Goal: Task Accomplishment & Management: Manage account settings

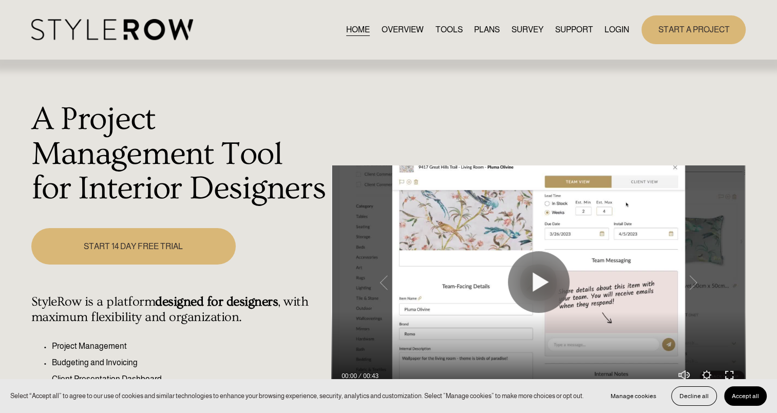
click at [616, 33] on link "LOGIN" at bounding box center [617, 30] width 25 height 14
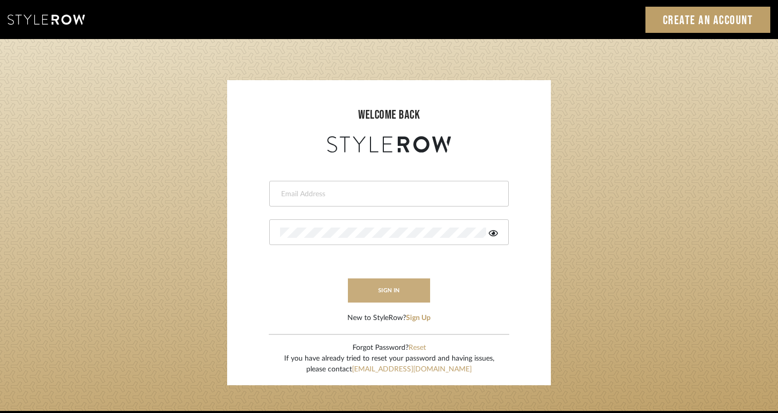
type input "jackie.gehrt@houseofelm.com"
click at [391, 290] on button "sign in" at bounding box center [389, 290] width 82 height 24
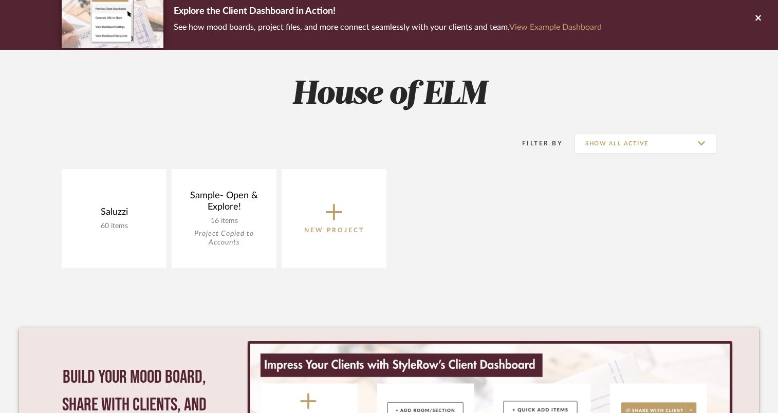
scroll to position [103, 0]
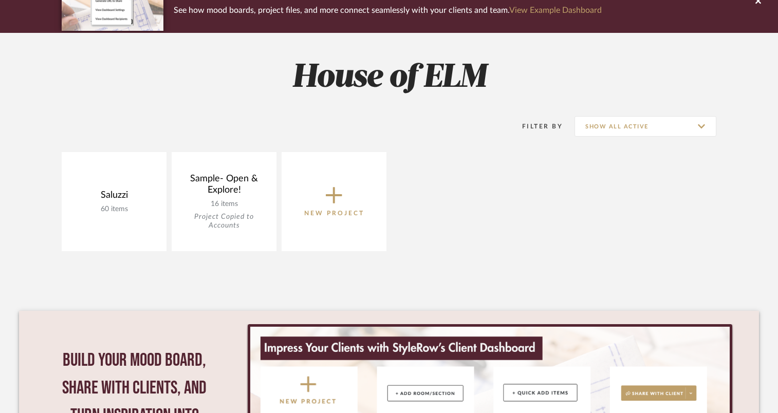
click at [329, 199] on icon at bounding box center [334, 195] width 16 height 22
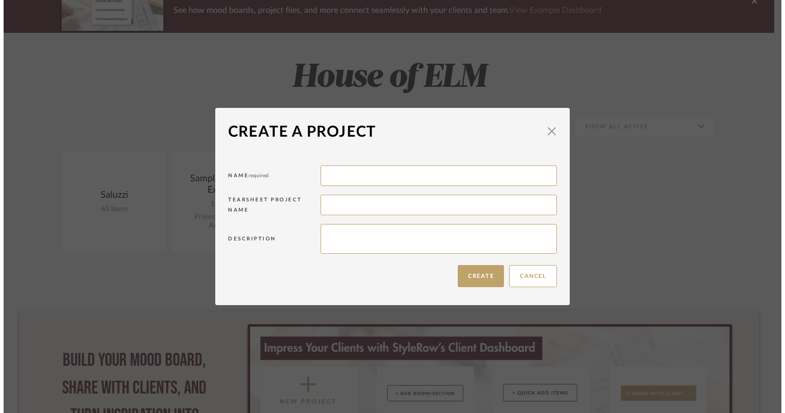
scroll to position [0, 0]
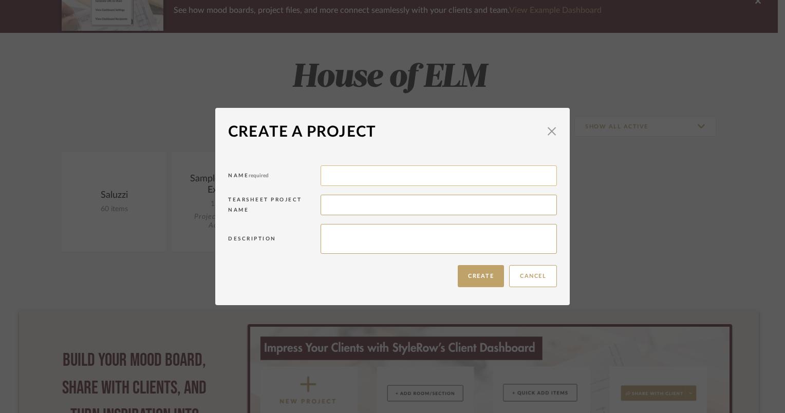
click at [329, 179] on input at bounding box center [439, 175] width 236 height 21
click at [545, 134] on span "button" at bounding box center [552, 131] width 21 height 21
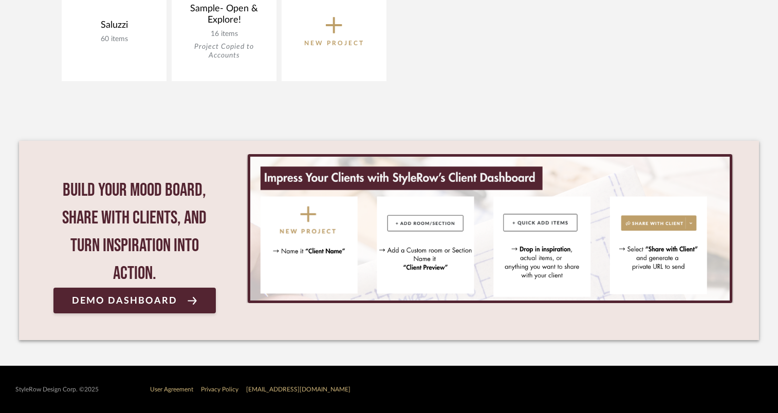
scroll to position [170, 0]
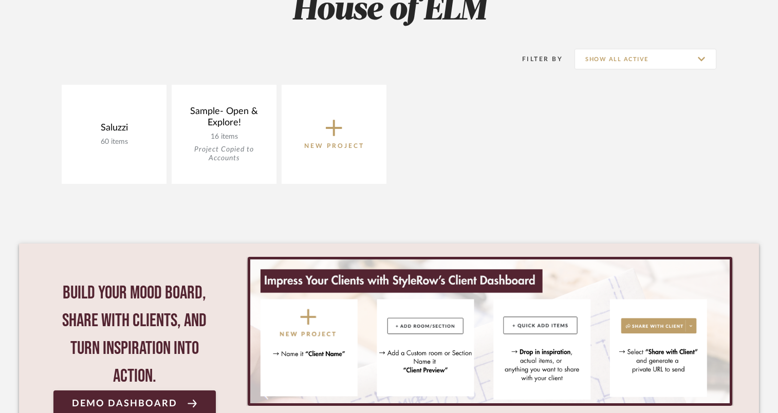
click at [342, 161] on button "New Project" at bounding box center [334, 134] width 105 height 99
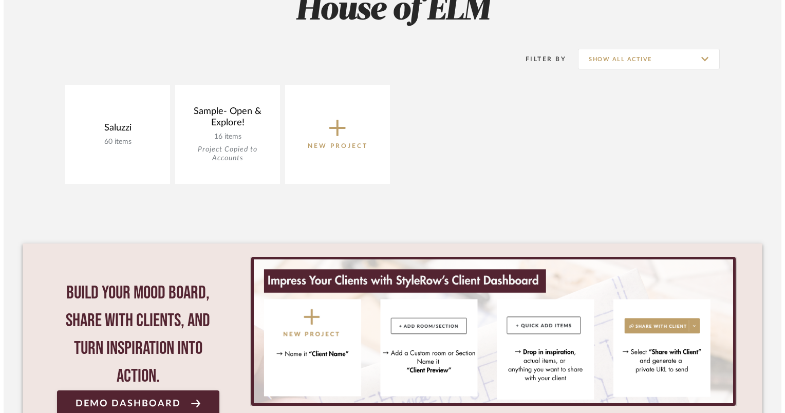
scroll to position [0, 0]
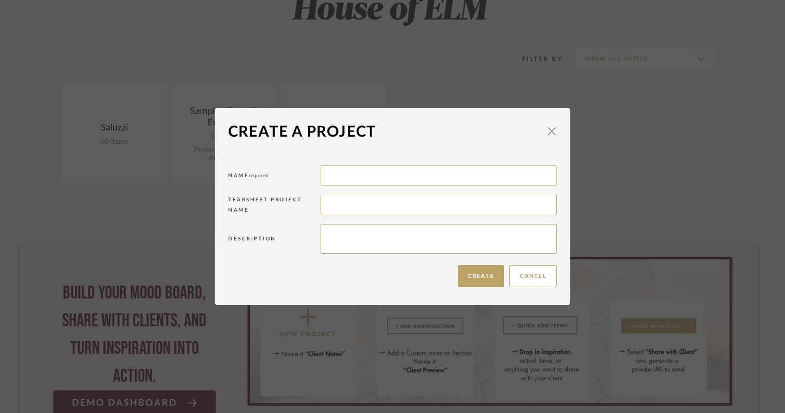
click at [342, 174] on input at bounding box center [439, 175] width 236 height 21
type input "Gehrt"
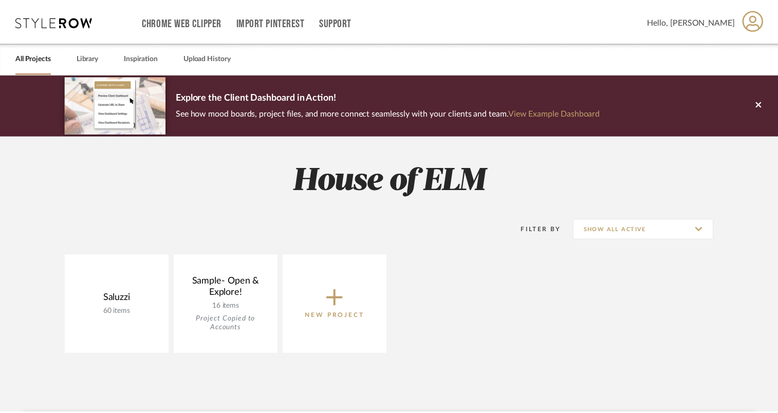
scroll to position [170, 0]
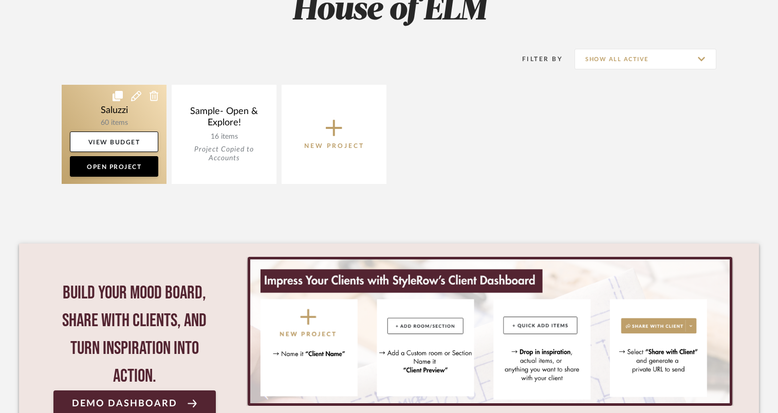
click at [127, 111] on link at bounding box center [114, 134] width 105 height 99
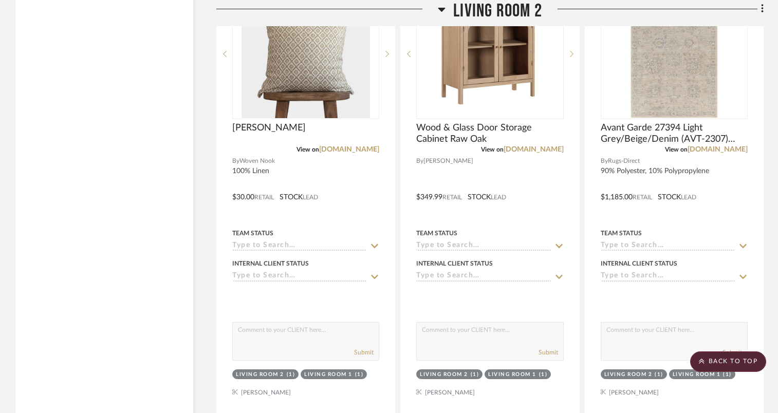
scroll to position [2415, 0]
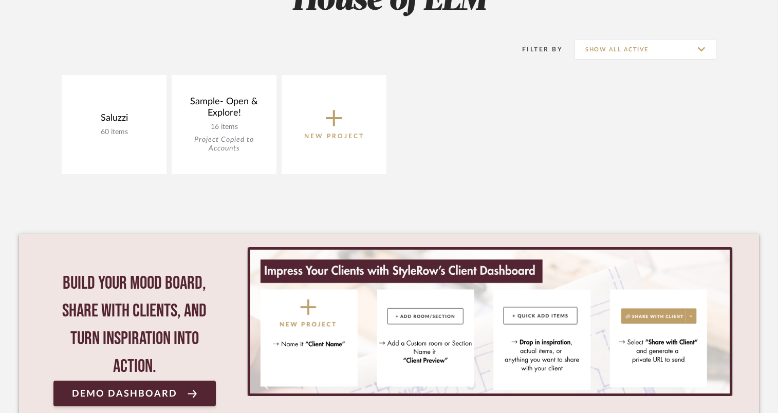
scroll to position [170, 0]
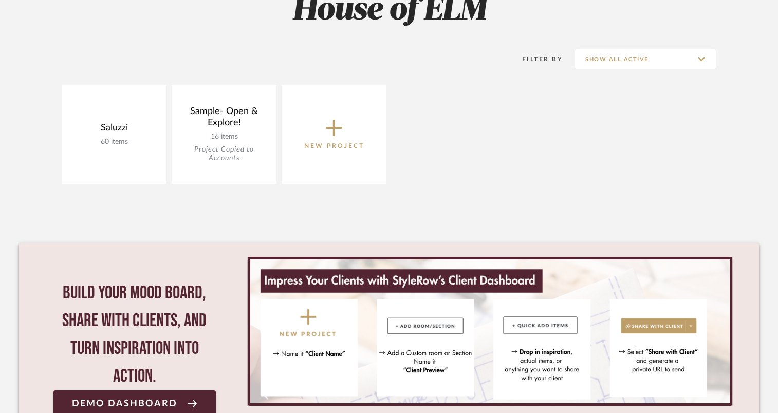
click at [341, 154] on button "New Project" at bounding box center [334, 134] width 105 height 99
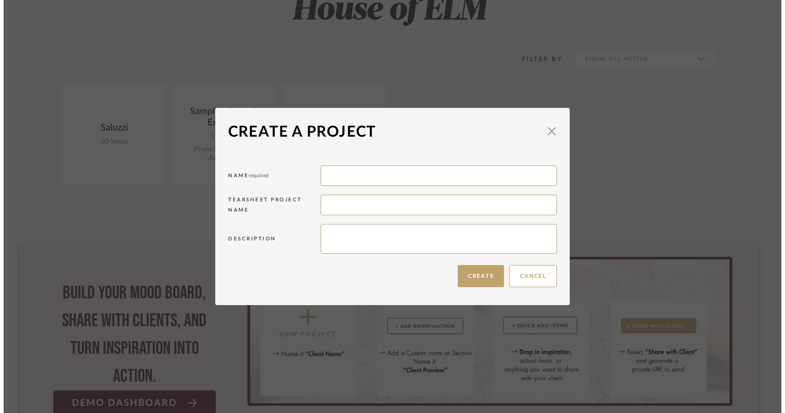
scroll to position [0, 0]
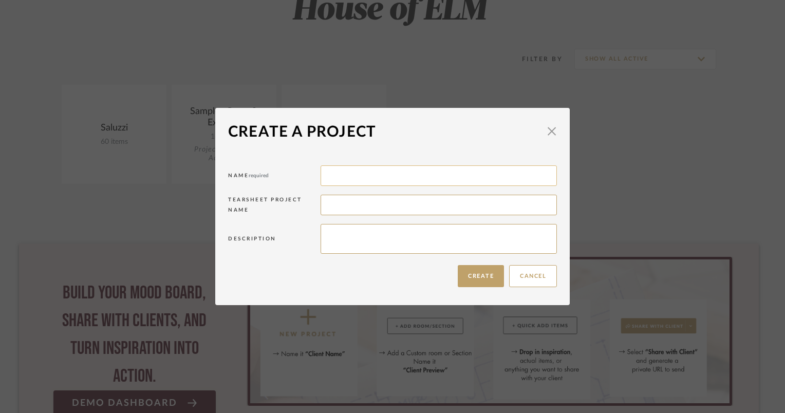
click at [345, 174] on input at bounding box center [439, 175] width 236 height 21
type input "G"
type input "[PERSON_NAME]"
type textarea "Primary Bath"
click at [489, 276] on button "Create" at bounding box center [481, 276] width 46 height 22
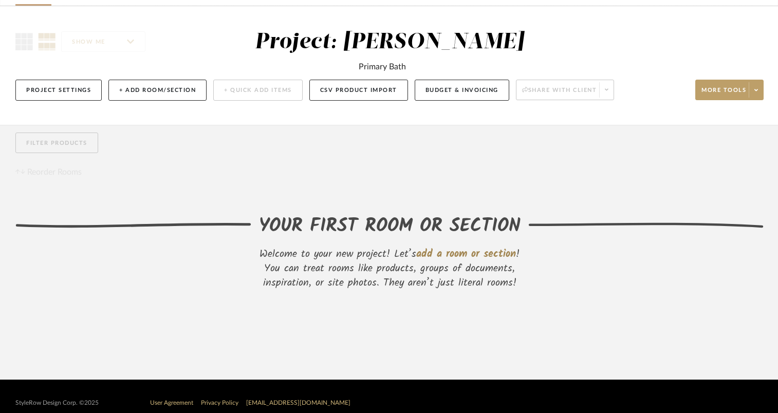
scroll to position [81, 0]
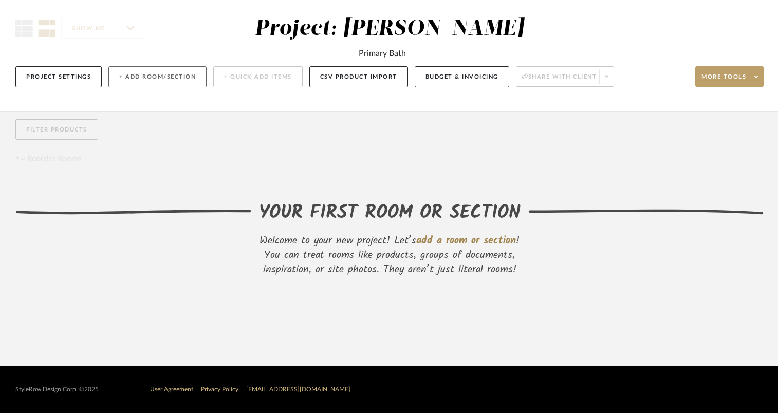
click at [187, 78] on button "+ Add Room/Section" at bounding box center [157, 76] width 98 height 21
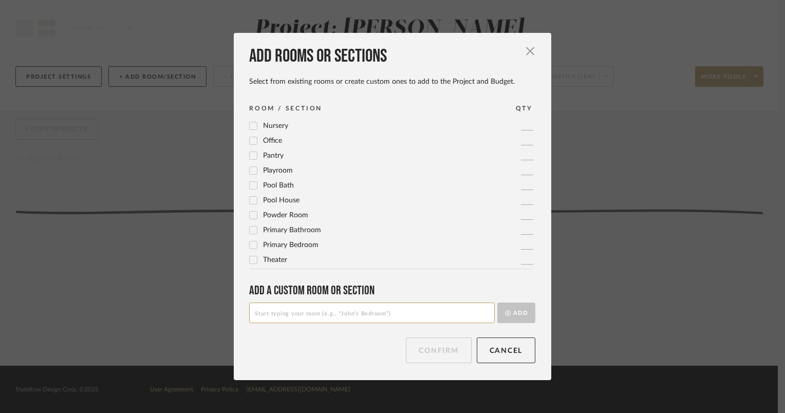
scroll to position [342, 0]
click at [271, 247] on span "Primary Bedroom" at bounding box center [290, 244] width 55 height 7
click at [270, 245] on span "Primary Bedroom" at bounding box center [290, 244] width 55 height 7
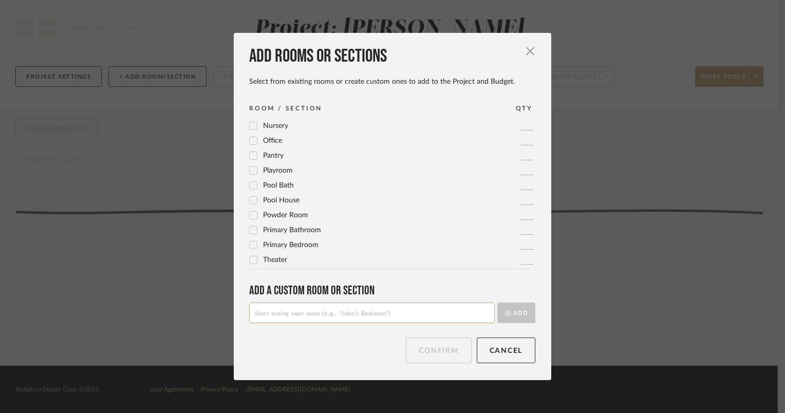
click at [272, 232] on span "Primary Bathroom" at bounding box center [292, 230] width 58 height 7
click at [433, 350] on button "Confirm" at bounding box center [438, 351] width 65 height 26
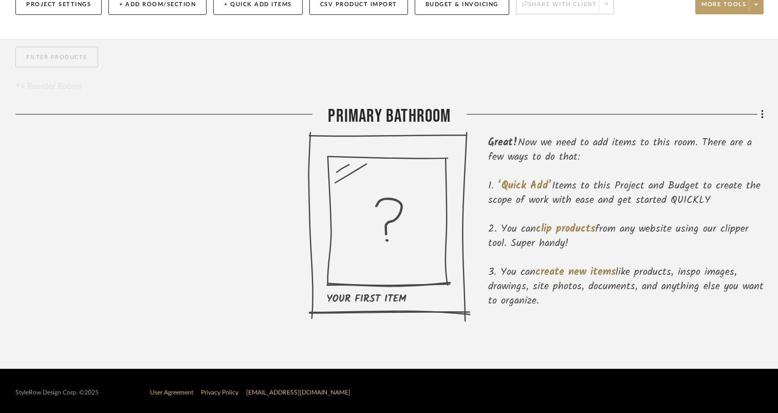
scroll to position [156, 0]
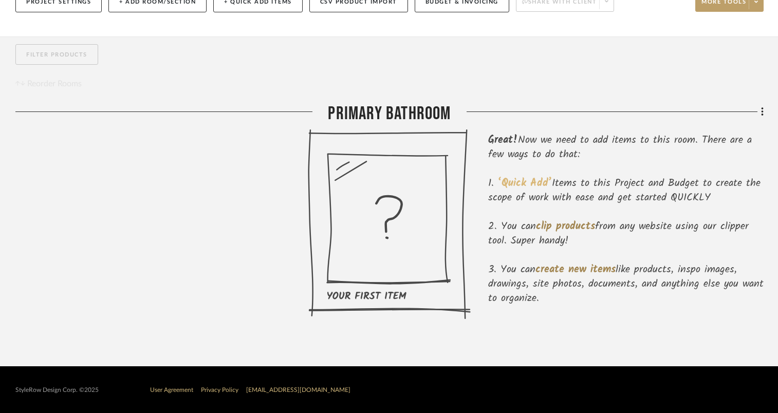
click at [533, 175] on span "‘Quick Add’" at bounding box center [525, 183] width 54 height 16
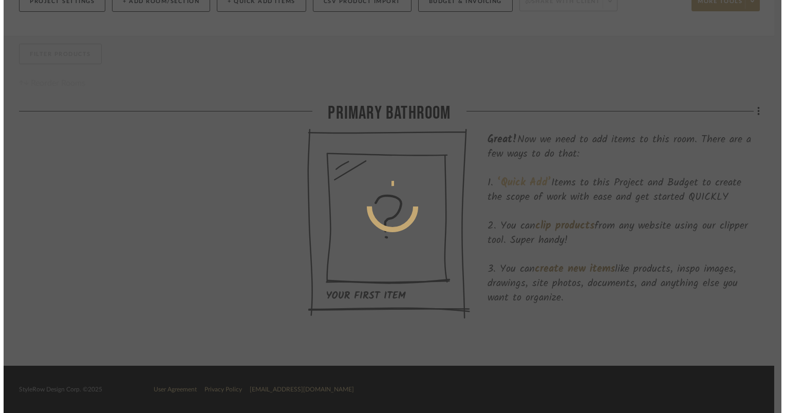
scroll to position [0, 0]
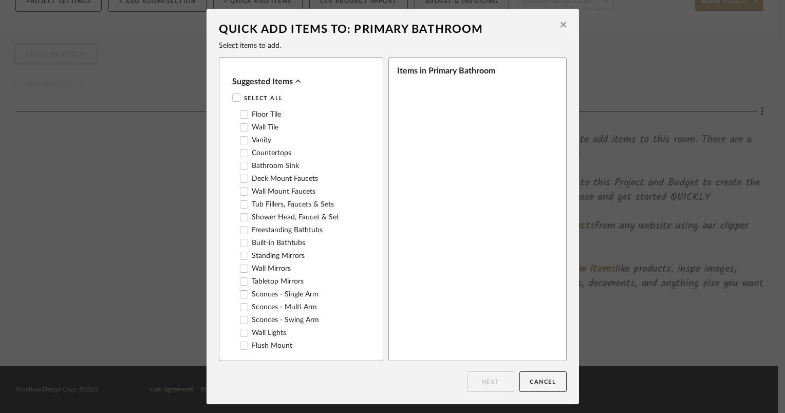
click at [243, 117] on icon at bounding box center [243, 114] width 7 height 7
click at [241, 126] on icon at bounding box center [243, 127] width 7 height 7
click at [241, 143] on icon at bounding box center [243, 140] width 7 height 7
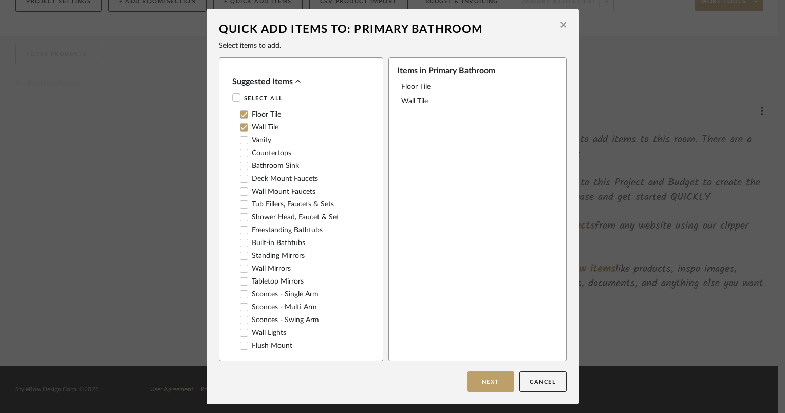
click at [241, 157] on div at bounding box center [244, 153] width 8 height 8
click at [241, 166] on icon at bounding box center [243, 165] width 7 height 5
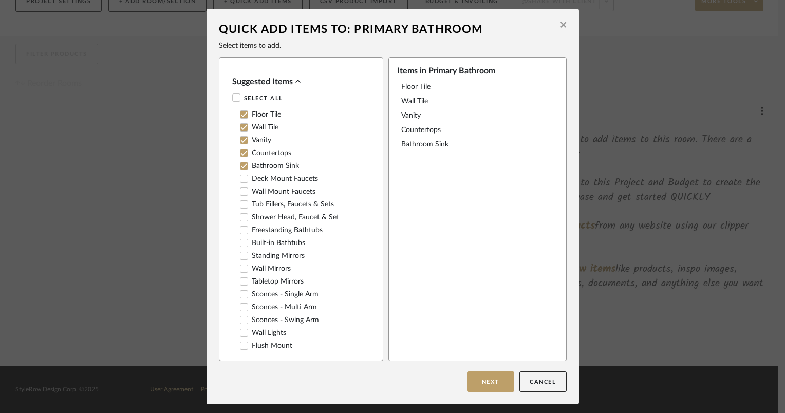
click at [241, 180] on icon at bounding box center [243, 178] width 7 height 7
click at [241, 208] on icon at bounding box center [243, 204] width 7 height 7
click at [242, 208] on icon at bounding box center [243, 204] width 7 height 7
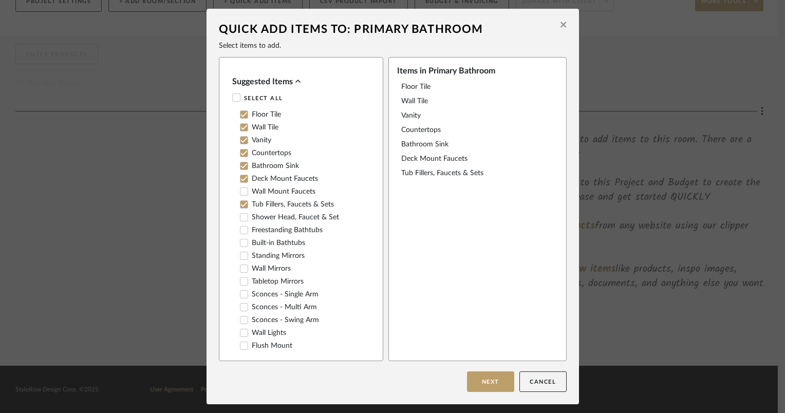
click at [241, 217] on icon at bounding box center [243, 217] width 7 height 7
click at [240, 268] on icon at bounding box center [243, 268] width 7 height 7
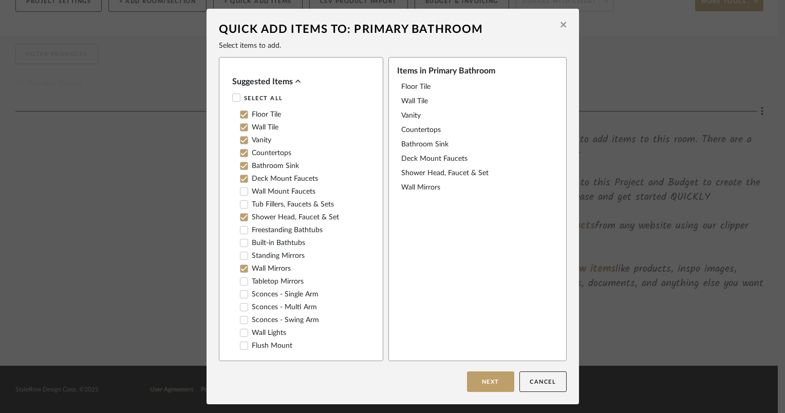
scroll to position [51, 0]
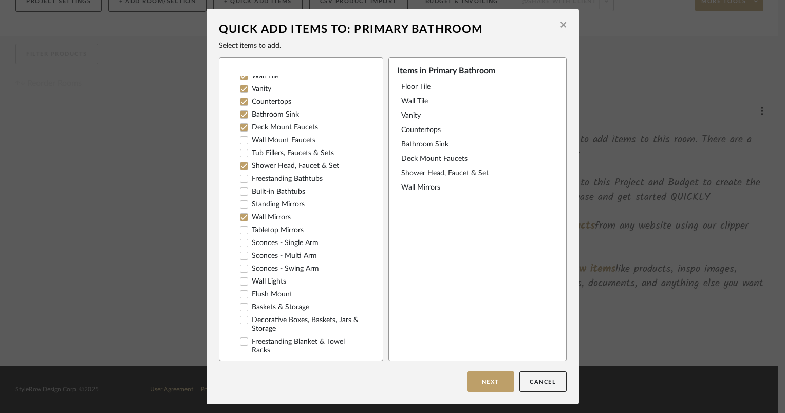
click at [241, 246] on icon at bounding box center [243, 242] width 7 height 7
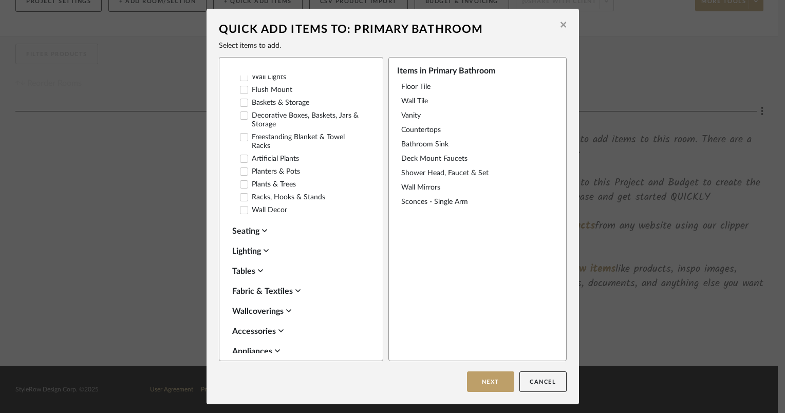
scroll to position [308, 0]
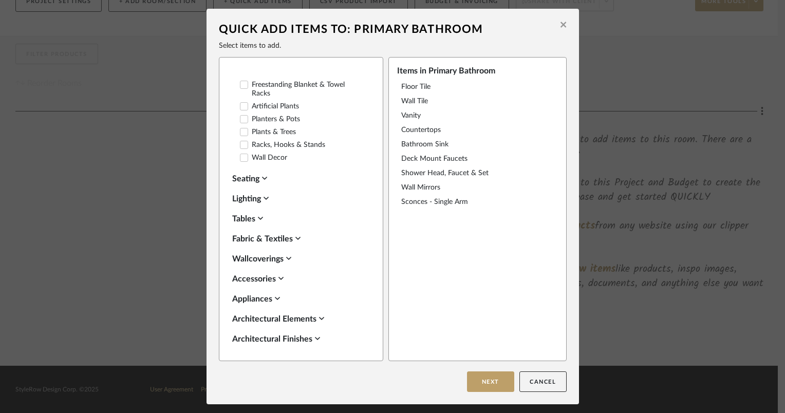
click at [260, 185] on div "Seating" at bounding box center [298, 179] width 133 height 12
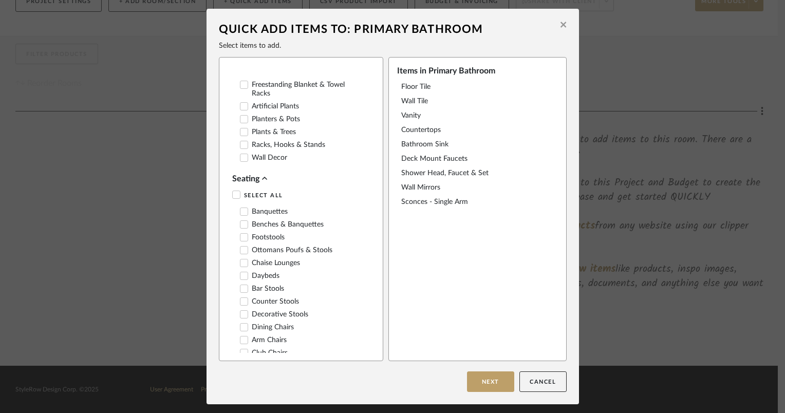
click at [262, 182] on icon at bounding box center [264, 178] width 5 height 8
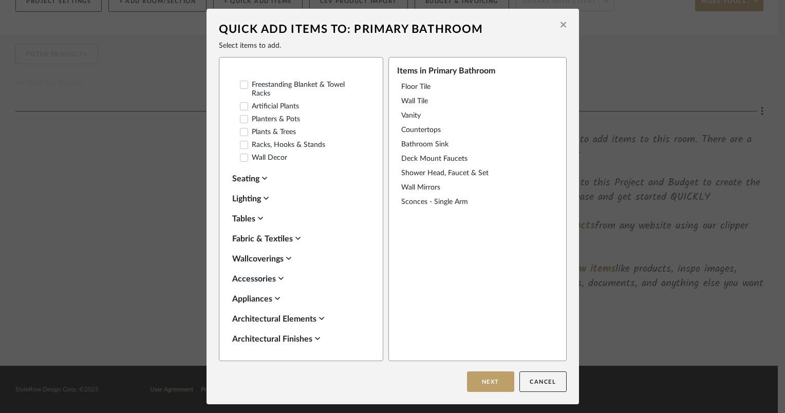
click at [262, 205] on div "Lighting" at bounding box center [298, 199] width 133 height 12
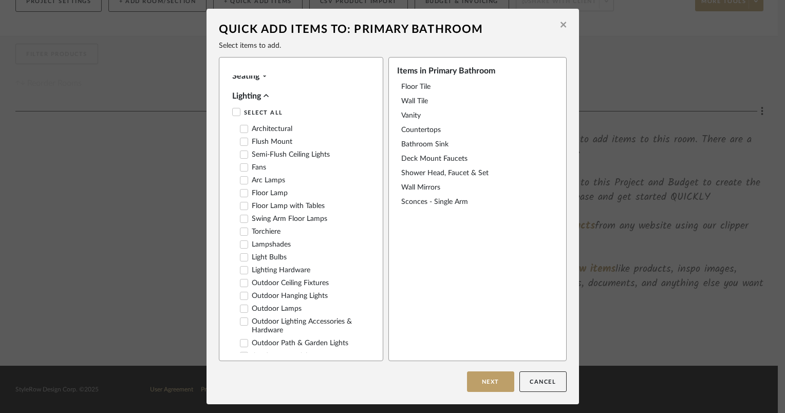
scroll to position [360, 0]
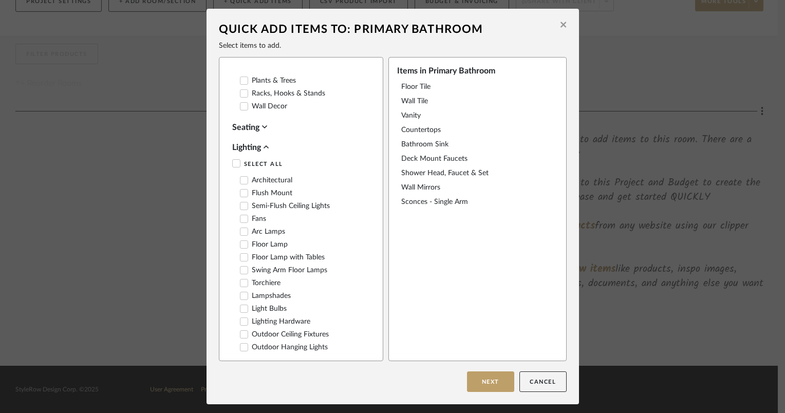
click at [260, 153] on div "Lighting" at bounding box center [298, 147] width 133 height 12
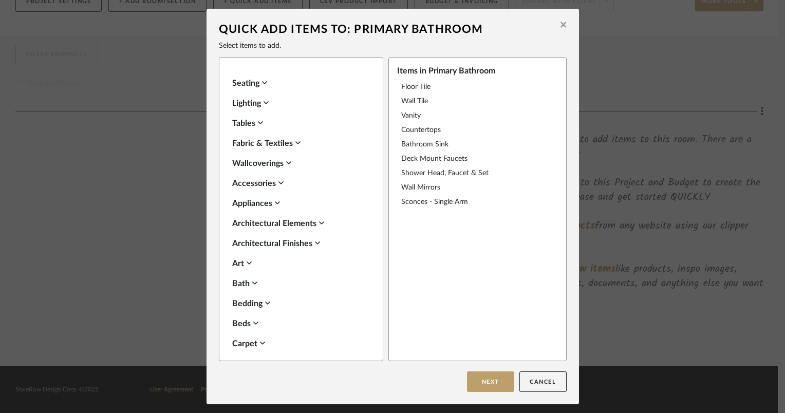
scroll to position [411, 0]
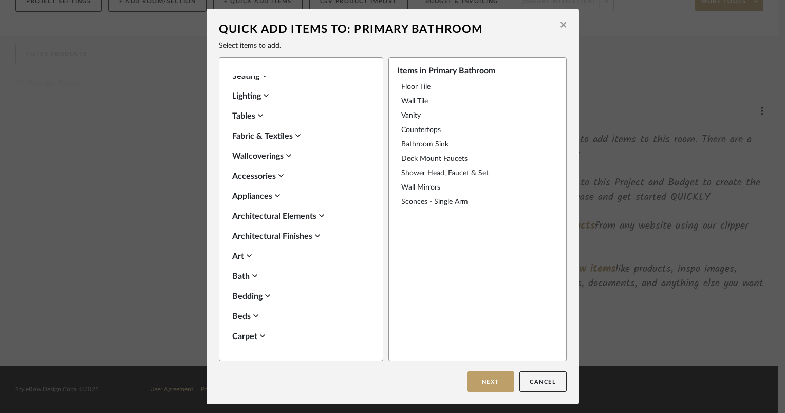
click at [281, 162] on div "Wallcoverings" at bounding box center [298, 156] width 133 height 12
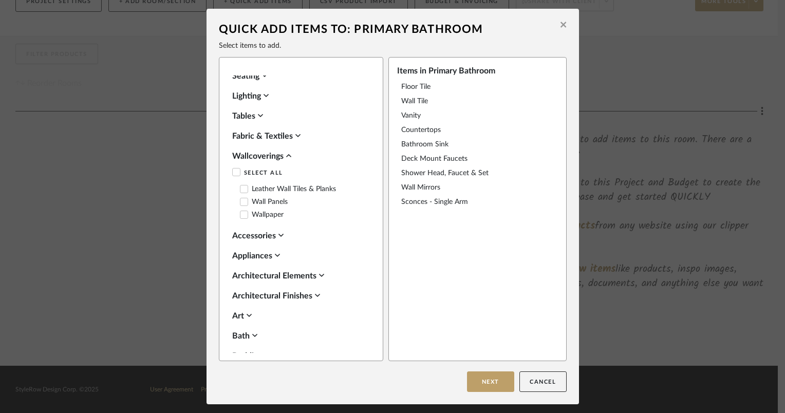
click at [241, 218] on icon at bounding box center [243, 214] width 7 height 7
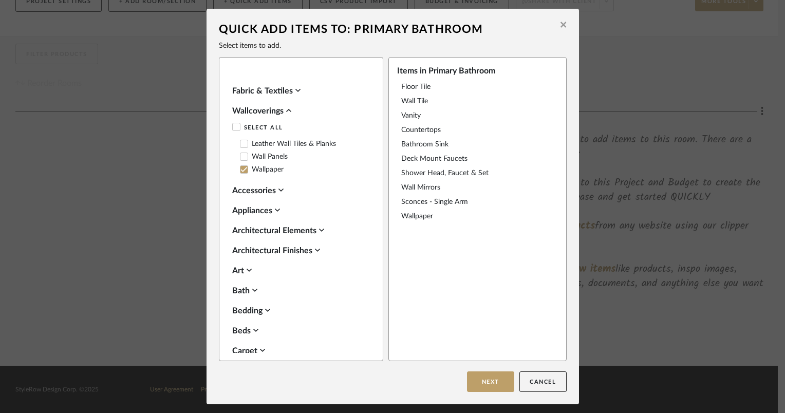
scroll to position [462, 0]
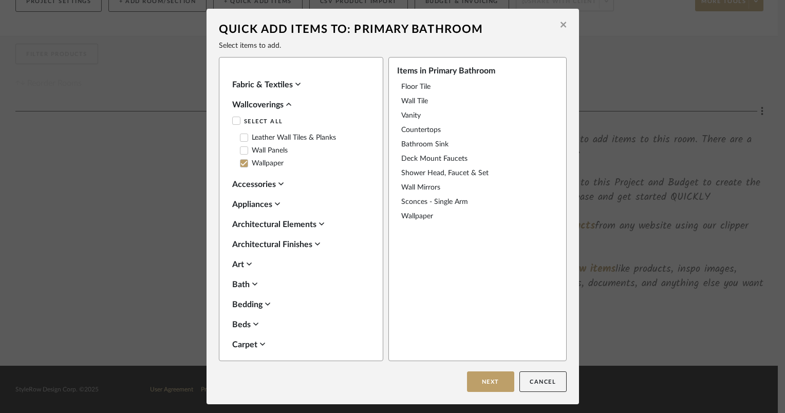
click at [264, 191] on div "Accessories" at bounding box center [298, 184] width 133 height 12
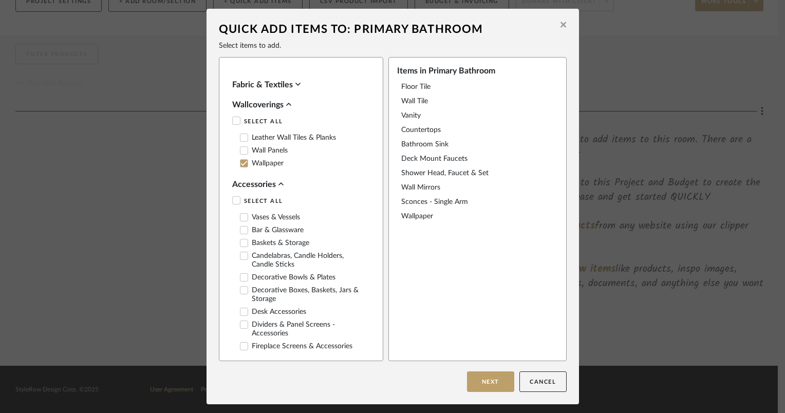
click at [264, 191] on div "Accessories" at bounding box center [298, 184] width 133 height 12
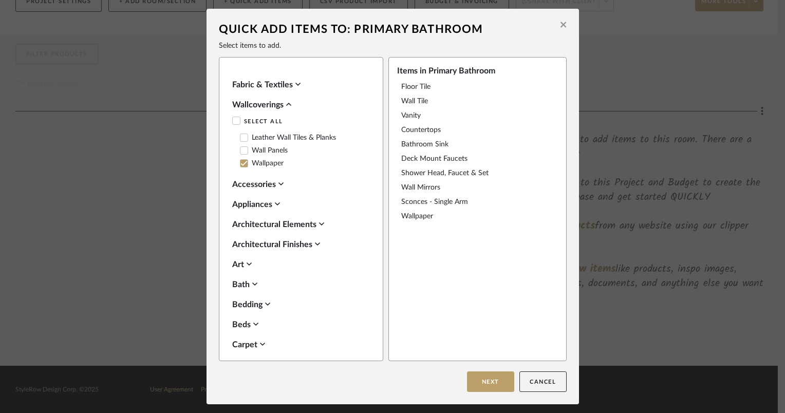
click at [264, 208] on div "Appliances" at bounding box center [298, 204] width 133 height 12
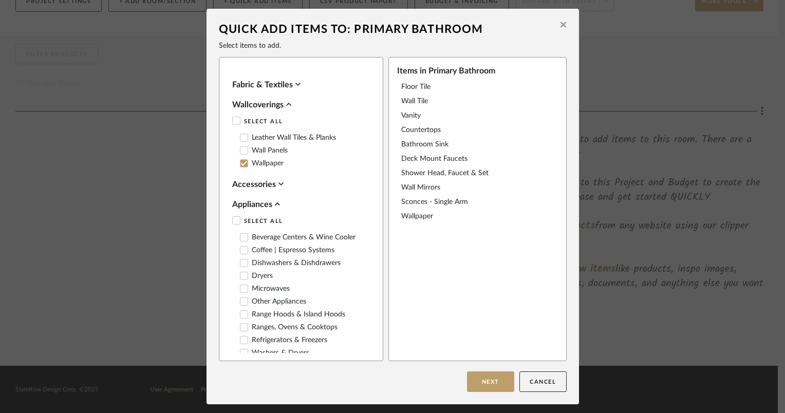
click at [264, 208] on div "Appliances" at bounding box center [298, 204] width 133 height 12
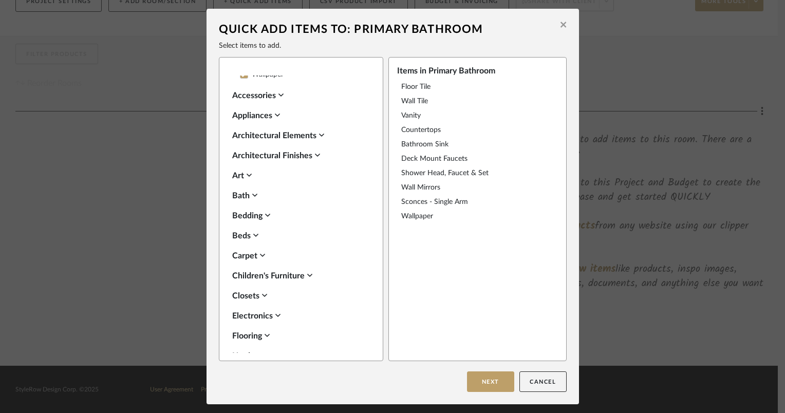
scroll to position [565, 0]
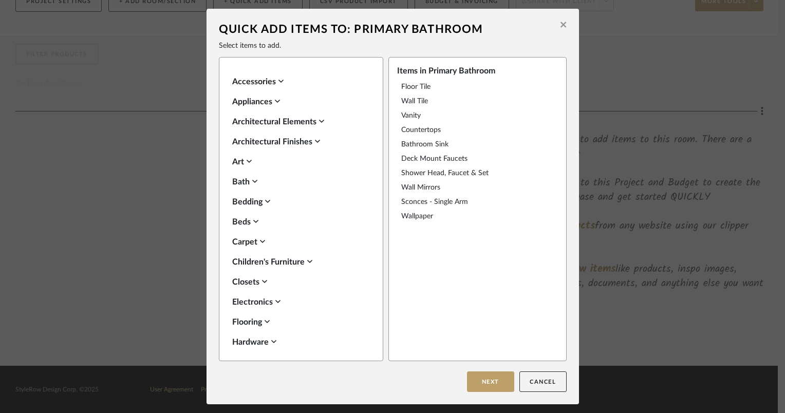
click at [249, 188] on div "Bath" at bounding box center [298, 182] width 133 height 12
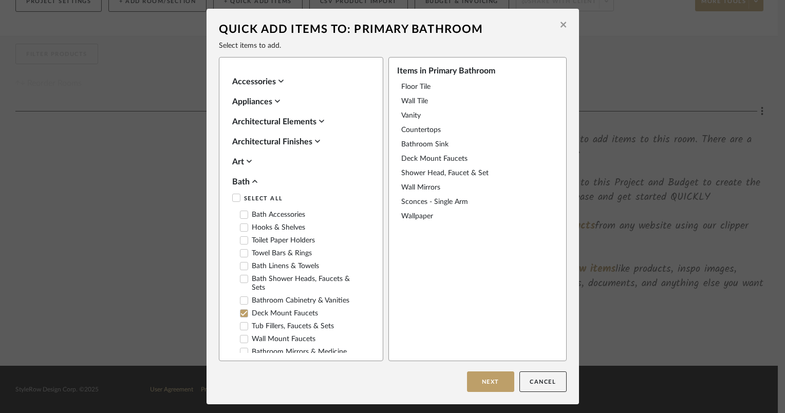
scroll to position [617, 0]
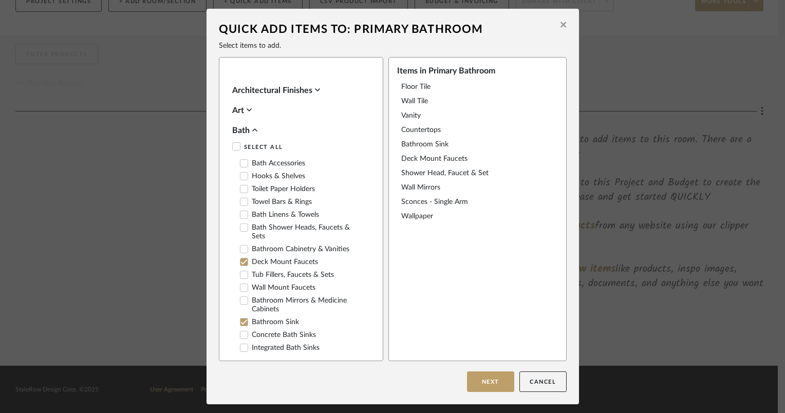
click at [240, 180] on div at bounding box center [244, 176] width 8 height 8
click at [240, 192] on icon at bounding box center [243, 189] width 7 height 5
click at [242, 204] on icon at bounding box center [243, 201] width 7 height 5
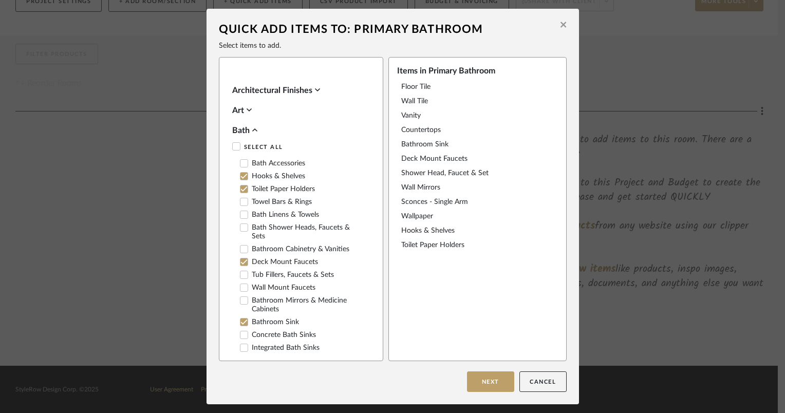
click at [242, 218] on icon at bounding box center [243, 214] width 7 height 7
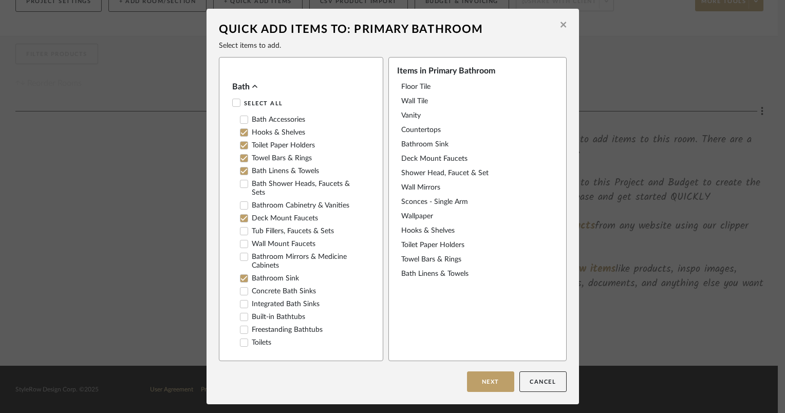
scroll to position [668, 0]
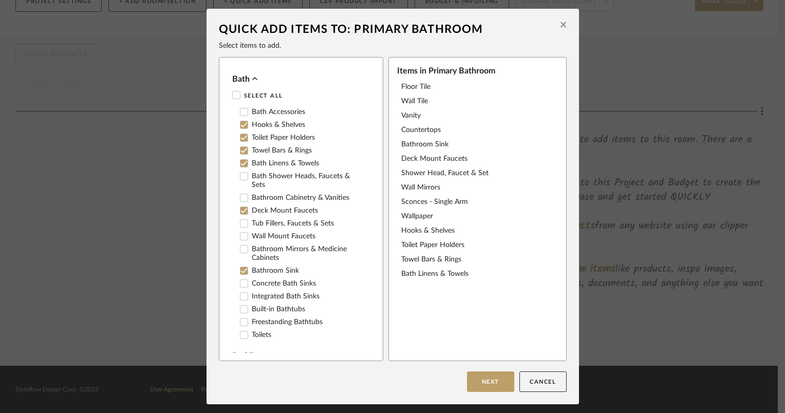
click at [243, 201] on icon at bounding box center [243, 197] width 7 height 7
click at [236, 341] on div "Bath Accessories Hooks & Shelves Toilet Paper Holders Towel Bars & Rings Bath L…" at bounding box center [298, 223] width 133 height 238
click at [258, 340] on label "Toilets" at bounding box center [255, 335] width 31 height 9
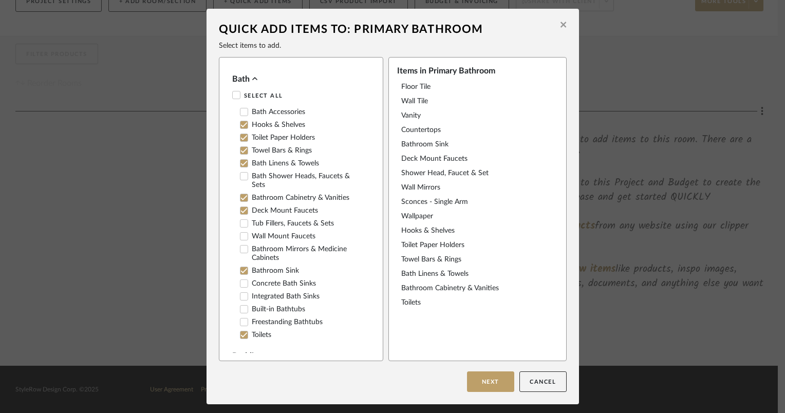
click at [248, 85] on div "Bath" at bounding box center [298, 79] width 133 height 12
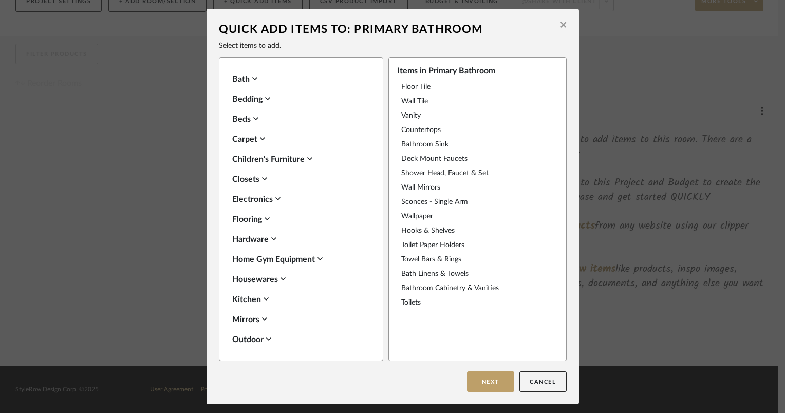
scroll to position [719, 0]
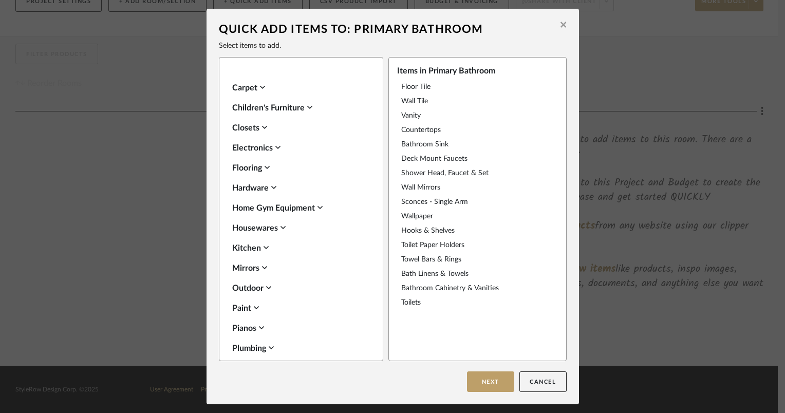
click at [259, 274] on div "Mirrors" at bounding box center [298, 268] width 133 height 12
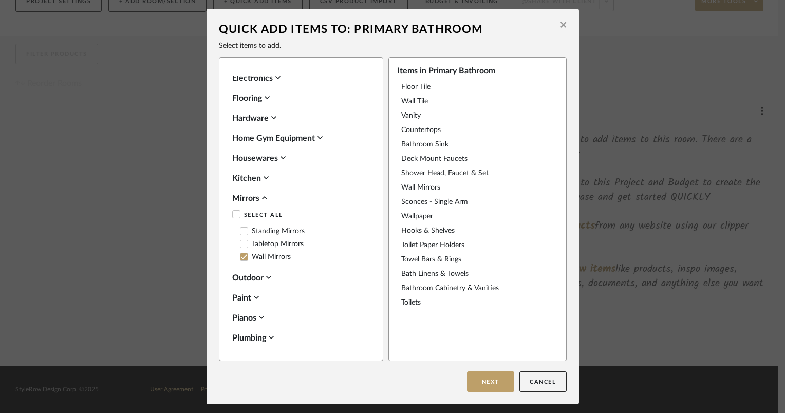
scroll to position [822, 0]
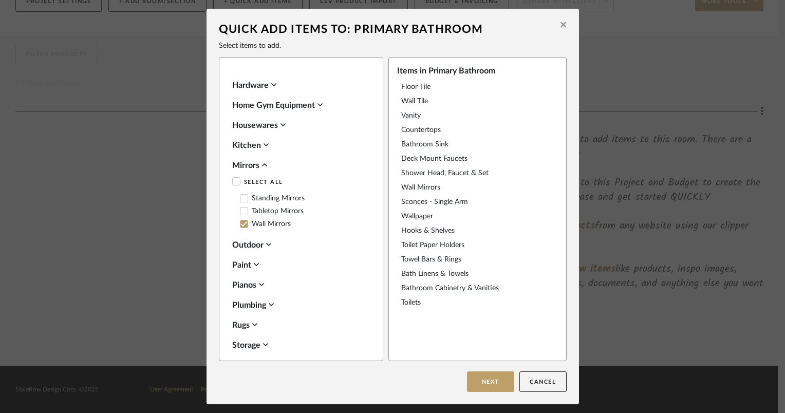
click at [258, 171] on div "Mirrors" at bounding box center [298, 165] width 133 height 12
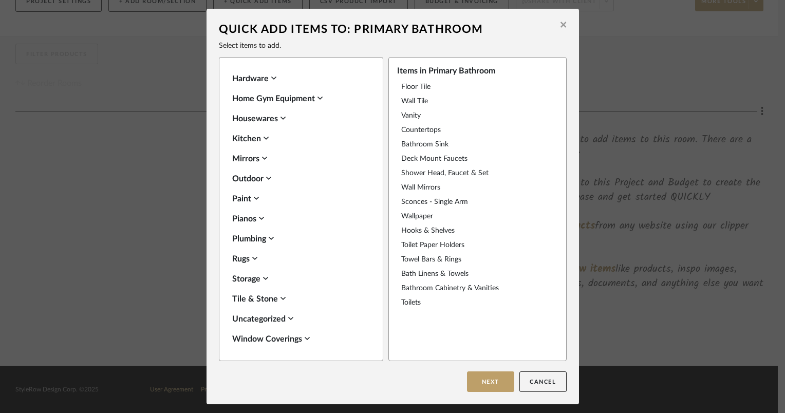
scroll to position [835, 0]
click at [268, 237] on icon at bounding box center [270, 237] width 5 height 3
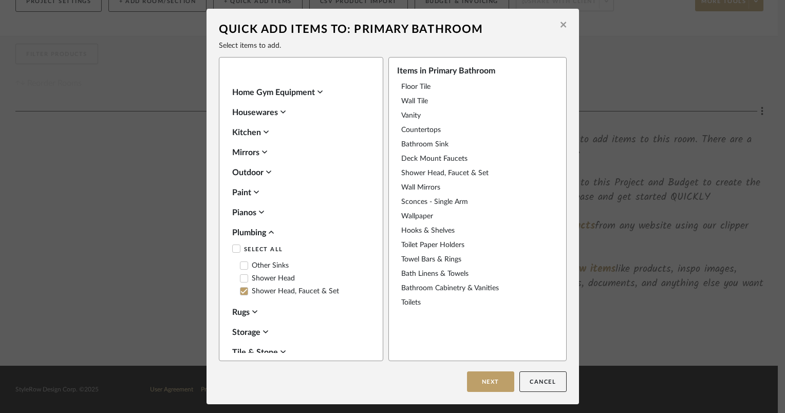
click at [269, 236] on icon at bounding box center [271, 232] width 5 height 8
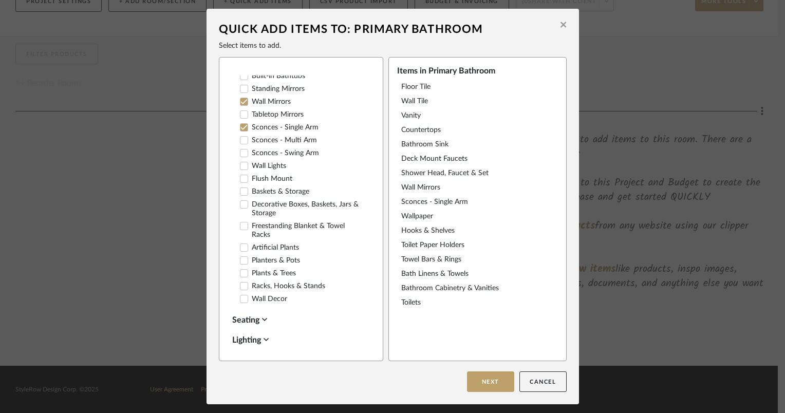
scroll to position [0, 0]
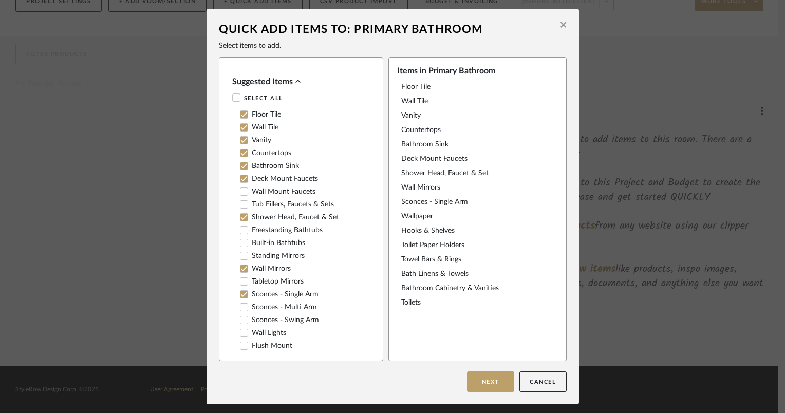
click at [262, 139] on label "Vanity" at bounding box center [255, 140] width 31 height 9
click at [240, 142] on icon at bounding box center [243, 140] width 7 height 5
click at [473, 380] on button "Next" at bounding box center [490, 381] width 47 height 21
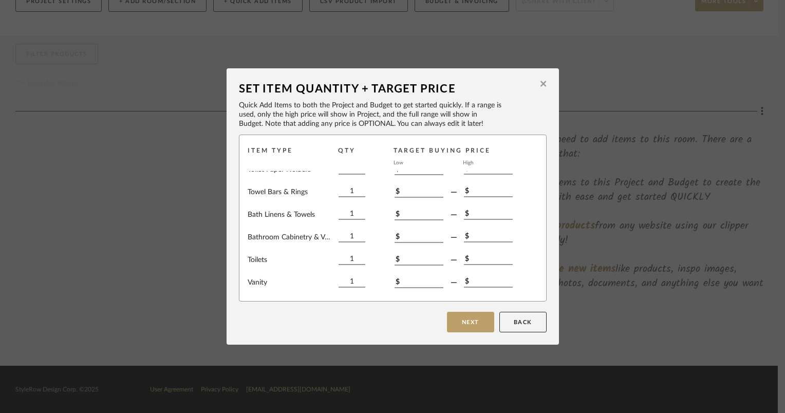
scroll to position [234, 0]
click at [455, 329] on button "Next" at bounding box center [470, 322] width 47 height 21
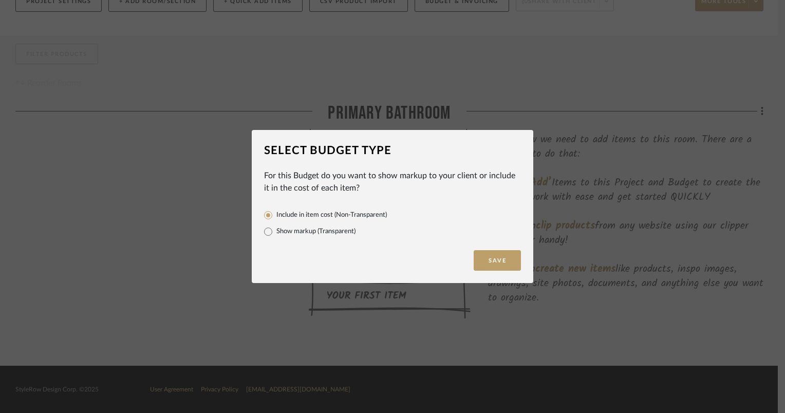
drag, startPoint x: 267, startPoint y: 178, endPoint x: 456, endPoint y: 192, distance: 190.1
click at [456, 192] on div "For this Budget do you want to show markup to your client or include it in the …" at bounding box center [392, 182] width 257 height 25
drag, startPoint x: 456, startPoint y: 192, endPoint x: 437, endPoint y: 199, distance: 20.8
click at [437, 199] on mat-radio-group "Include in item cost (Non-Transparent) Show markup (Transparent)" at bounding box center [392, 217] width 257 height 46
click at [345, 235] on label "Show markup (Transparent)" at bounding box center [315, 232] width 79 height 10
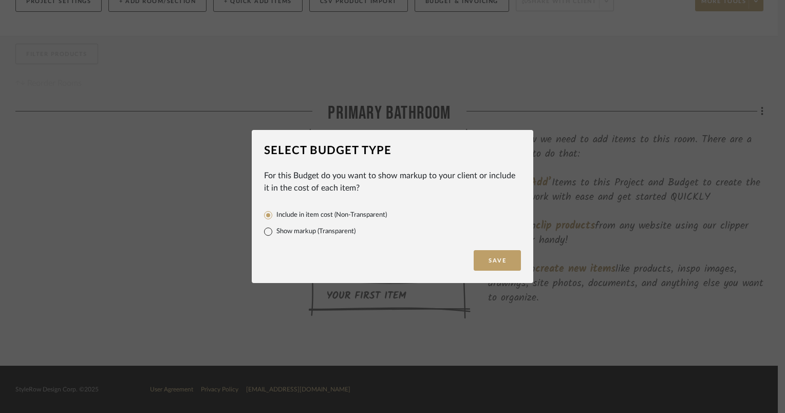
click at [276, 235] on input "Show markup (Transparent)" at bounding box center [268, 232] width 16 height 16
radio input "true"
click at [516, 256] on button "Save" at bounding box center [497, 260] width 47 height 21
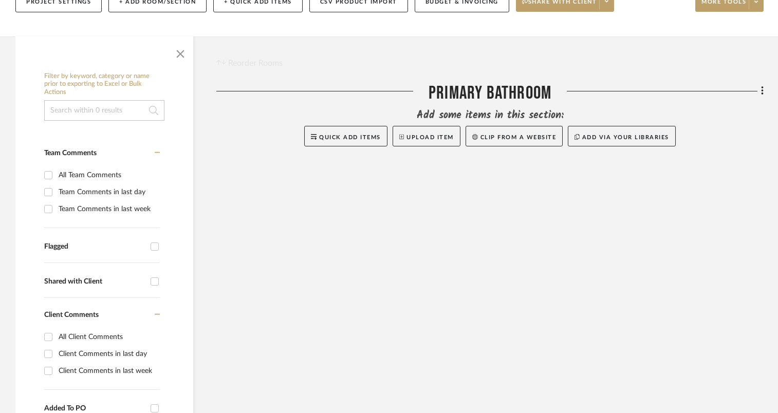
scroll to position [156, 0]
click at [444, 136] on button "Upload Item" at bounding box center [427, 136] width 68 height 21
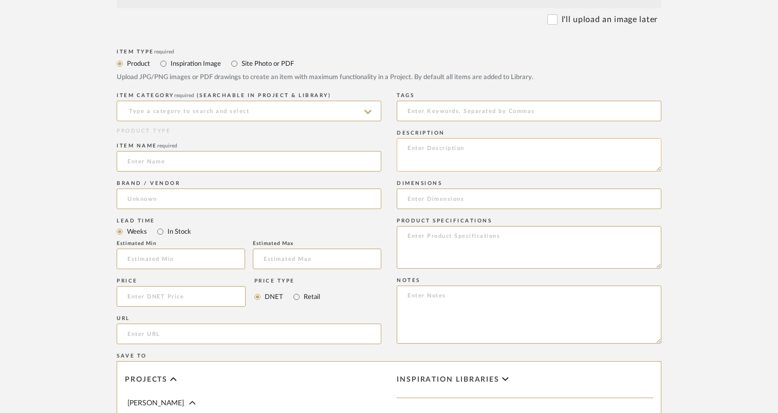
scroll to position [308, 0]
click at [183, 106] on input at bounding box center [249, 110] width 265 height 21
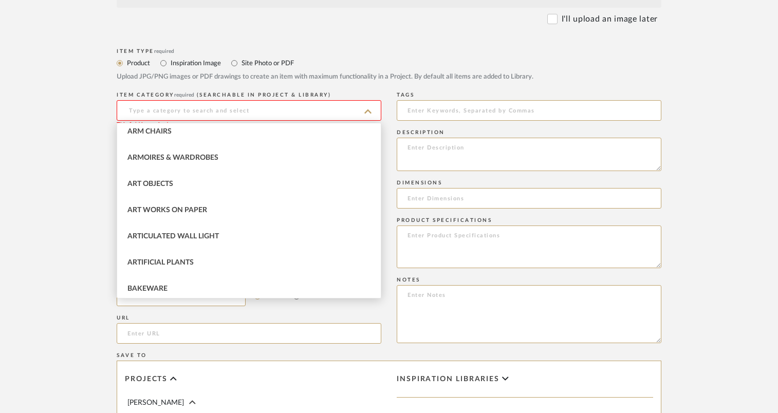
scroll to position [206, 0]
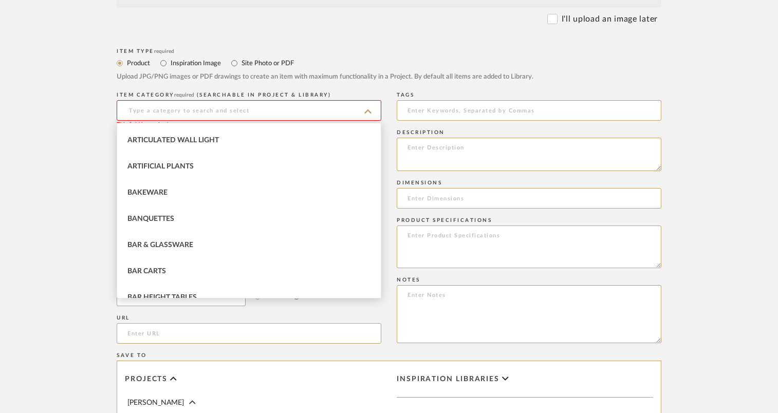
click at [66, 172] on form "Bulk upload images - create multiple items Import from Pinterest - create items…" at bounding box center [389, 241] width 655 height 680
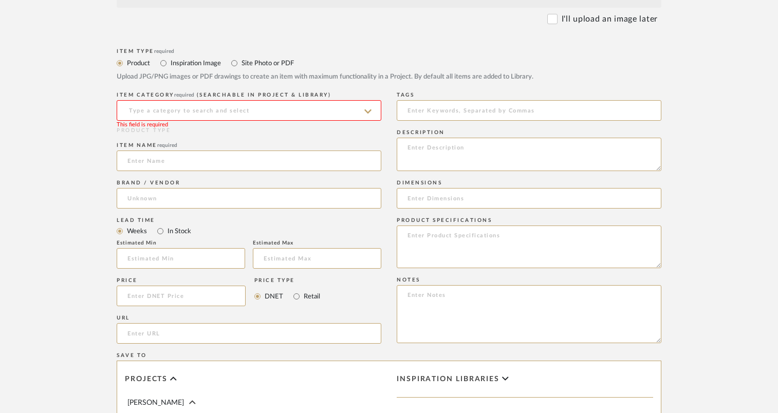
scroll to position [103, 0]
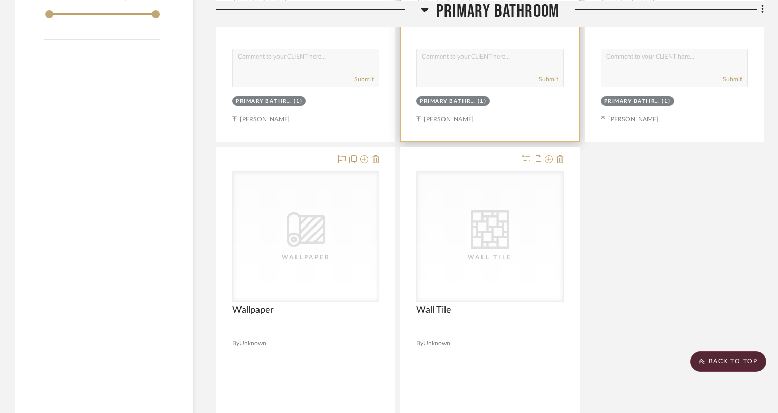
scroll to position [1079, 0]
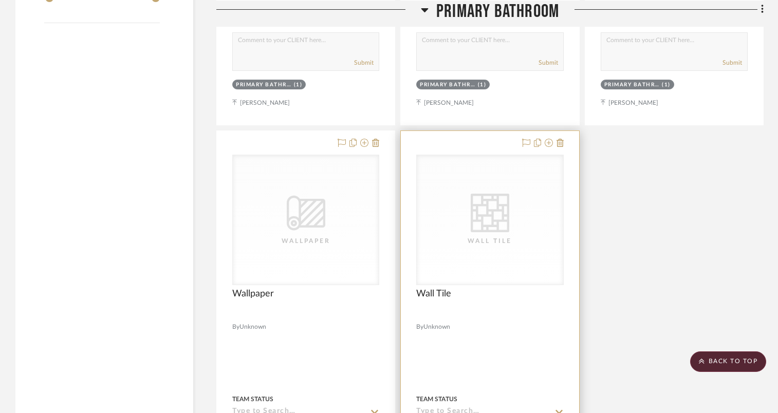
click at [0, 0] on icon "CategoryIconTile Created with Sketch." at bounding box center [0, 0] width 0 height 0
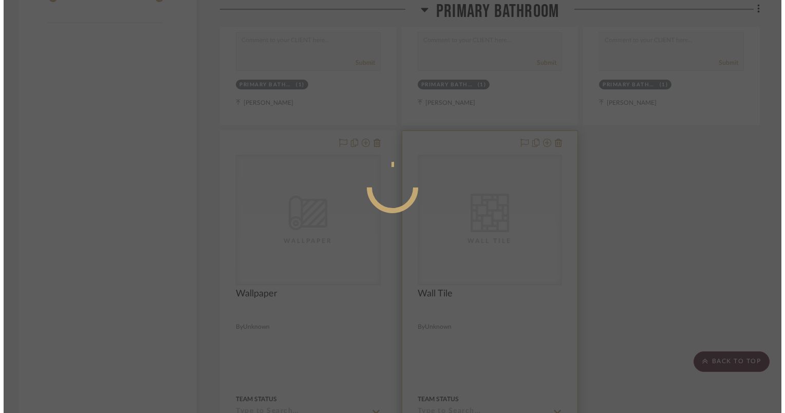
scroll to position [0, 0]
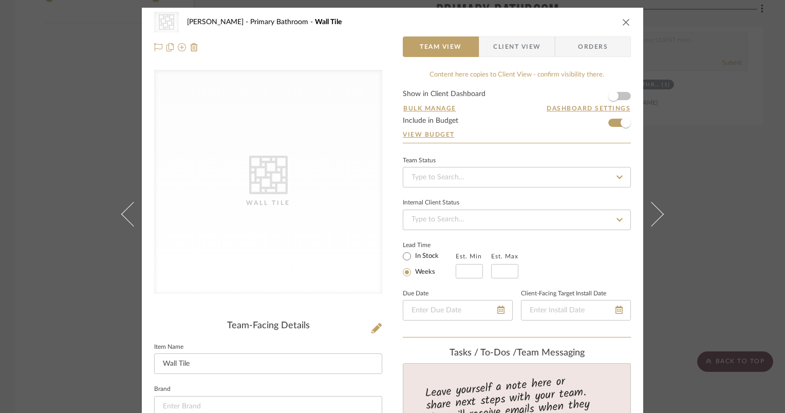
click at [239, 190] on div "CategoryIconTile Created with Sketch. Wall Tile" at bounding box center [268, 182] width 228 height 224
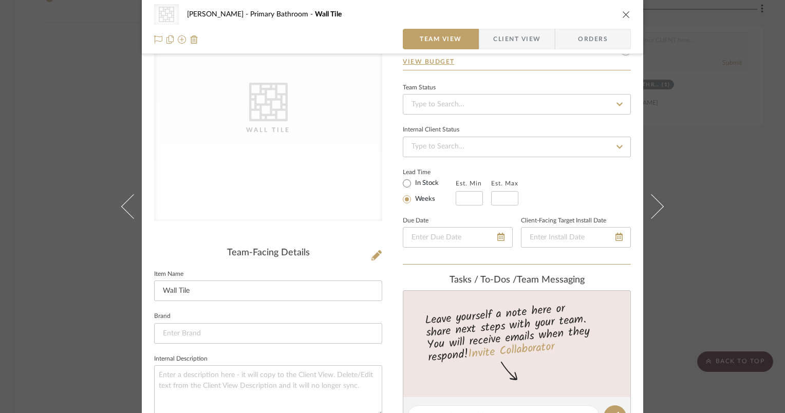
scroll to position [103, 0]
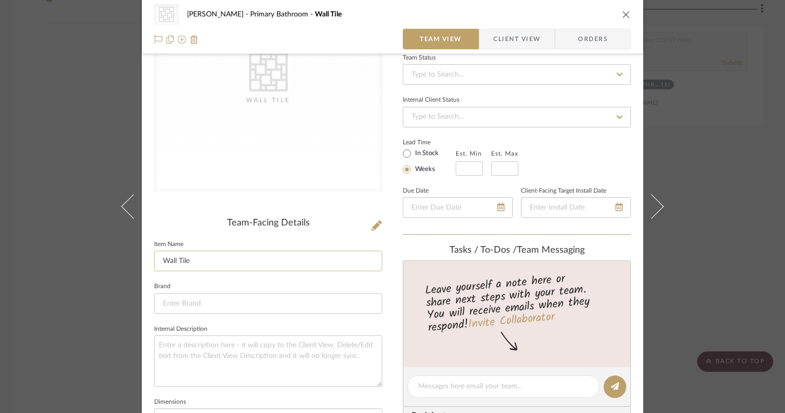
click at [171, 268] on input "Wall Tile" at bounding box center [268, 261] width 228 height 21
click at [161, 264] on input "Wall Tile" at bounding box center [268, 261] width 228 height 21
type input "Shower Wall Tile"
click at [225, 309] on input at bounding box center [268, 303] width 228 height 21
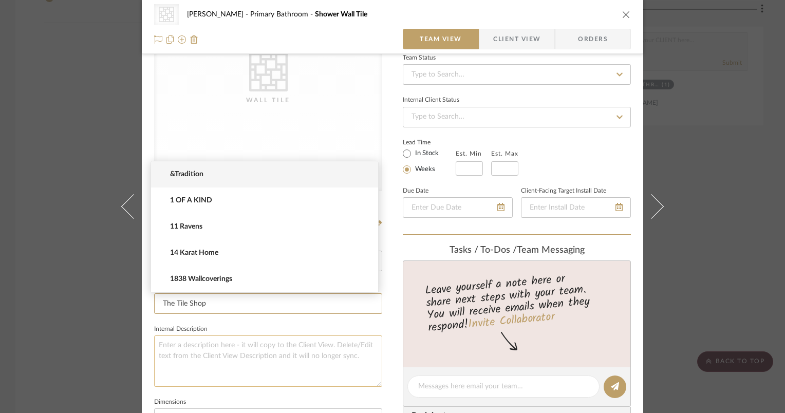
type input "The Tile Shop"
click at [248, 361] on textarea at bounding box center [268, 361] width 228 height 51
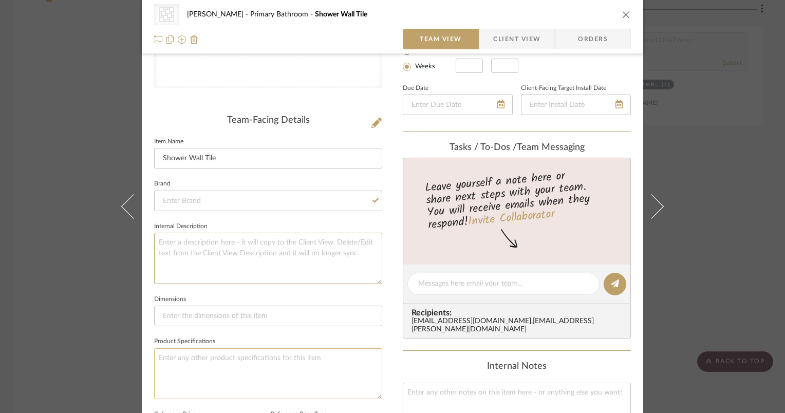
scroll to position [257, 0]
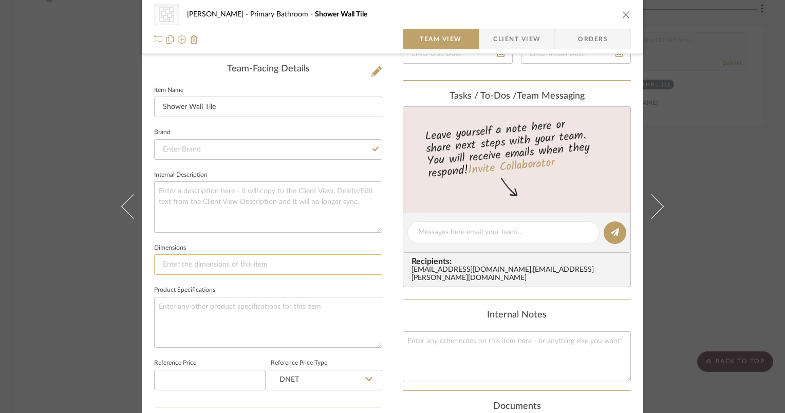
click at [280, 258] on input at bounding box center [268, 264] width 228 height 21
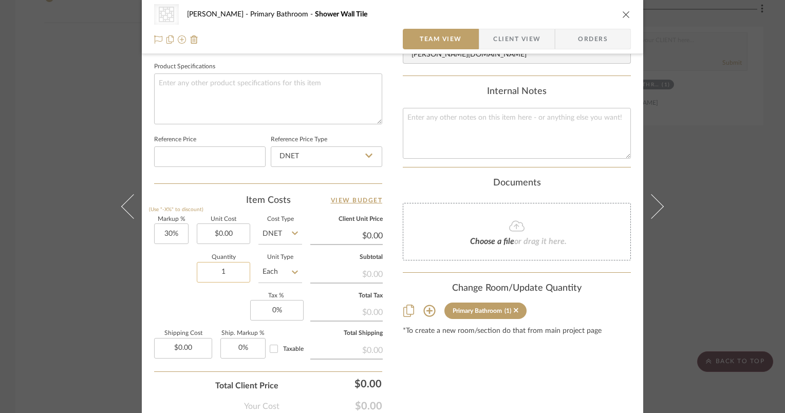
scroll to position [514, 0]
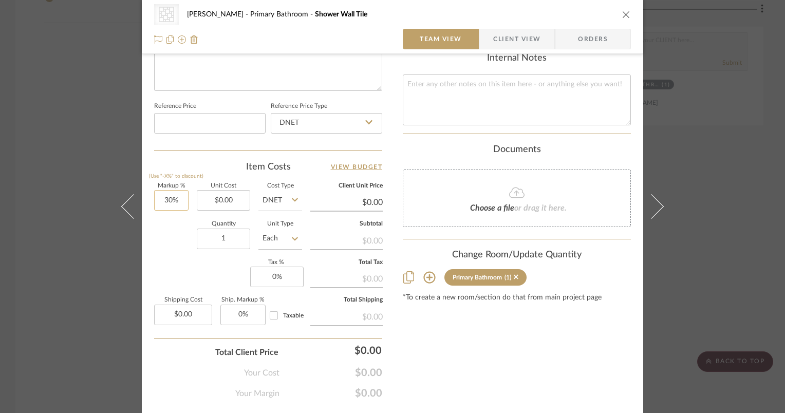
type input "24x48"
type input "30"
type input "0%"
type input "0.00"
click at [239, 202] on input "0.00" at bounding box center [223, 200] width 53 height 21
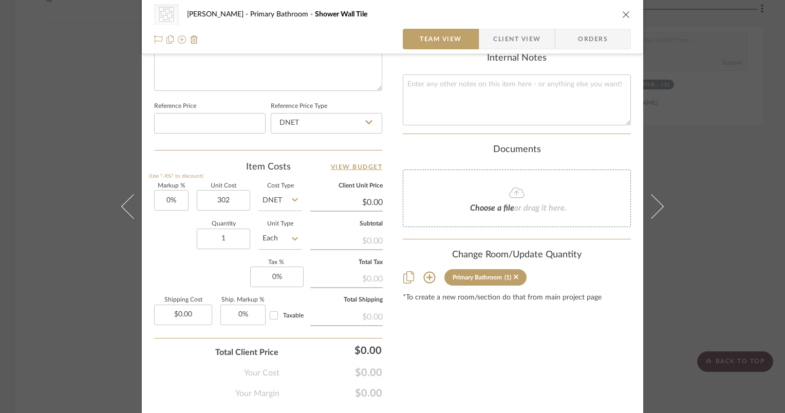
type input "$302.00"
click at [197, 247] on sr-form-field "Quantity 1" at bounding box center [223, 239] width 53 height 36
type input "$302.00"
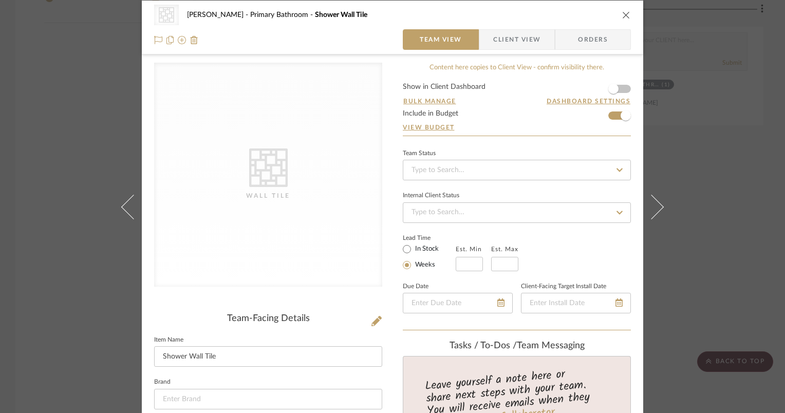
scroll to position [0, 0]
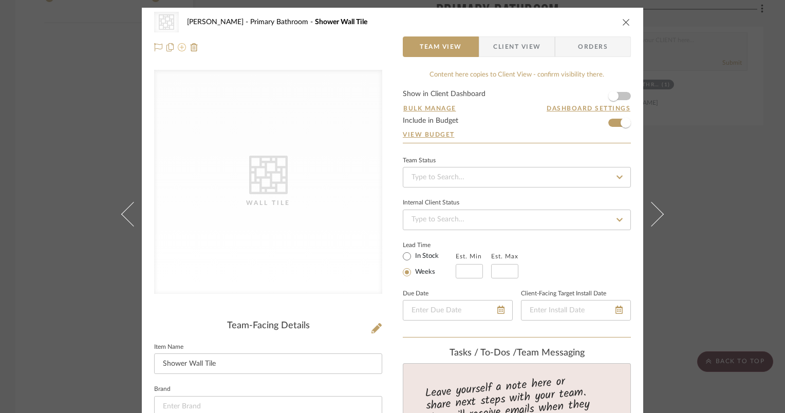
click at [178, 49] on icon at bounding box center [182, 47] width 8 height 8
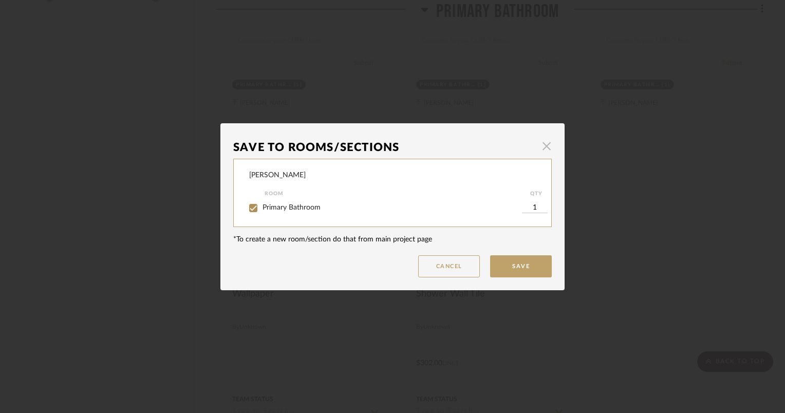
click at [544, 148] on span "button" at bounding box center [546, 146] width 21 height 21
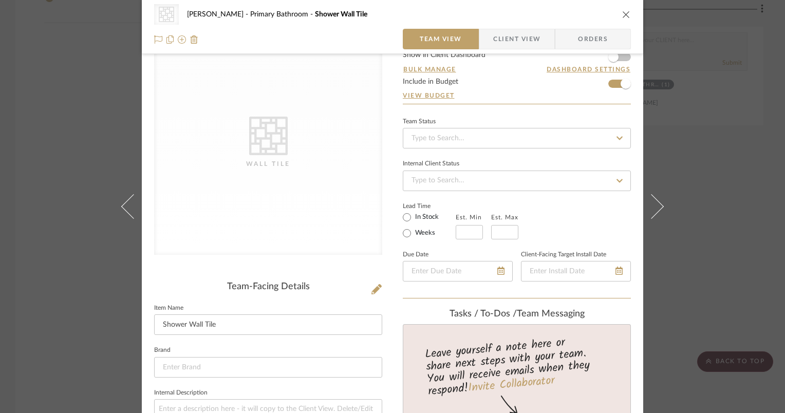
scroll to position [51, 0]
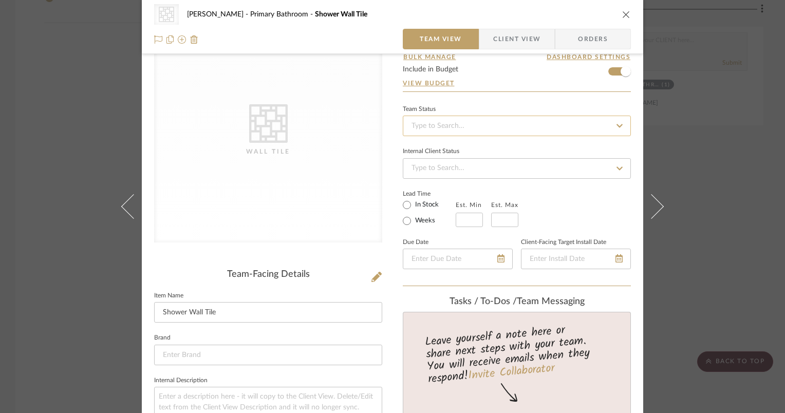
click at [495, 130] on input at bounding box center [517, 126] width 228 height 21
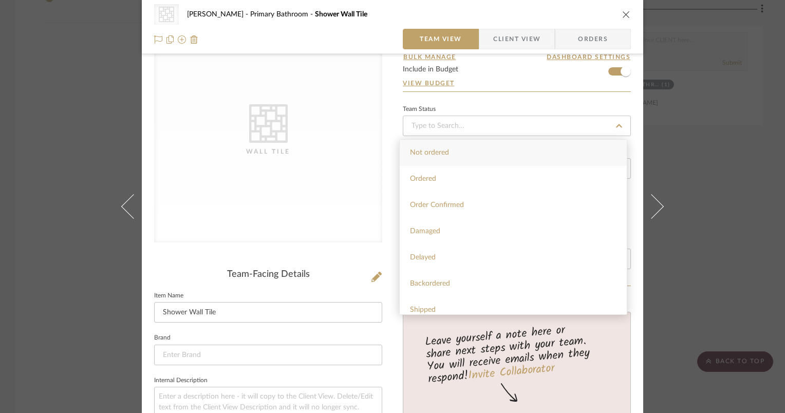
click at [488, 154] on div "Not ordered" at bounding box center [513, 153] width 227 height 26
type input "[DATE]"
type input "Not ordered"
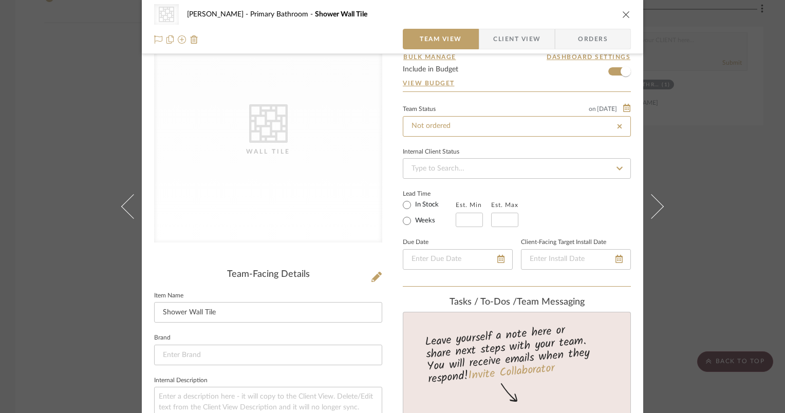
type input "[DATE]"
type input "Not ordered"
click at [534, 168] on input at bounding box center [517, 168] width 228 height 21
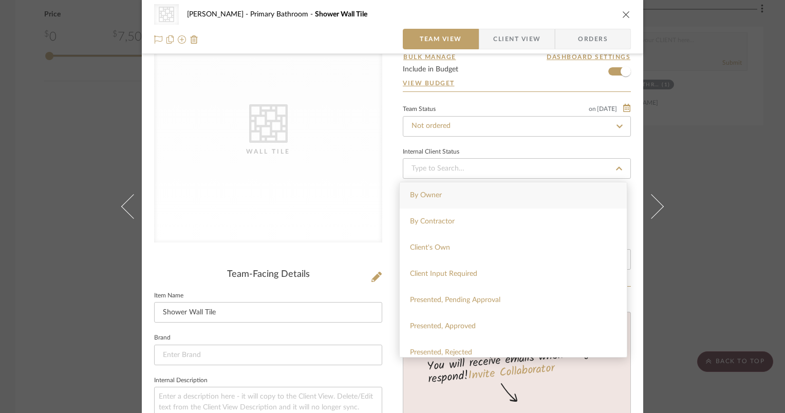
click at [469, 199] on div "By Owner" at bounding box center [513, 195] width 227 height 26
type input "[DATE]"
type input "By Owner"
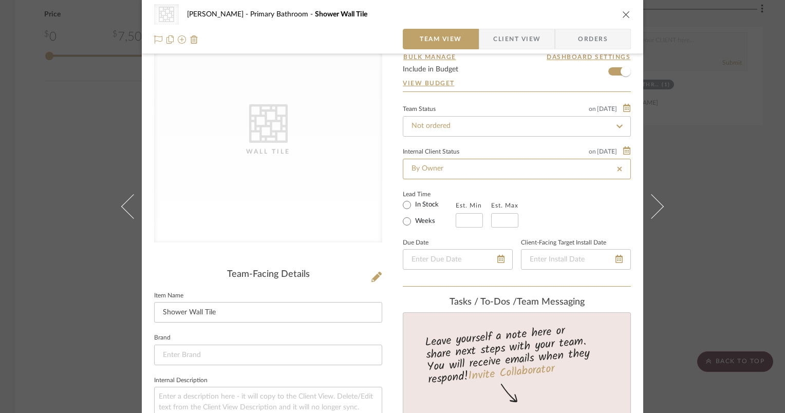
type input "[DATE]"
type input "By Owner"
click at [426, 208] on label "In Stock" at bounding box center [426, 204] width 26 height 9
click at [413, 208] on input "In Stock" at bounding box center [407, 205] width 12 height 12
radio input "true"
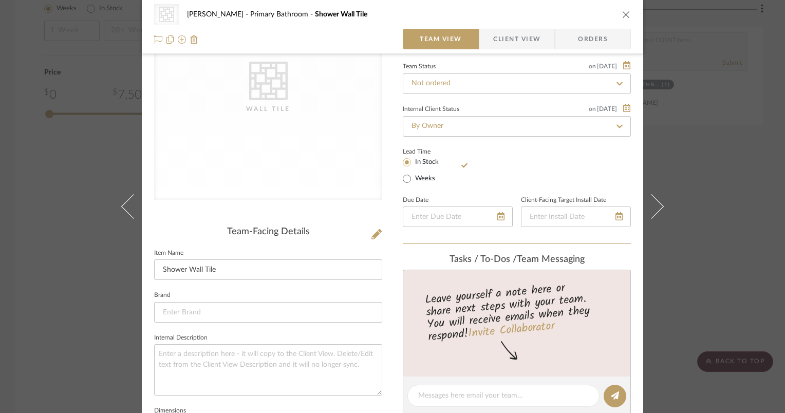
scroll to position [103, 0]
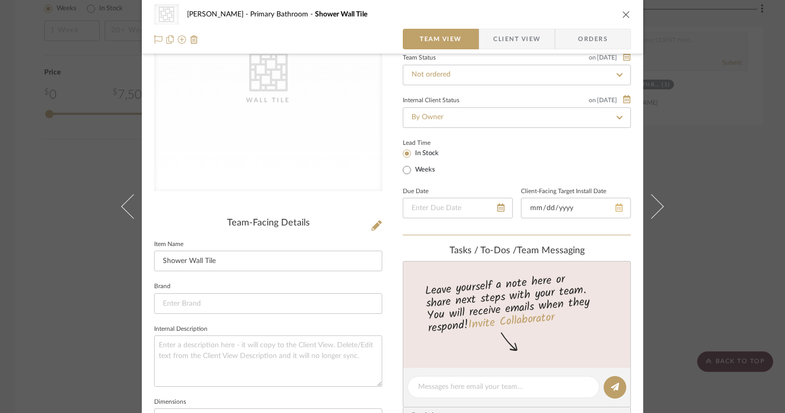
click at [617, 206] on icon at bounding box center [619, 207] width 7 height 8
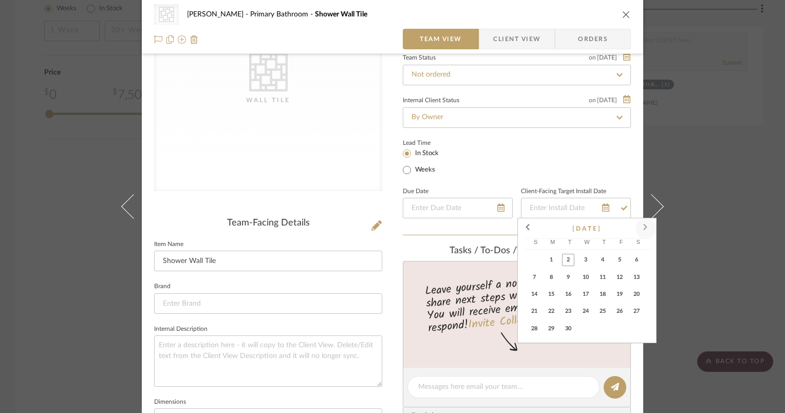
click at [644, 224] on span at bounding box center [646, 228] width 25 height 25
click at [647, 223] on span at bounding box center [646, 228] width 25 height 25
click at [535, 346] on span "30" at bounding box center [534, 346] width 12 height 12
type input "[DATE]"
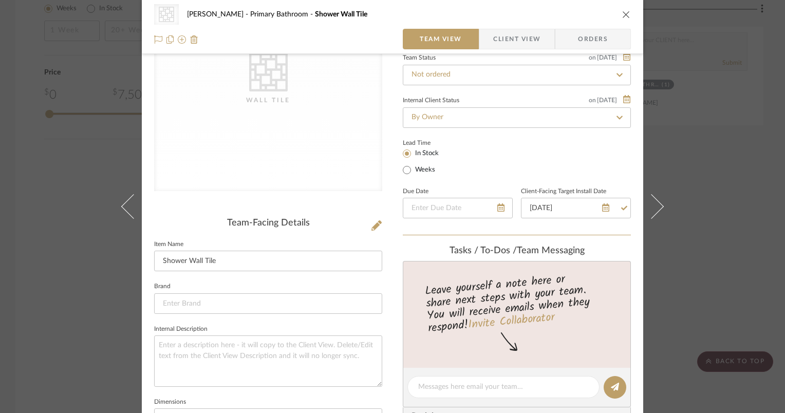
click at [558, 168] on div "Lead Time In Stock Weeks" at bounding box center [517, 156] width 228 height 40
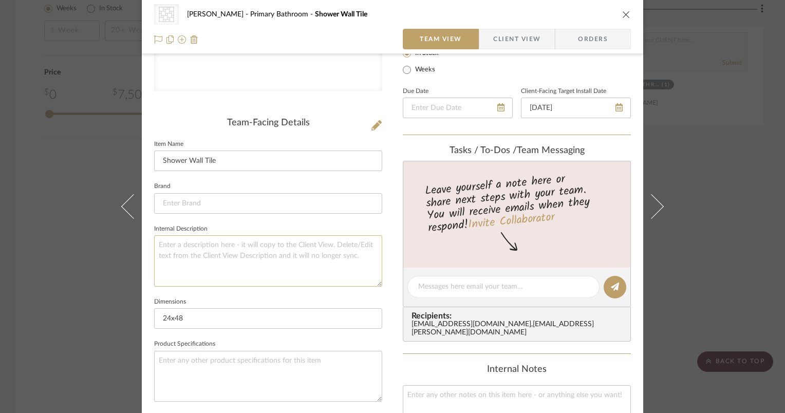
scroll to position [206, 0]
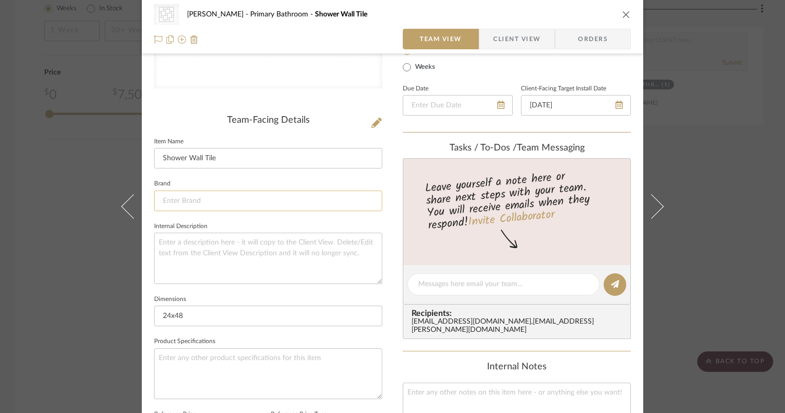
click at [213, 197] on input at bounding box center [268, 201] width 228 height 21
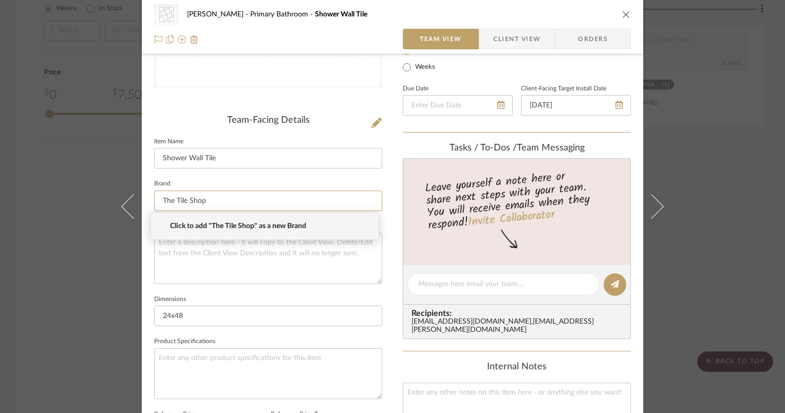
type input "The Tile Shop"
click at [186, 226] on span "Click to add "The Tile Shop" as a new Brand" at bounding box center [268, 226] width 197 height 9
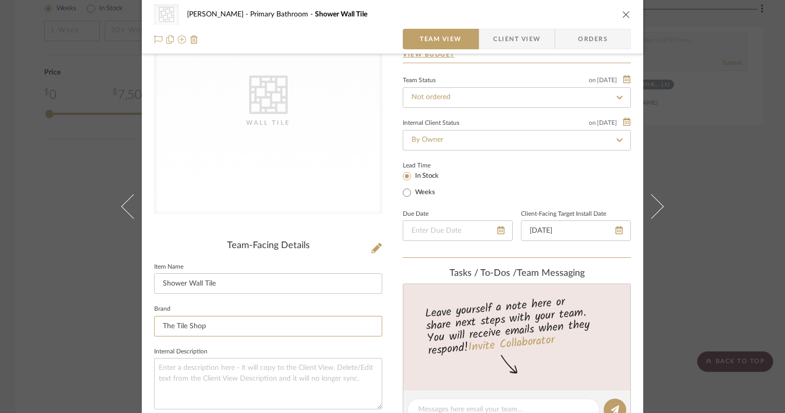
scroll to position [25, 0]
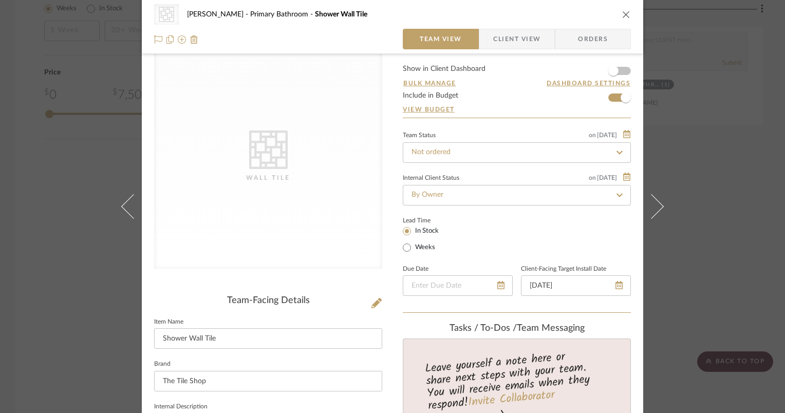
click at [532, 46] on span "Client View" at bounding box center [516, 39] width 47 height 21
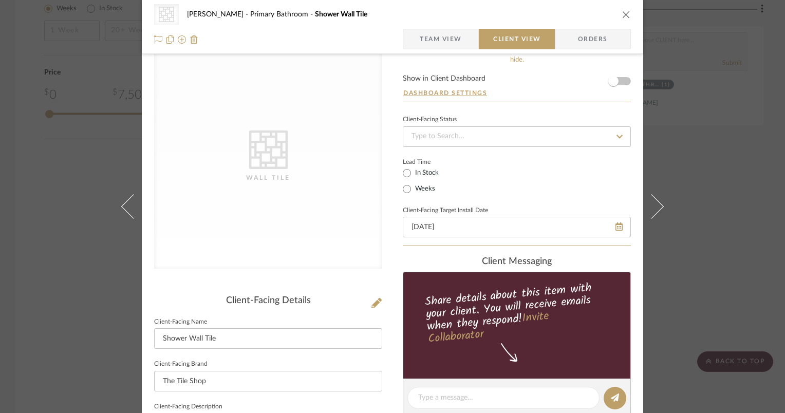
click at [241, 164] on div "CategoryIconTile Created with Sketch. Wall Tile" at bounding box center [268, 157] width 228 height 224
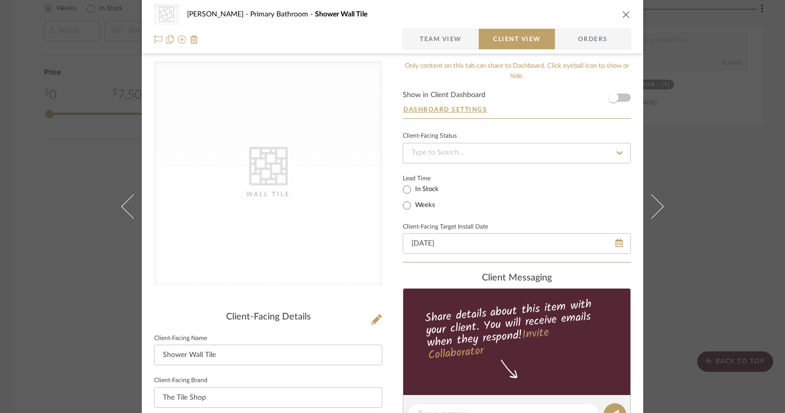
scroll to position [0, 0]
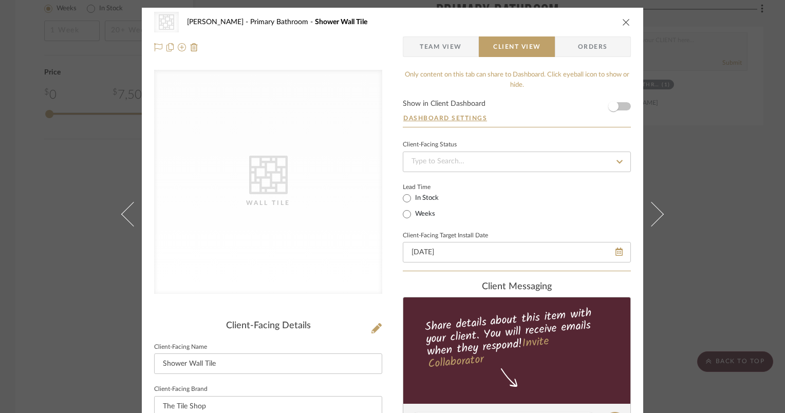
click at [603, 53] on span "Orders" at bounding box center [593, 46] width 52 height 21
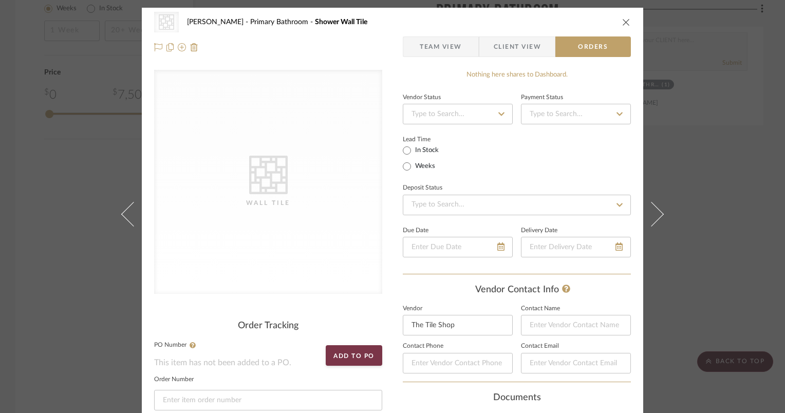
click at [628, 22] on div "CategoryIconTile Created with Sketch. Wall Tile Gehrt Primary Bathroom Shower W…" at bounding box center [392, 35] width 501 height 54
click at [624, 22] on icon "close" at bounding box center [626, 22] width 8 height 8
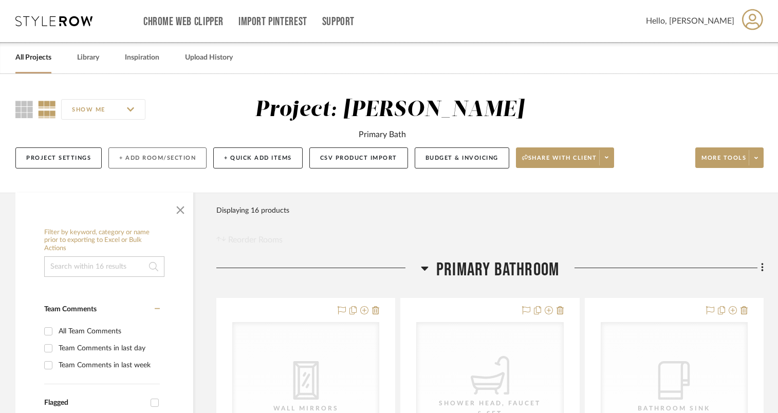
click at [162, 159] on button "+ Add Room/Section" at bounding box center [157, 157] width 98 height 21
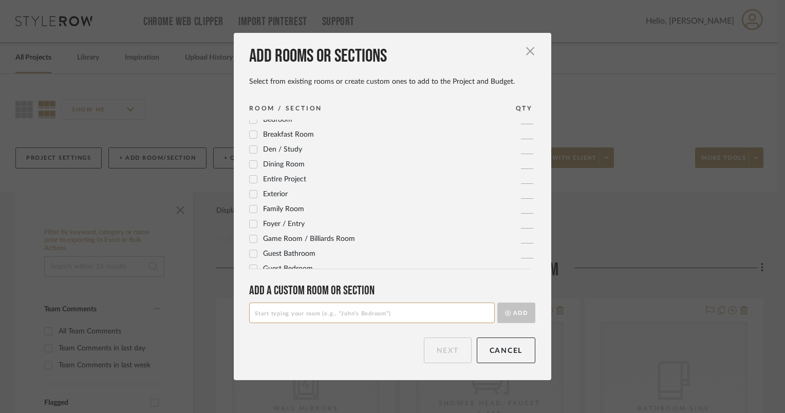
scroll to position [51, 0]
click at [304, 314] on input at bounding box center [372, 313] width 246 height 21
type input "Niche Tile"
click at [509, 317] on button "Add" at bounding box center [516, 313] width 38 height 21
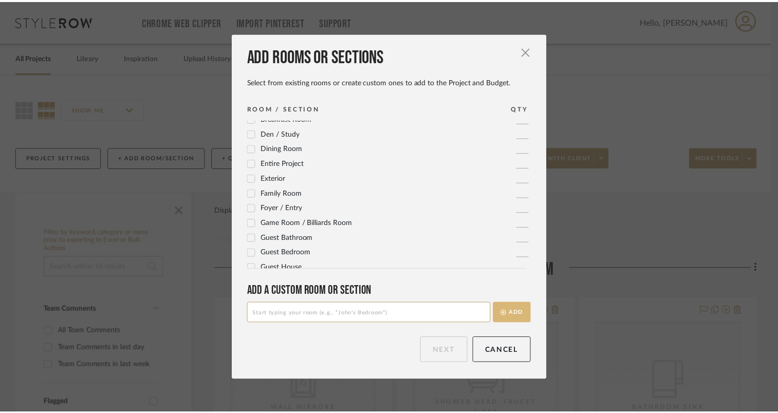
scroll to position [0, 0]
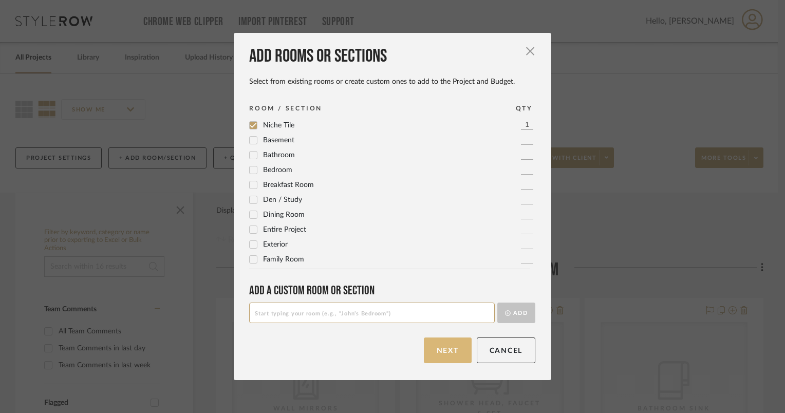
click at [439, 358] on button "Next" at bounding box center [448, 351] width 48 height 26
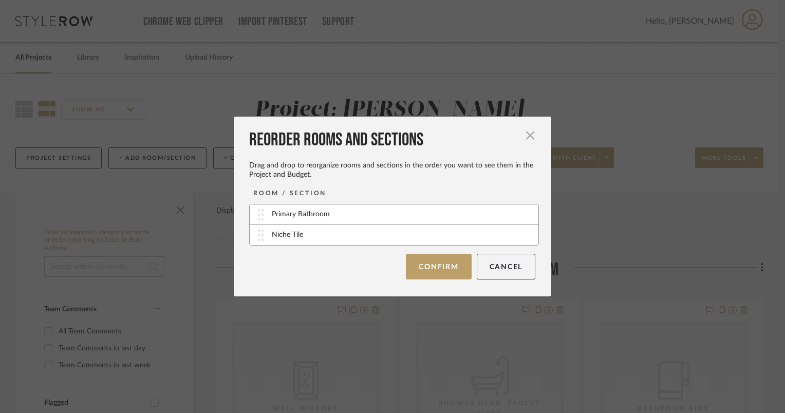
click at [293, 217] on div "Primary Bathroom" at bounding box center [301, 214] width 58 height 11
drag, startPoint x: 287, startPoint y: 238, endPoint x: 287, endPoint y: 216, distance: 22.6
click at [508, 269] on button "Cancel" at bounding box center [506, 267] width 59 height 26
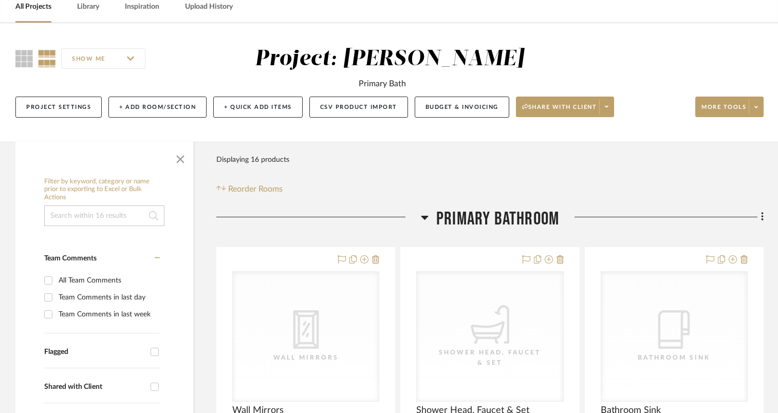
scroll to position [103, 0]
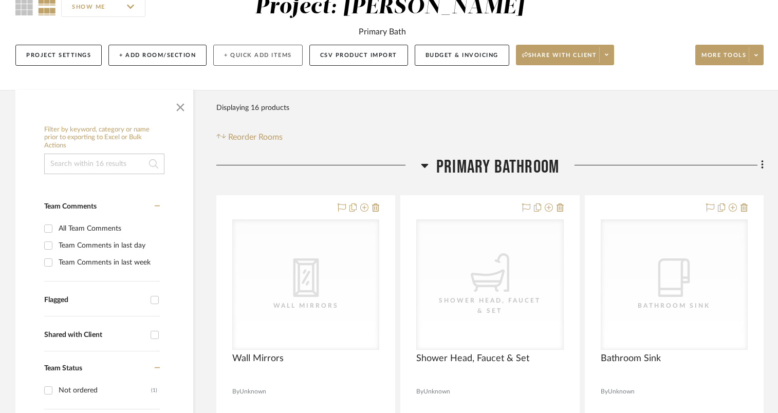
click at [257, 61] on button "+ Quick Add Items" at bounding box center [257, 55] width 89 height 21
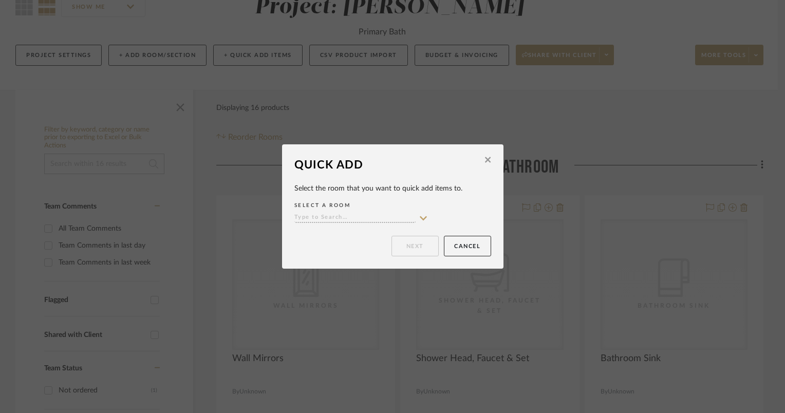
click at [336, 215] on input at bounding box center [354, 218] width 121 height 10
click at [333, 239] on span "Primary Bathroom" at bounding box center [340, 238] width 76 height 7
type input "Primary Bathroom"
click at [422, 247] on button "Next" at bounding box center [415, 246] width 47 height 21
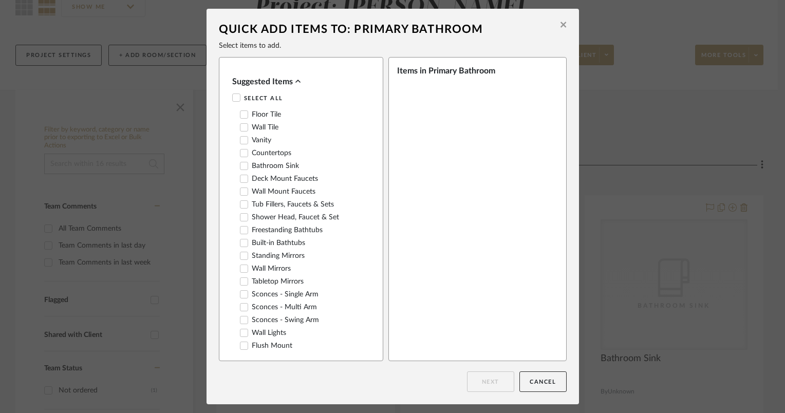
click at [447, 105] on div "Items in Primary Bathroom" at bounding box center [477, 209] width 178 height 304
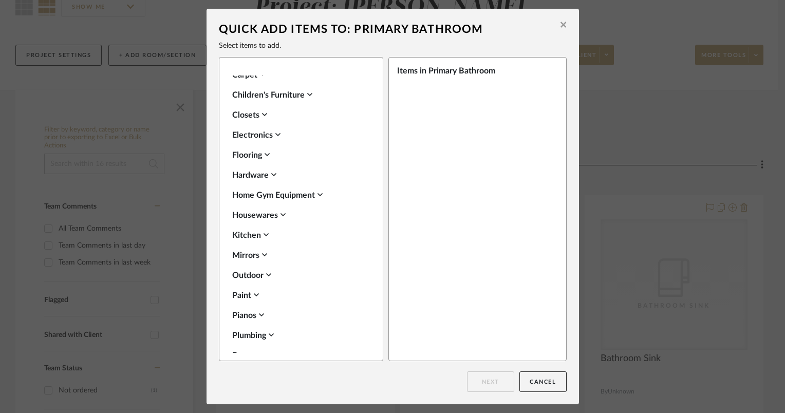
scroll to position [774, 0]
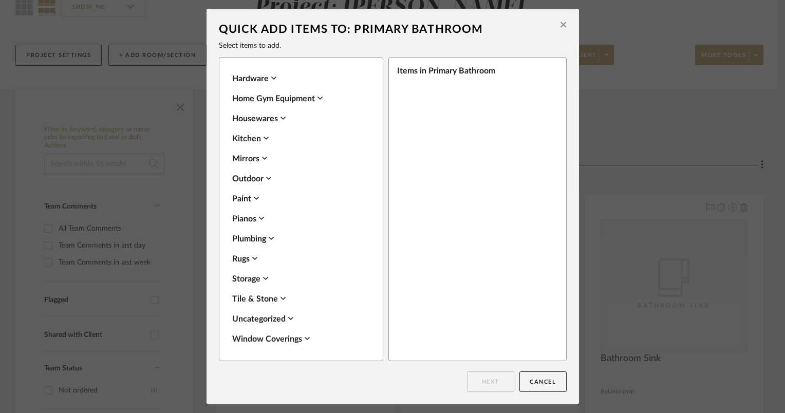
click at [286, 317] on div "Uncategorized" at bounding box center [298, 319] width 133 height 12
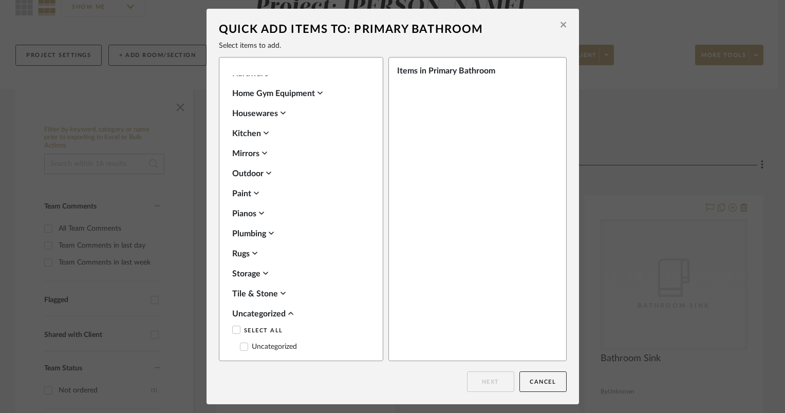
scroll to position [809, 0]
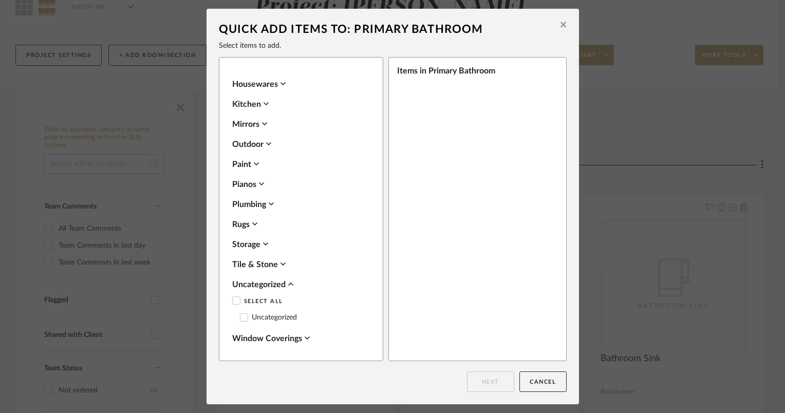
click at [266, 337] on div "Window Coverings" at bounding box center [298, 338] width 133 height 12
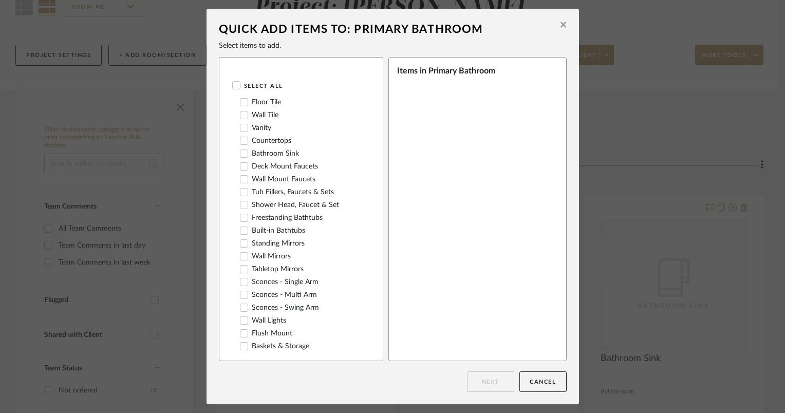
scroll to position [0, 0]
click at [295, 83] on icon at bounding box center [297, 81] width 5 height 8
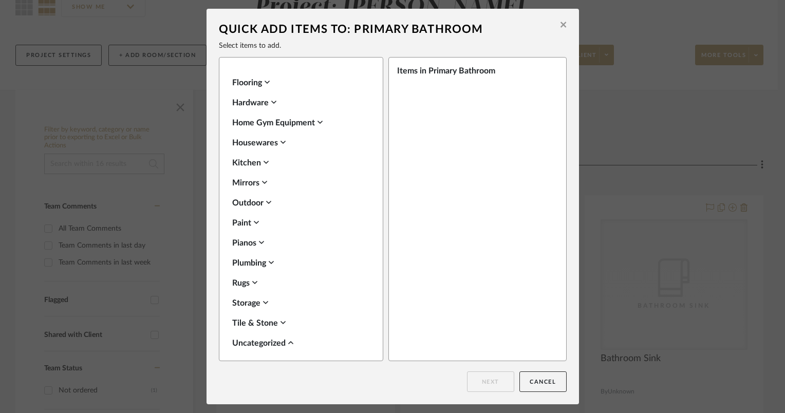
scroll to position [491, 0]
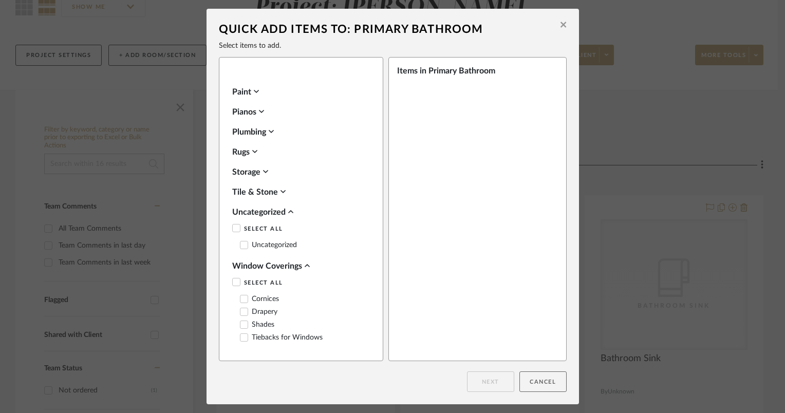
click at [547, 382] on button "Cancel" at bounding box center [542, 381] width 47 height 21
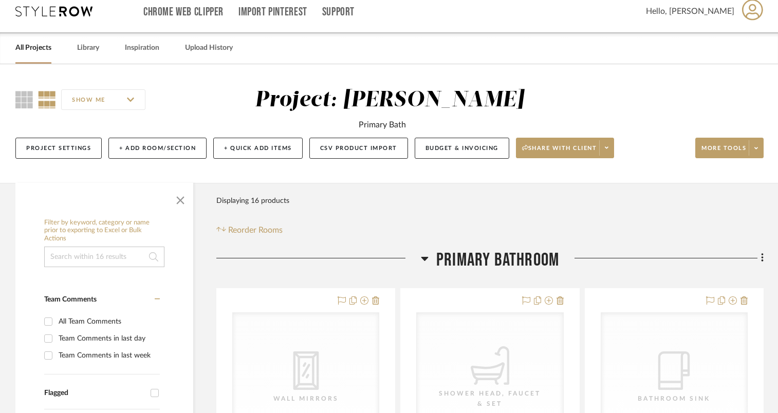
scroll to position [51, 0]
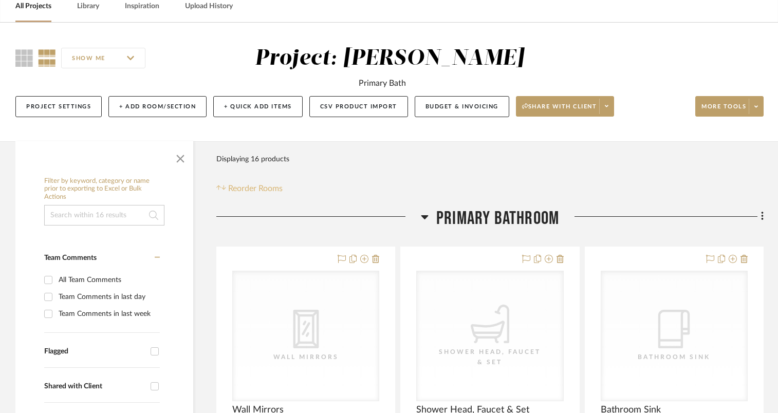
click at [216, 183] on button "Reorder Rooms" at bounding box center [249, 188] width 66 height 12
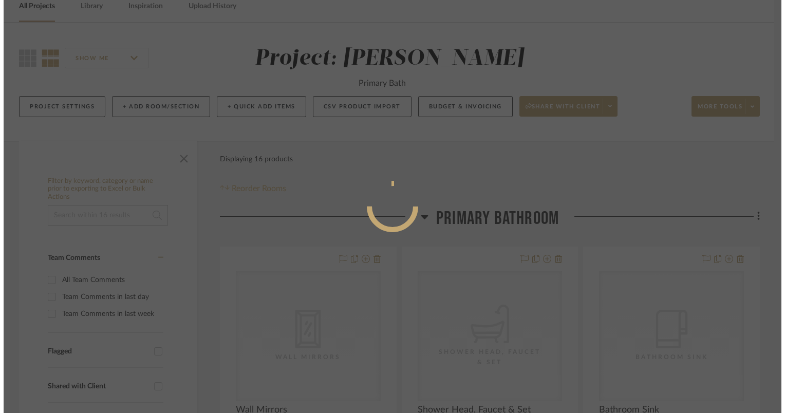
scroll to position [0, 0]
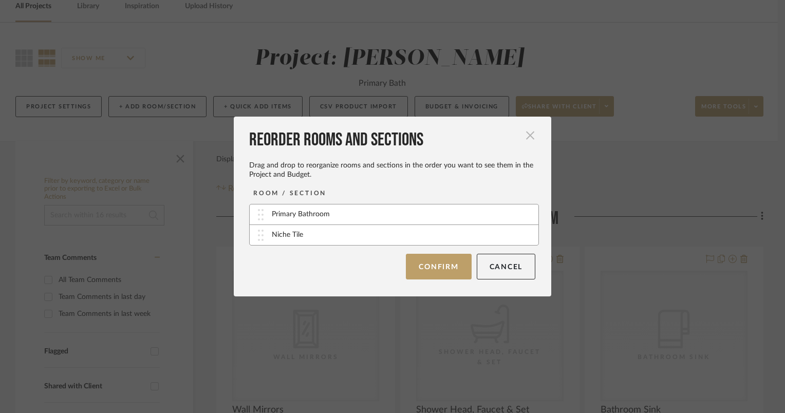
click at [529, 135] on span "button" at bounding box center [530, 135] width 21 height 21
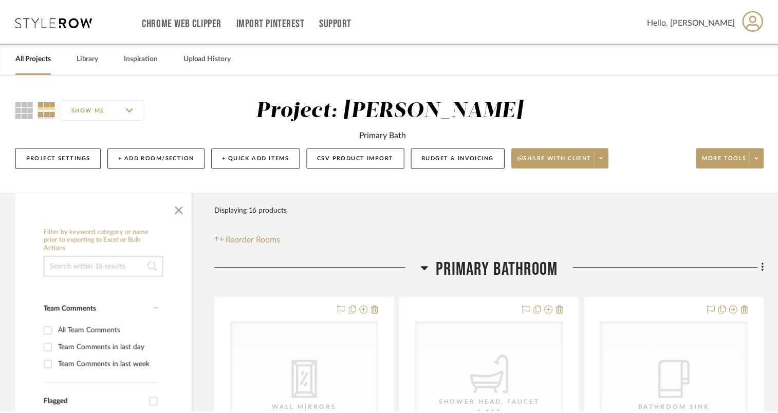
scroll to position [51, 0]
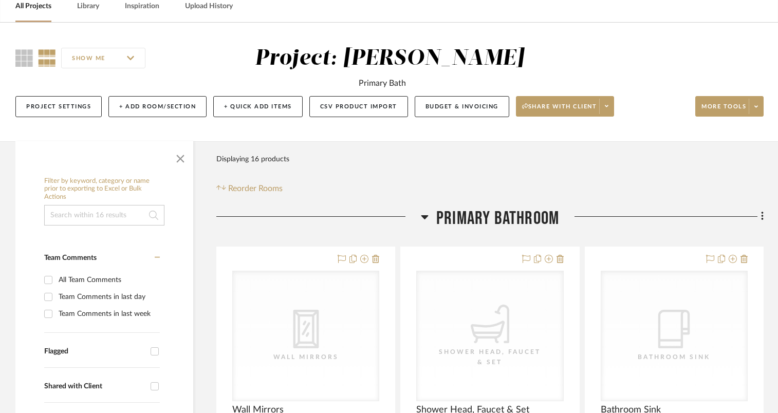
click at [762, 218] on icon at bounding box center [762, 216] width 3 height 11
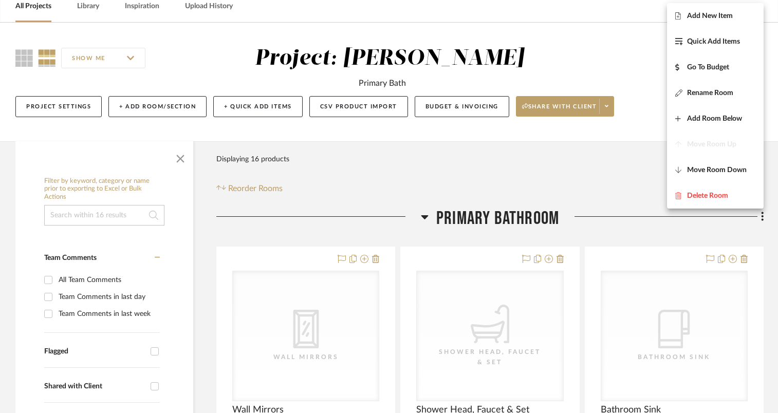
click at [762, 216] on div at bounding box center [389, 206] width 778 height 413
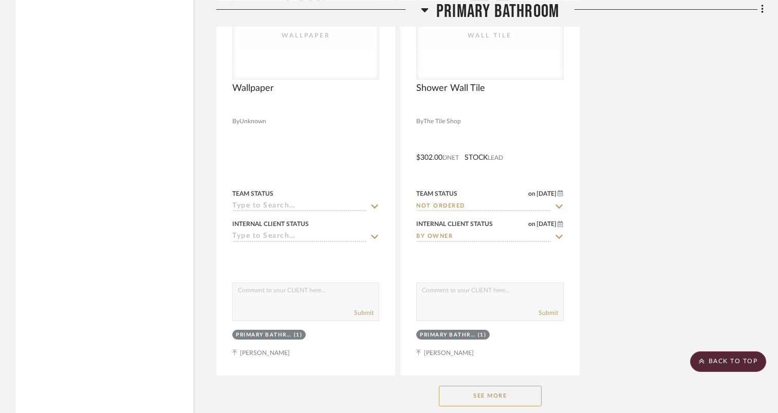
scroll to position [1079, 0]
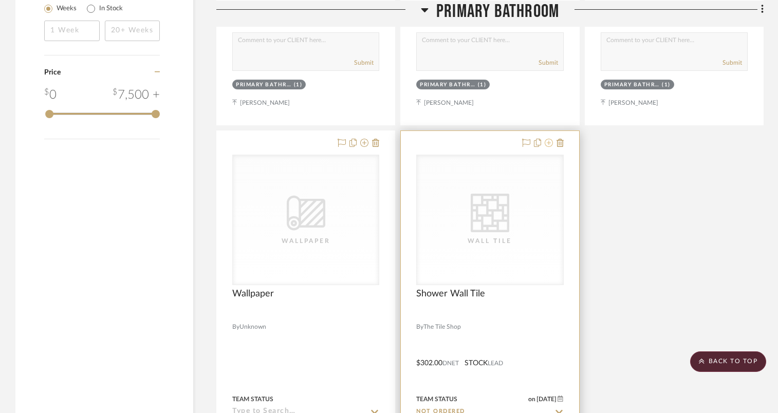
click at [550, 143] on icon at bounding box center [549, 143] width 8 height 8
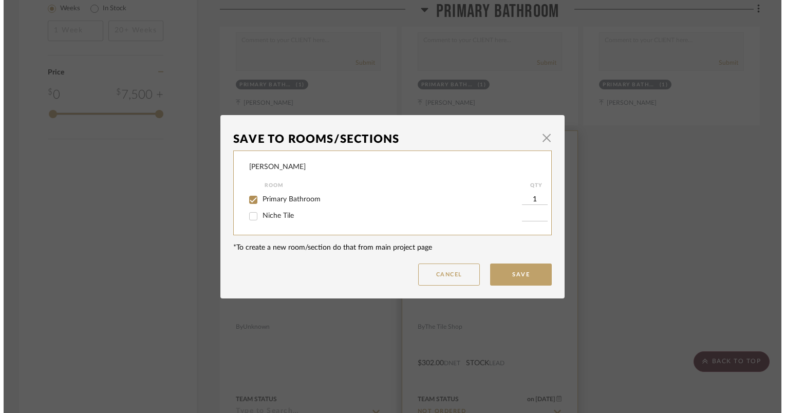
scroll to position [0, 0]
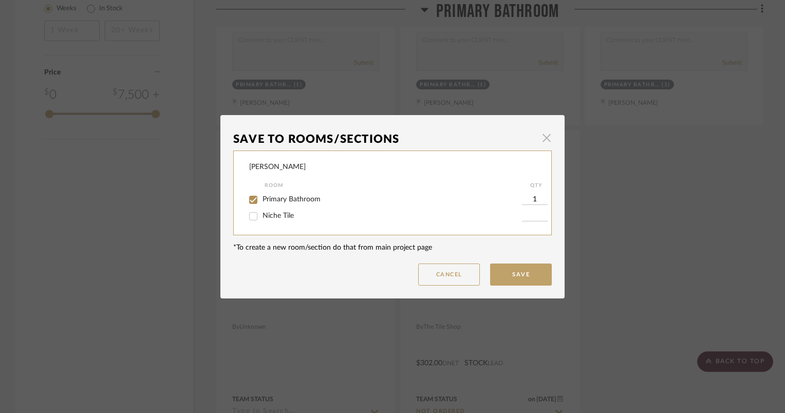
click at [542, 140] on span "button" at bounding box center [546, 138] width 21 height 21
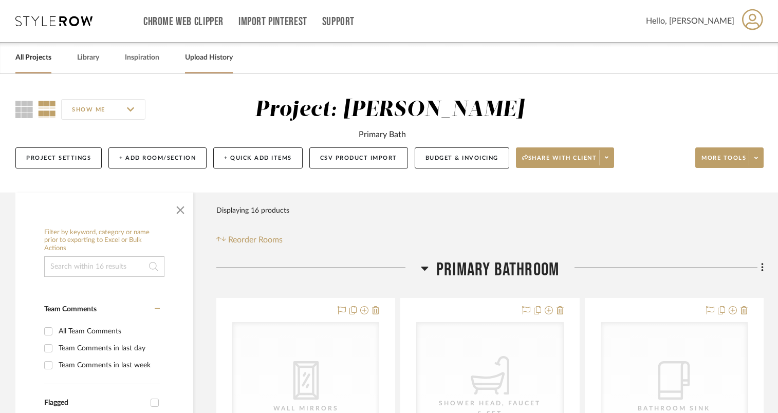
click at [217, 53] on link "Upload History" at bounding box center [209, 58] width 48 height 14
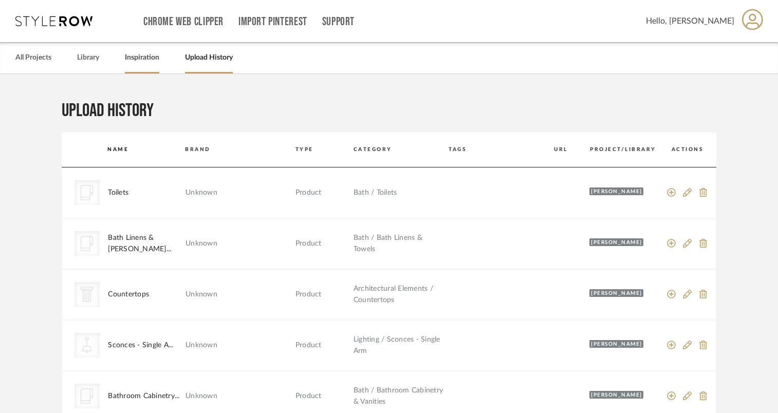
click at [149, 62] on link "Inspiration" at bounding box center [142, 58] width 34 height 14
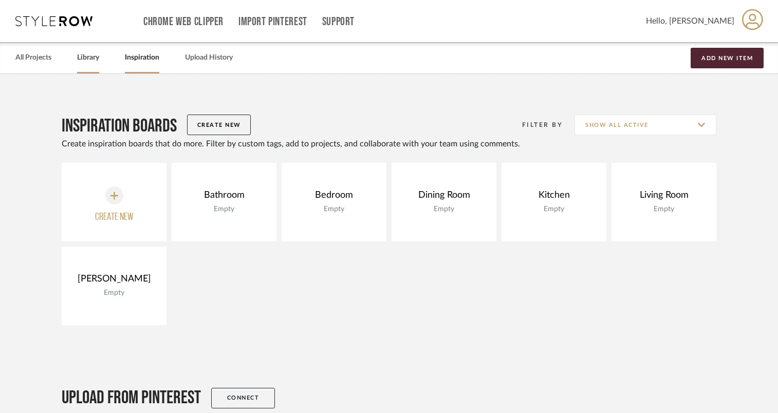
click at [89, 59] on link "Library" at bounding box center [88, 58] width 22 height 14
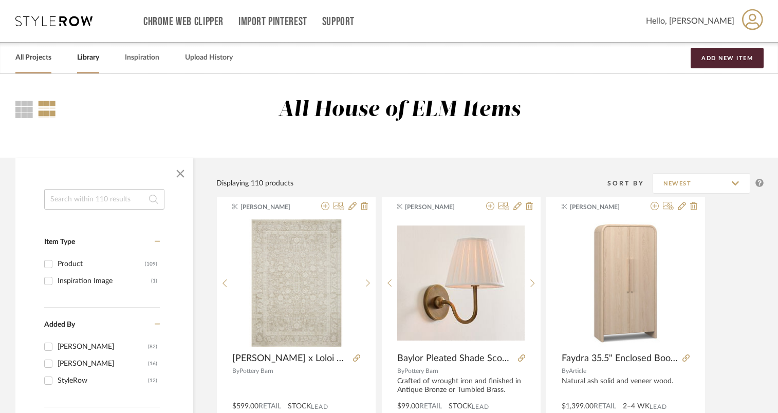
click at [41, 58] on link "All Projects" at bounding box center [33, 58] width 36 height 14
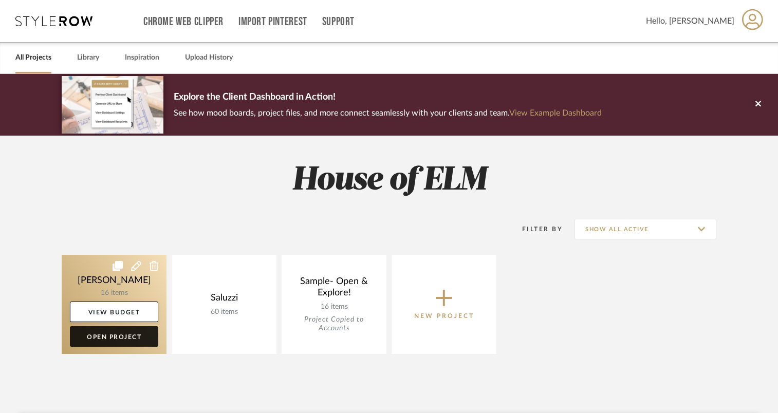
click at [114, 336] on link "Open Project" at bounding box center [114, 336] width 88 height 21
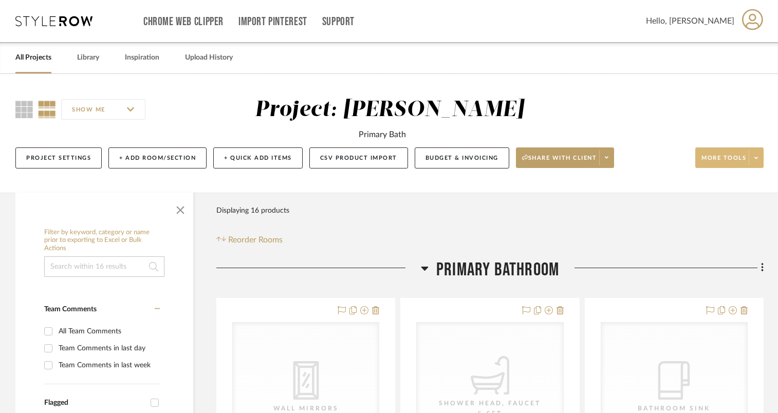
click at [760, 156] on span at bounding box center [756, 157] width 14 height 15
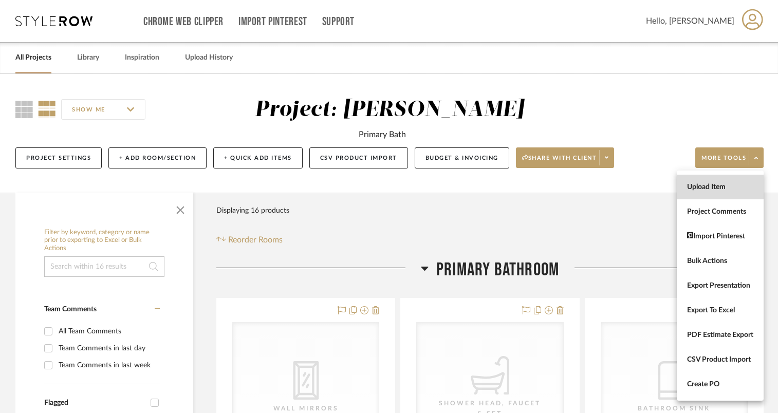
click at [748, 188] on span "Upload Item" at bounding box center [720, 187] width 66 height 9
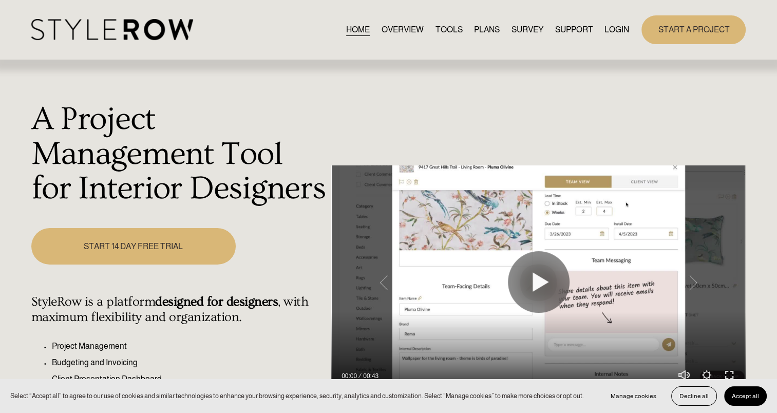
click at [617, 31] on link "LOGIN" at bounding box center [617, 30] width 25 height 14
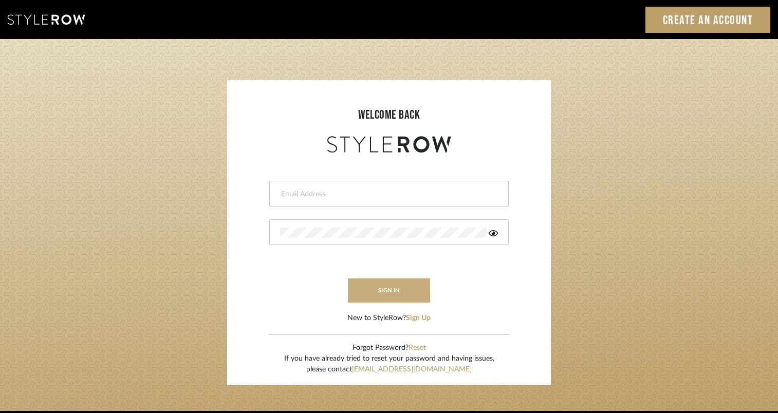
type input "jackie.gehrt@houseofelm.com"
click at [401, 285] on button "sign in" at bounding box center [389, 290] width 82 height 24
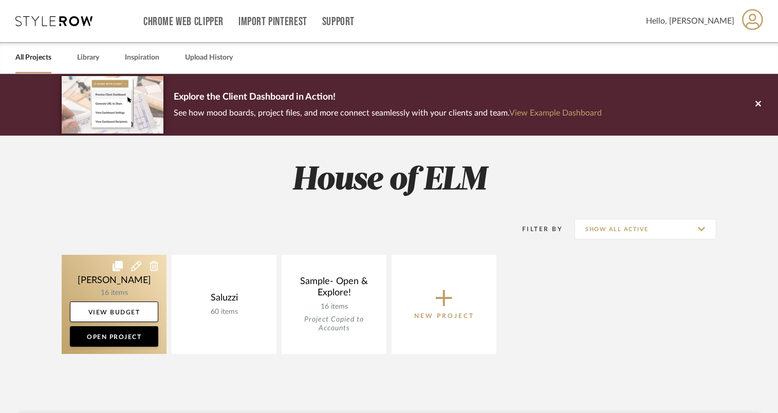
click at [137, 293] on link at bounding box center [114, 304] width 105 height 99
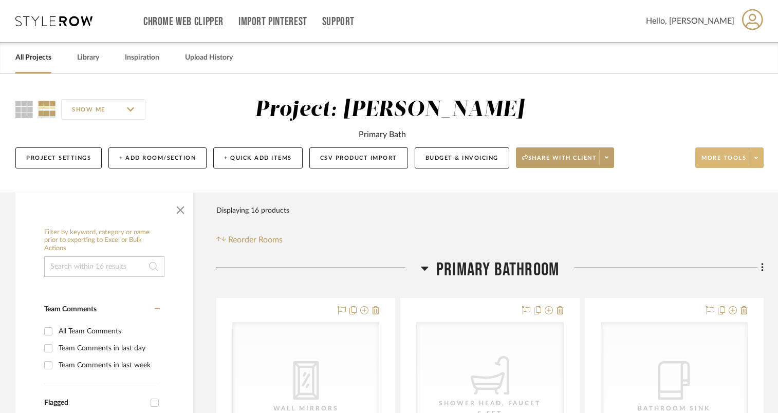
click at [757, 160] on icon at bounding box center [756, 158] width 4 height 6
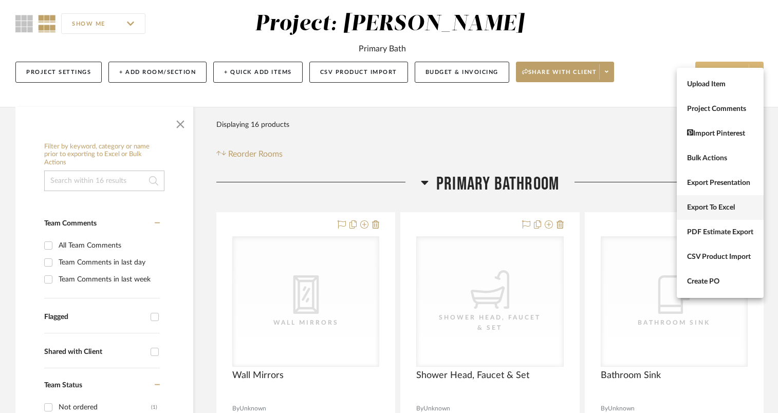
scroll to position [103, 0]
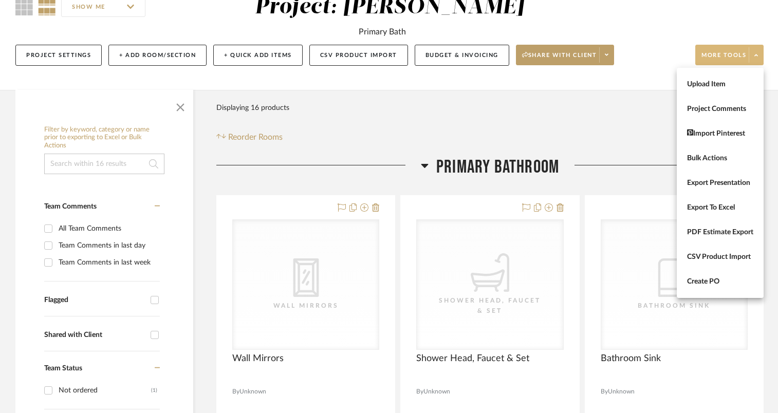
click at [628, 119] on div at bounding box center [389, 206] width 778 height 413
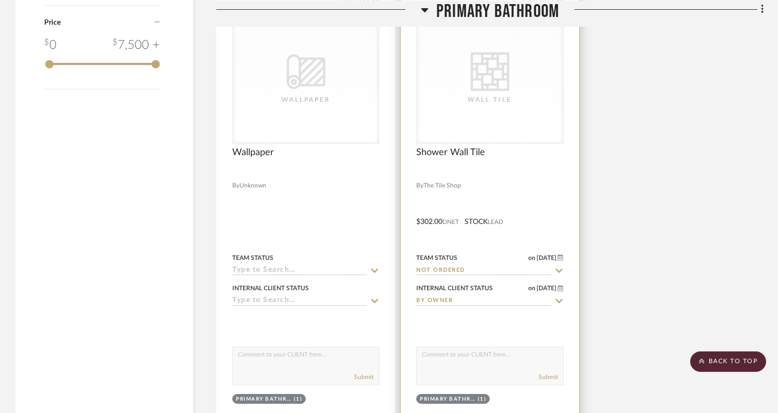
scroll to position [1202, 0]
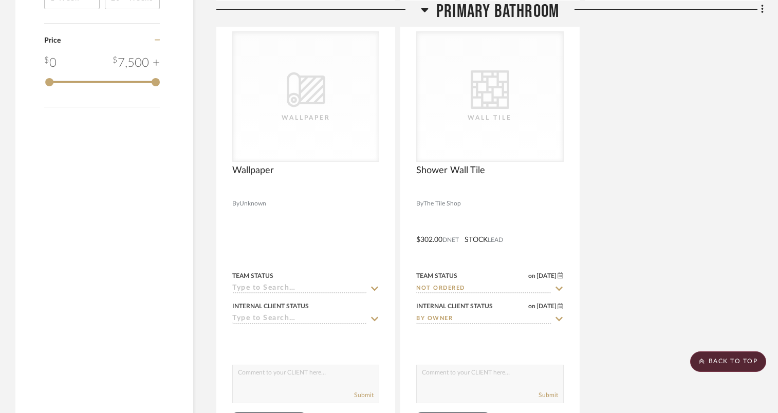
click at [426, 9] on icon at bounding box center [424, 10] width 7 height 4
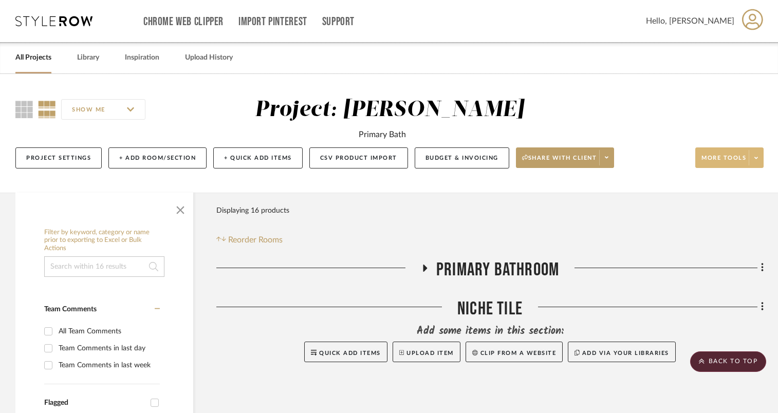
scroll to position [103, 0]
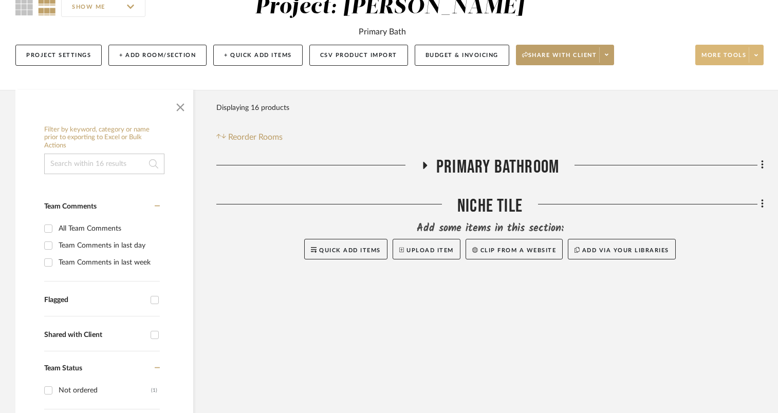
click at [424, 168] on icon at bounding box center [424, 165] width 12 height 8
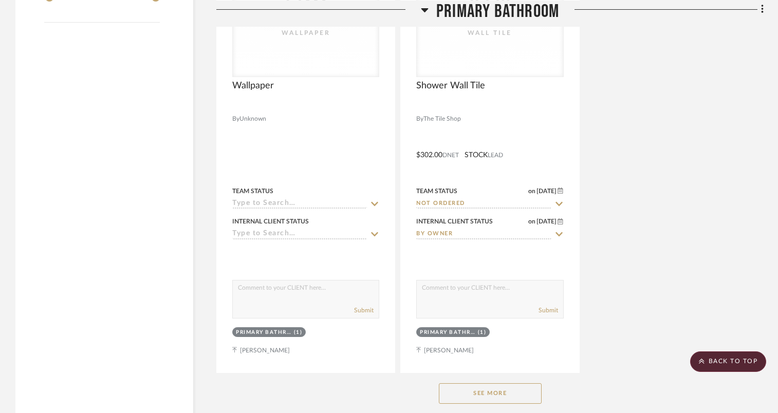
scroll to position [1254, 0]
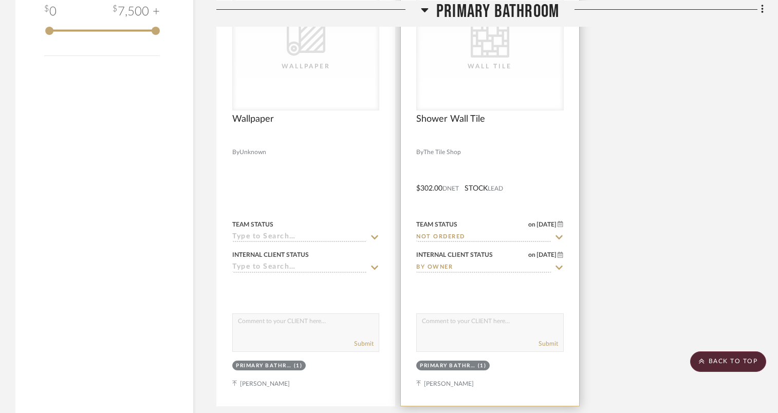
click at [488, 98] on div "CategoryIconTile Created with Sketch. Wall Tile" at bounding box center [490, 44] width 146 height 129
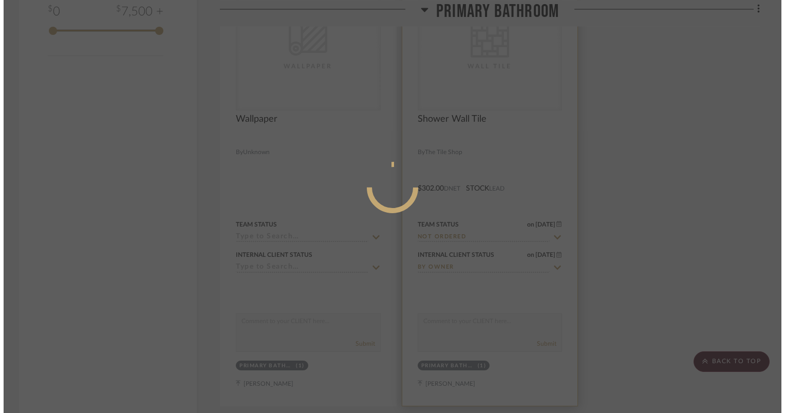
scroll to position [0, 0]
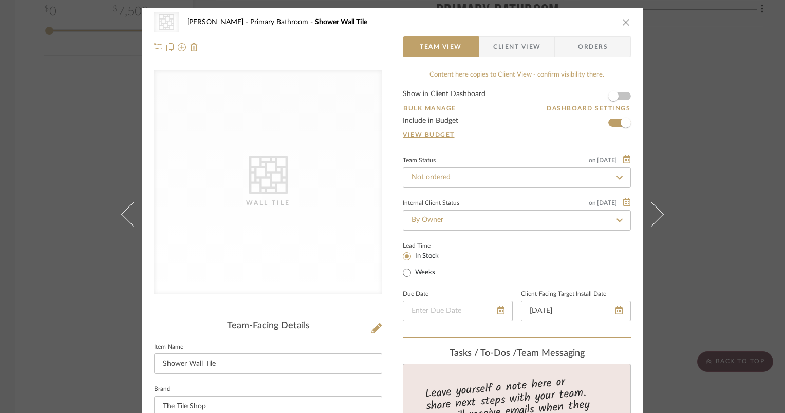
click at [217, 202] on div "Wall Tile" at bounding box center [268, 203] width 103 height 10
click at [623, 20] on icon "close" at bounding box center [626, 22] width 8 height 8
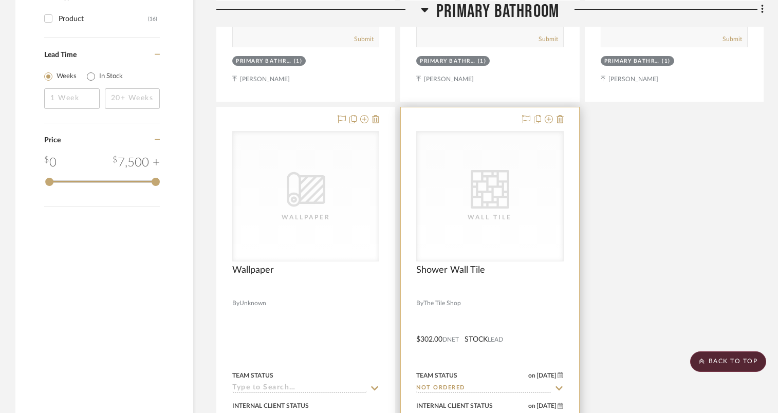
scroll to position [1100, 0]
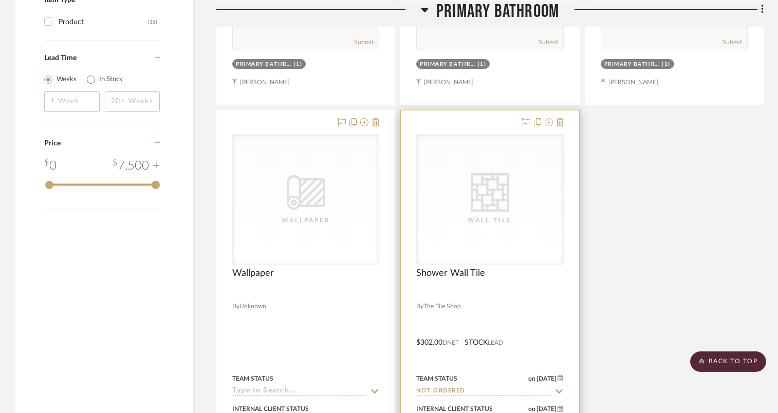
click at [550, 120] on icon at bounding box center [549, 122] width 8 height 8
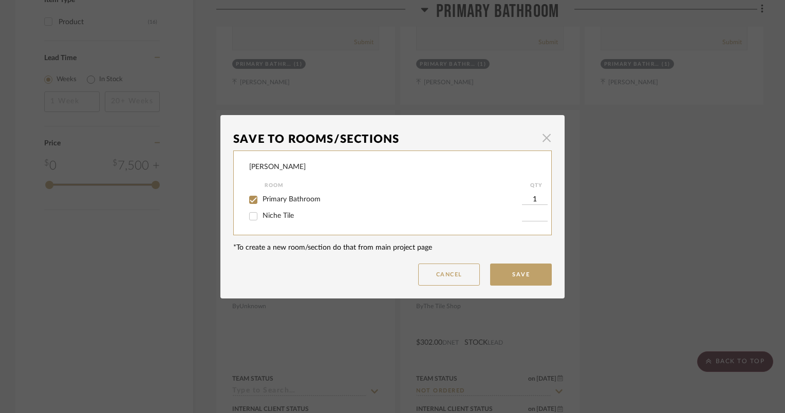
click at [547, 139] on span "button" at bounding box center [546, 138] width 21 height 21
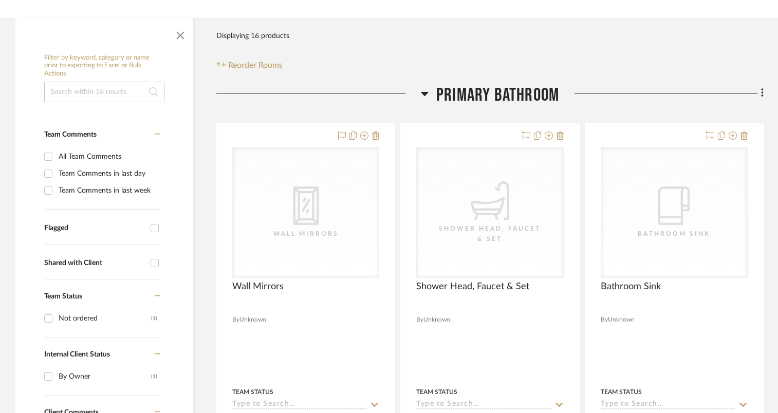
scroll to position [72, 0]
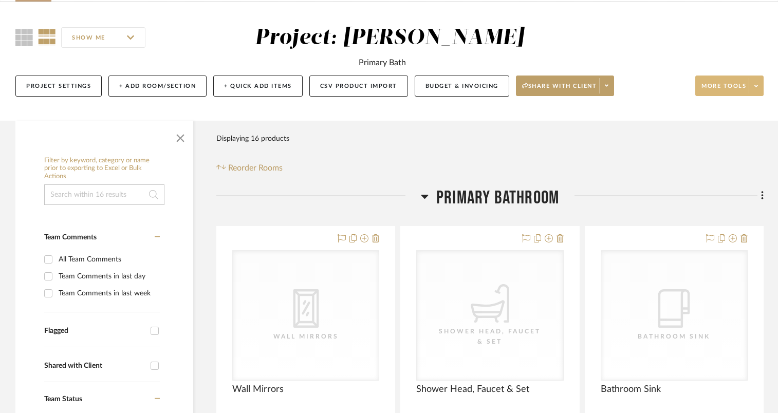
click at [742, 86] on span "More tools" at bounding box center [723, 89] width 45 height 15
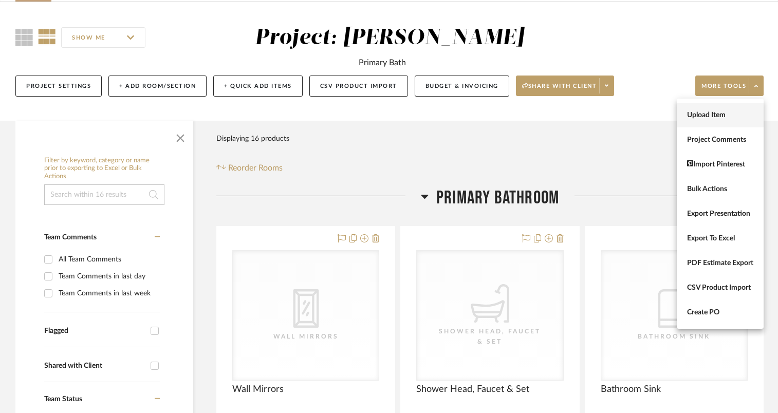
click at [729, 118] on span "Upload Item" at bounding box center [720, 115] width 66 height 9
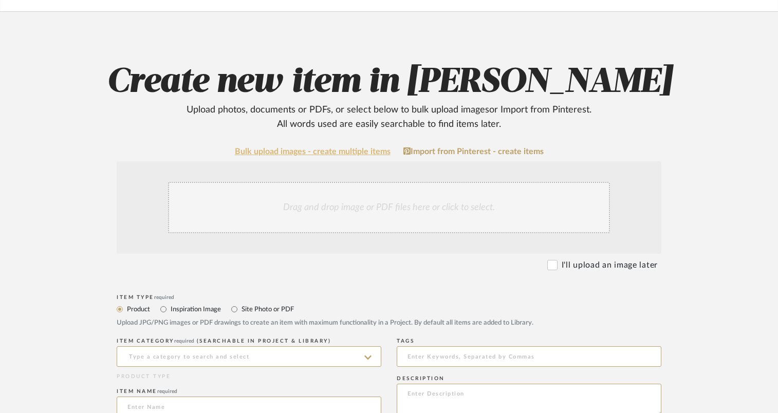
scroll to position [103, 0]
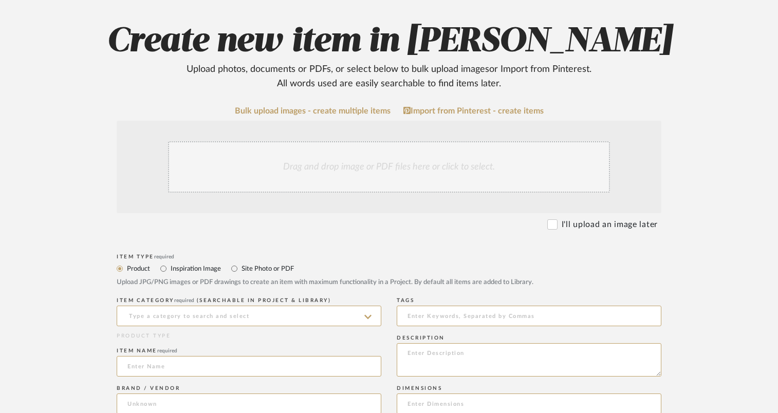
click at [423, 170] on div "Drag and drop image or PDF files here or click to select." at bounding box center [389, 166] width 442 height 51
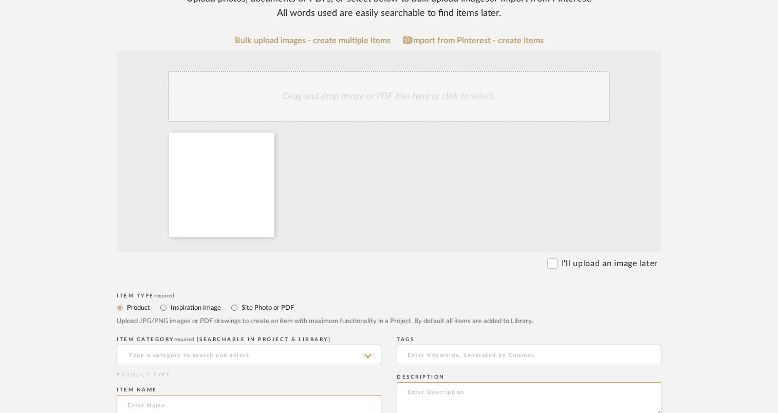
scroll to position [206, 0]
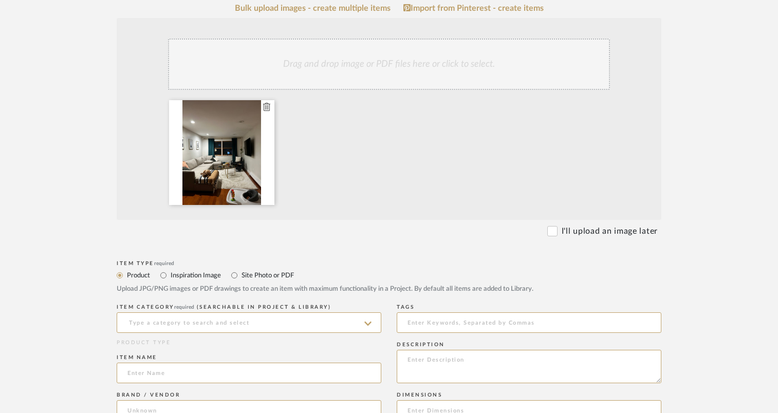
click at [265, 108] on icon at bounding box center [266, 107] width 7 height 8
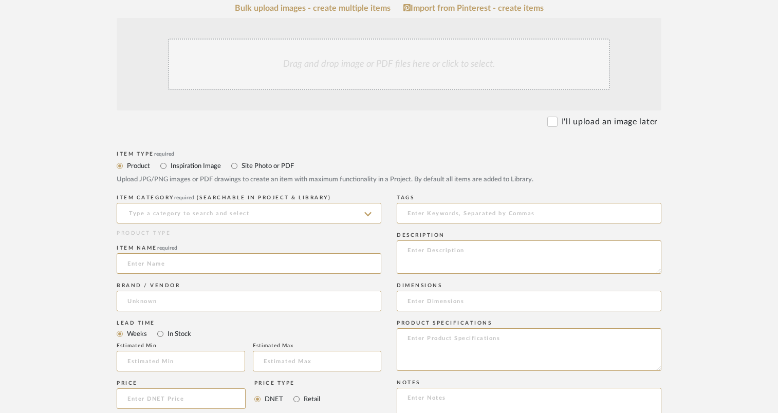
click at [270, 84] on div "Drag and drop image or PDF files here or click to select." at bounding box center [389, 64] width 442 height 51
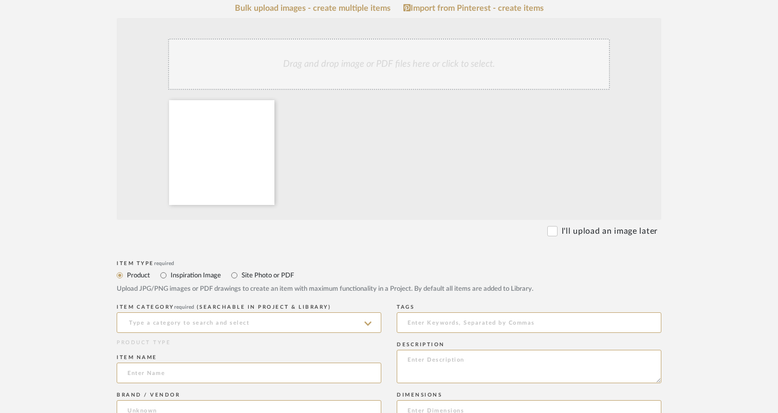
scroll to position [257, 0]
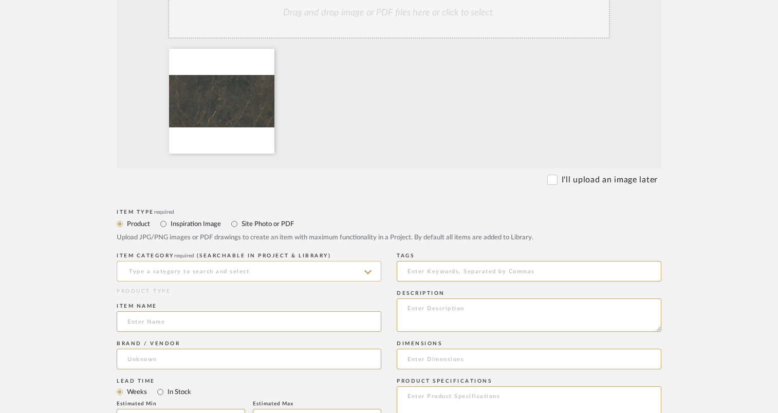
click at [361, 270] on input at bounding box center [249, 271] width 265 height 21
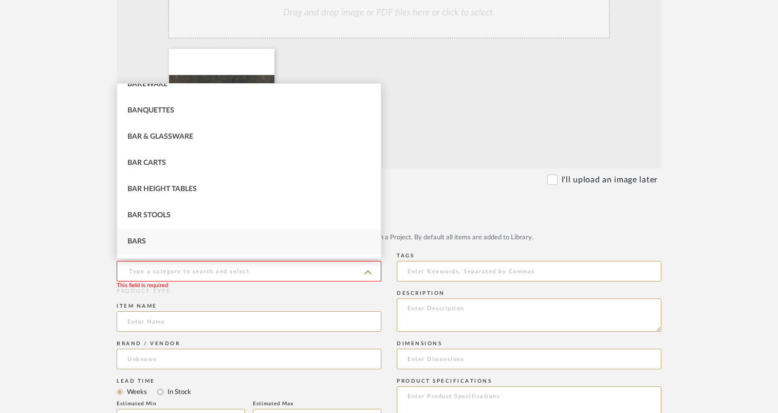
scroll to position [480, 0]
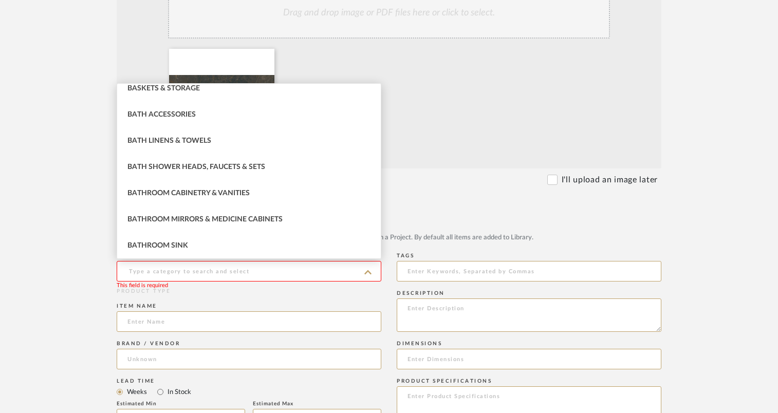
click at [26, 244] on upload-items "Create new item in Gehrt Upload photos, documents or PDFs, or select below to b…" at bounding box center [389, 297] width 778 height 960
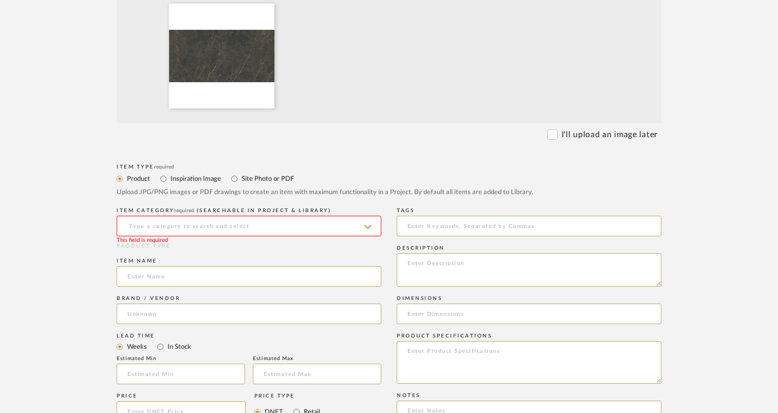
scroll to position [308, 0]
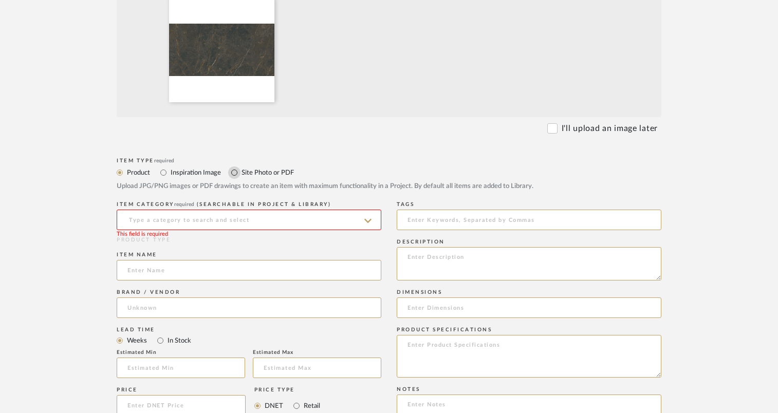
click at [239, 172] on input "Site Photo or PDF" at bounding box center [234, 172] width 12 height 12
radio input "true"
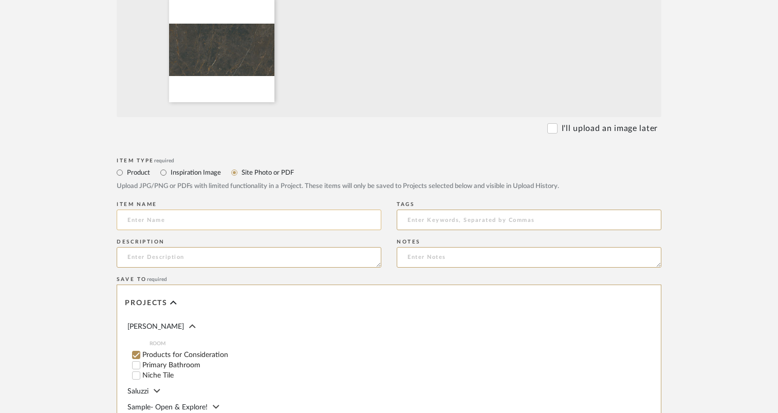
click at [222, 222] on input at bounding box center [249, 220] width 265 height 21
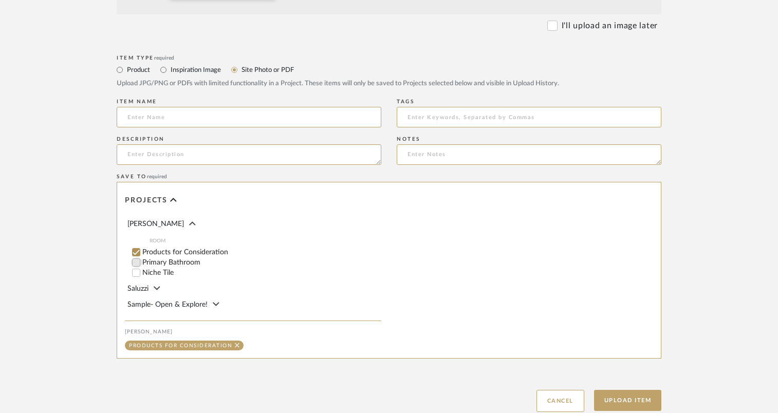
click at [138, 264] on input "Primary Bathroom" at bounding box center [136, 262] width 10 height 10
checkbox input "false"
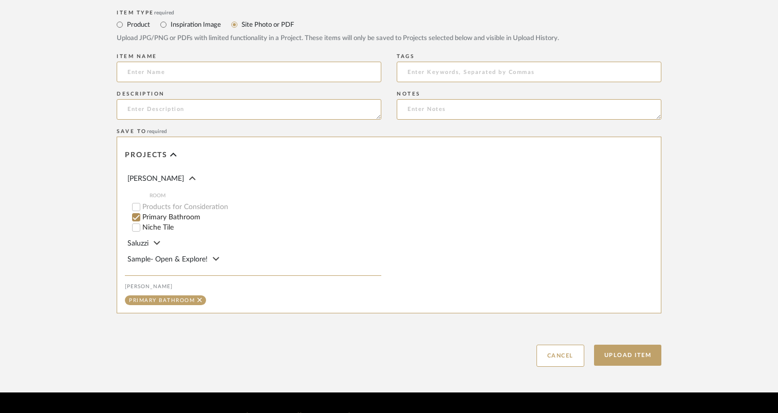
scroll to position [462, 0]
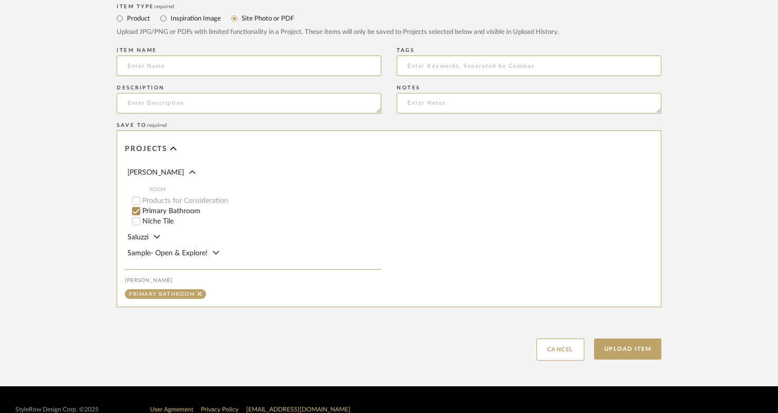
click at [217, 251] on icon at bounding box center [216, 253] width 7 height 10
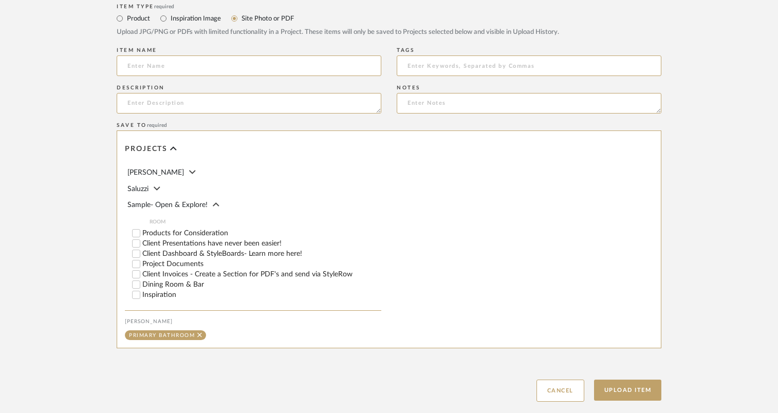
click at [215, 200] on icon at bounding box center [216, 204] width 7 height 10
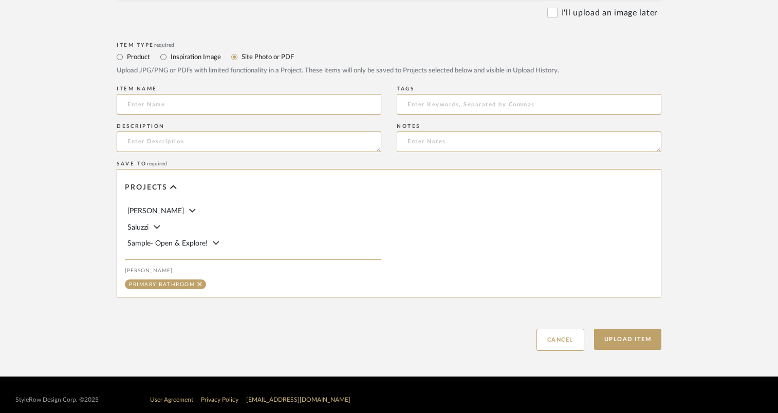
scroll to position [382, 0]
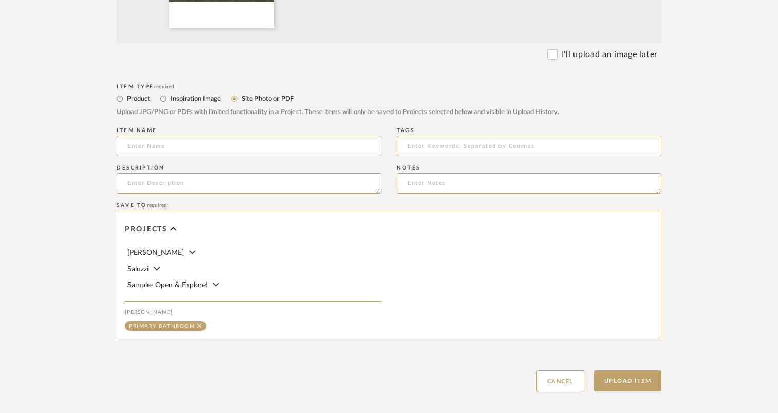
click at [189, 256] on icon at bounding box center [192, 252] width 7 height 10
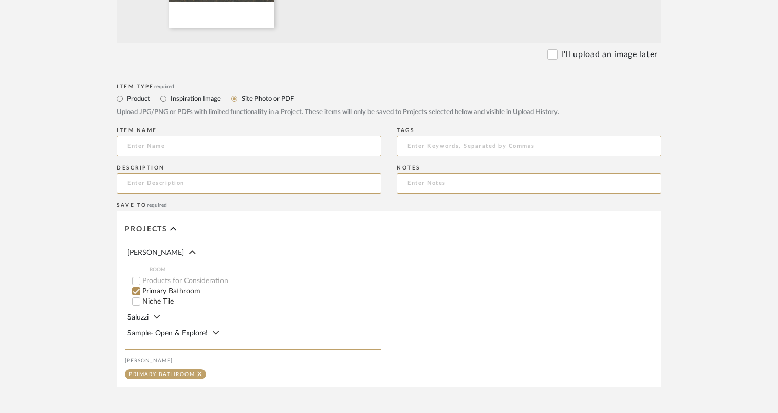
click at [189, 249] on icon at bounding box center [192, 252] width 7 height 10
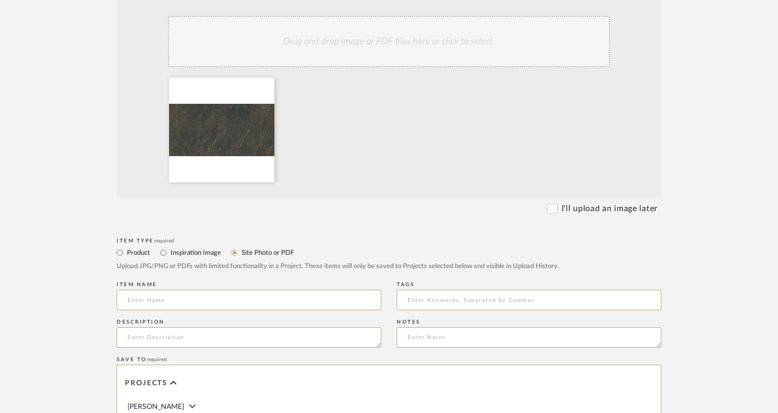
scroll to position [280, 0]
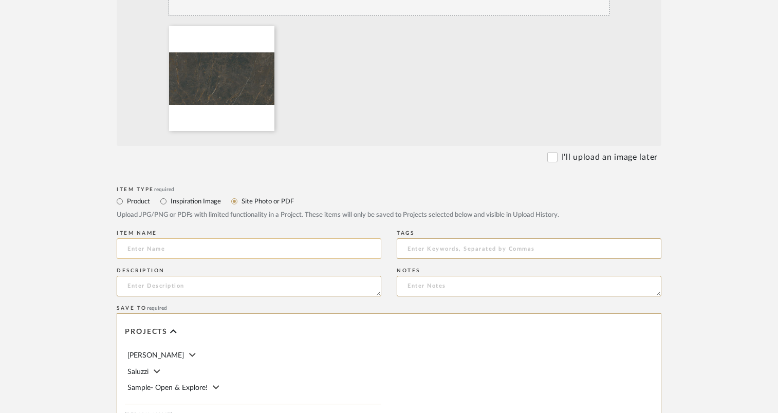
click at [210, 251] on input at bounding box center [249, 248] width 265 height 21
click at [205, 248] on input at bounding box center [249, 248] width 265 height 21
paste input "Aesthetica Golden Black Porcelain Wall and Floor Tile - 24 x 48 in."
type input "Aesthetica Golden Black Porcelain Wall and Floor Tile - 24 x 48 in."
click at [461, 246] on input at bounding box center [529, 248] width 265 height 21
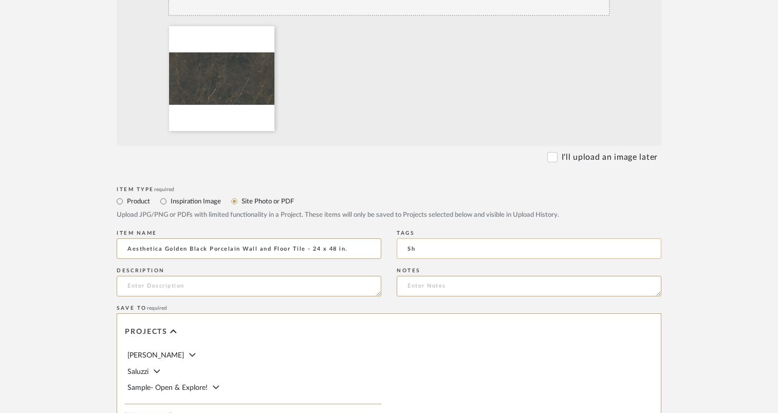
type input "S"
type input "Shower Wall Tile"
click at [537, 284] on textarea at bounding box center [529, 286] width 265 height 21
click at [329, 288] on textarea at bounding box center [249, 286] width 265 height 21
click at [378, 296] on div "Description" at bounding box center [249, 284] width 265 height 38
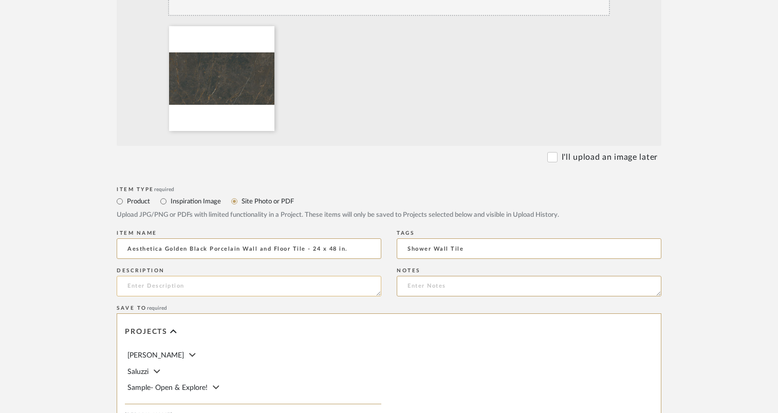
click at [378, 295] on textarea at bounding box center [249, 286] width 265 height 21
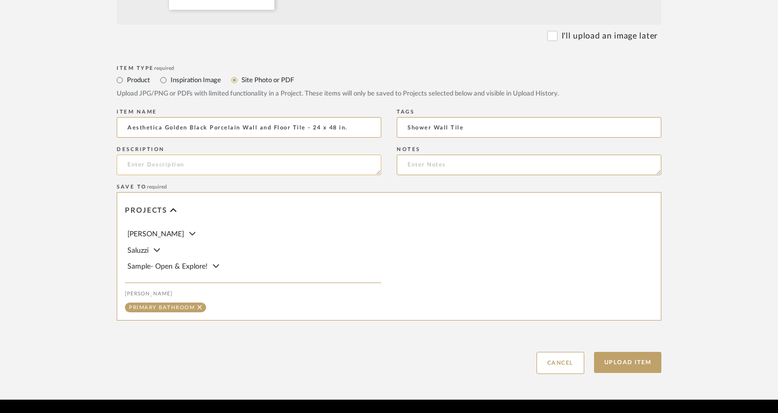
scroll to position [434, 0]
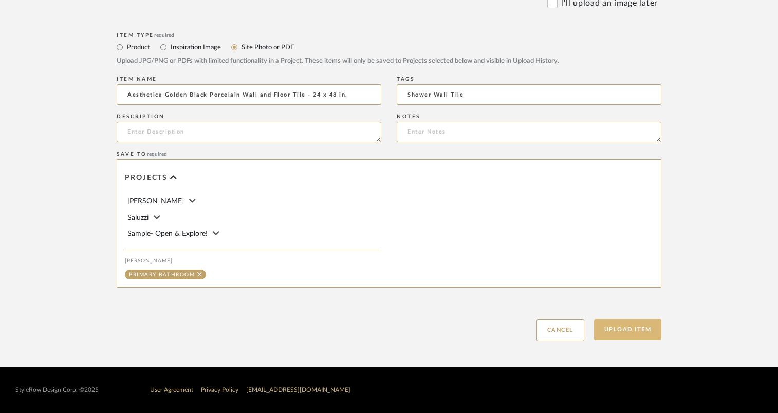
click at [611, 328] on button "Upload Item" at bounding box center [628, 329] width 68 height 21
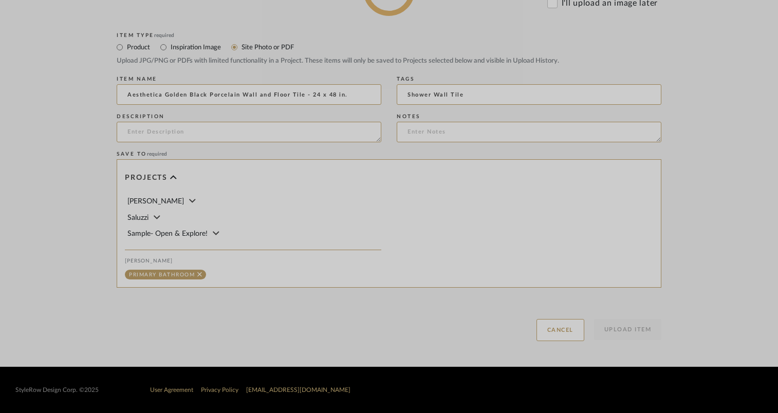
scroll to position [331, 0]
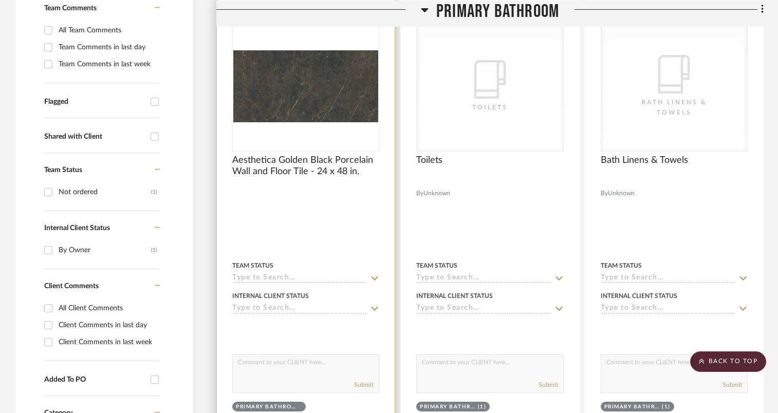
scroll to position [258, 0]
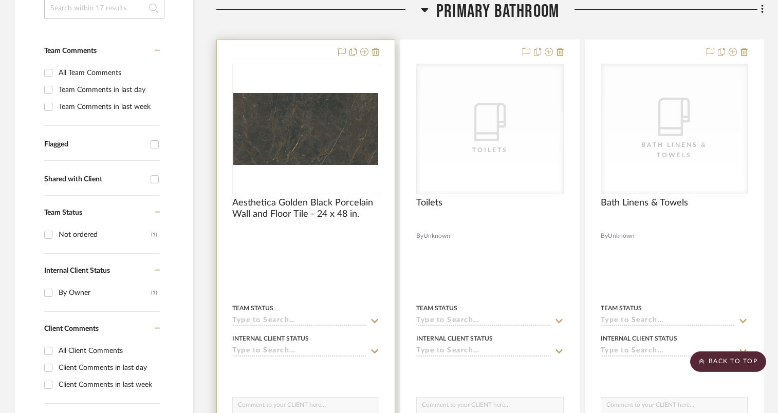
click at [374, 323] on icon at bounding box center [374, 321] width 9 height 8
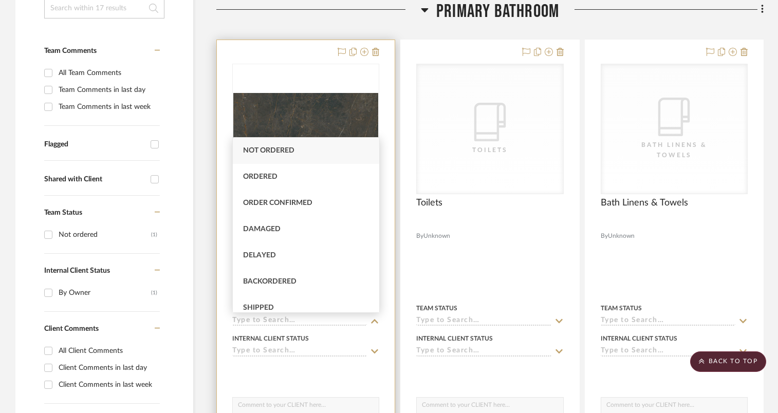
click at [373, 358] on div at bounding box center [306, 265] width 178 height 450
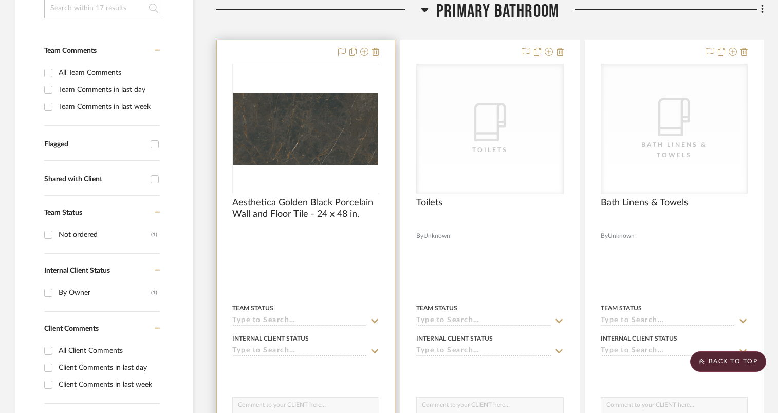
click at [374, 352] on icon at bounding box center [374, 351] width 7 height 4
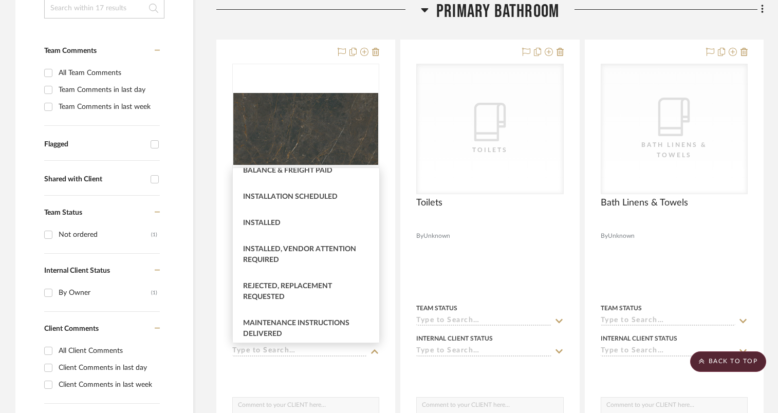
scroll to position [324, 0]
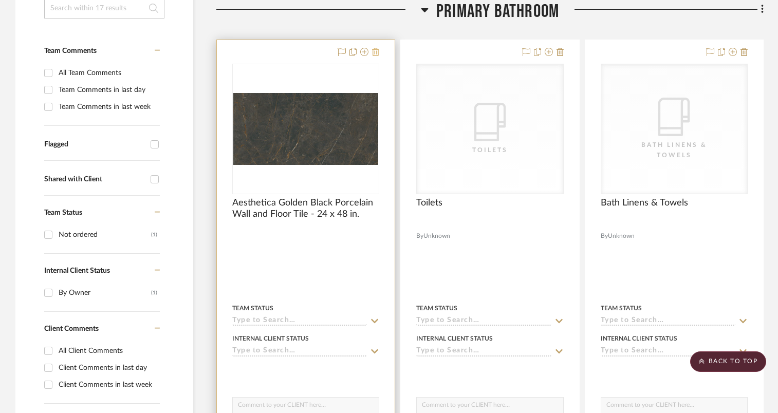
click at [378, 52] on icon at bounding box center [375, 52] width 7 height 8
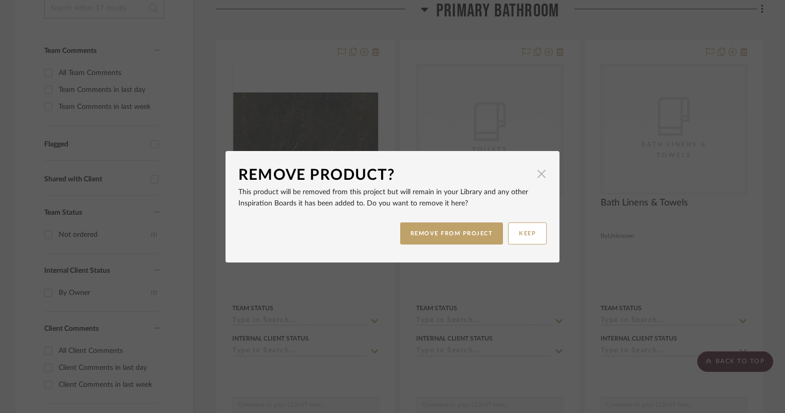
click at [532, 177] on span "button" at bounding box center [541, 174] width 21 height 21
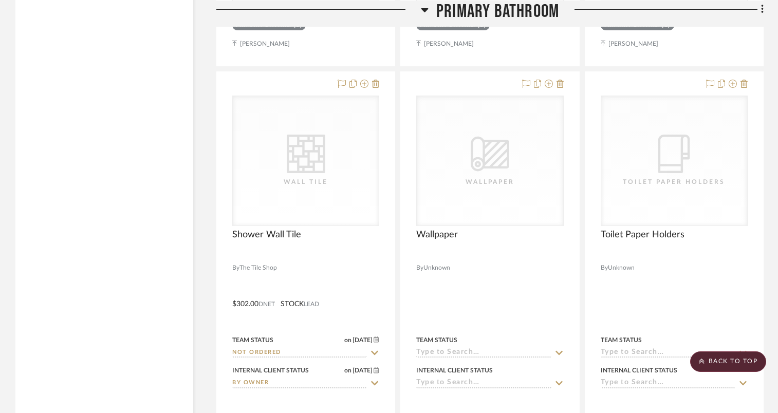
scroll to position [1594, 0]
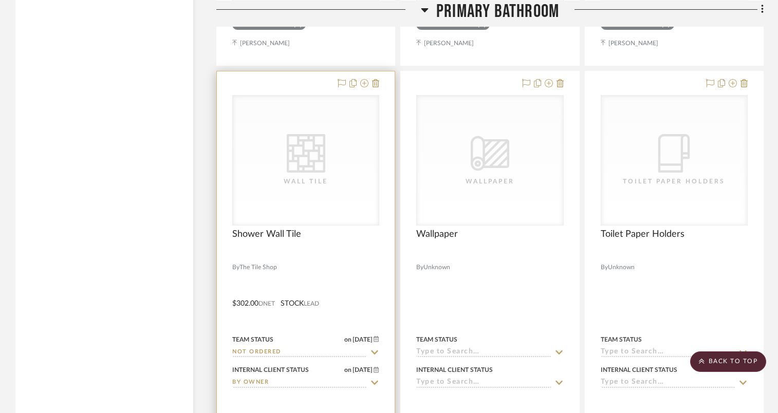
click at [0, 0] on div "CategoryIconTile Created with Sketch. Wall Tile" at bounding box center [0, 0] width 0 height 0
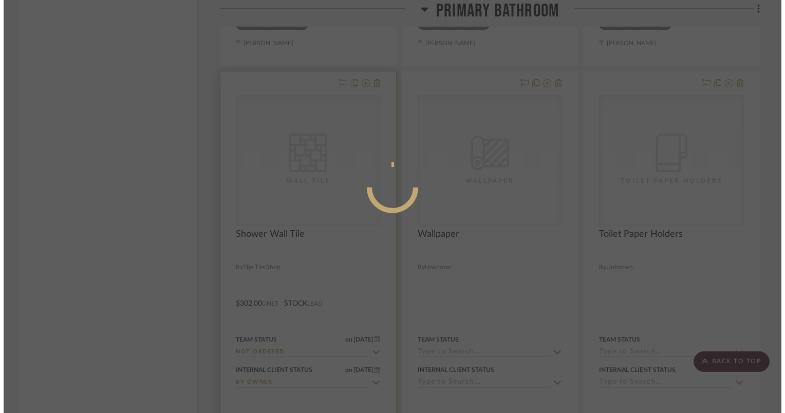
scroll to position [0, 0]
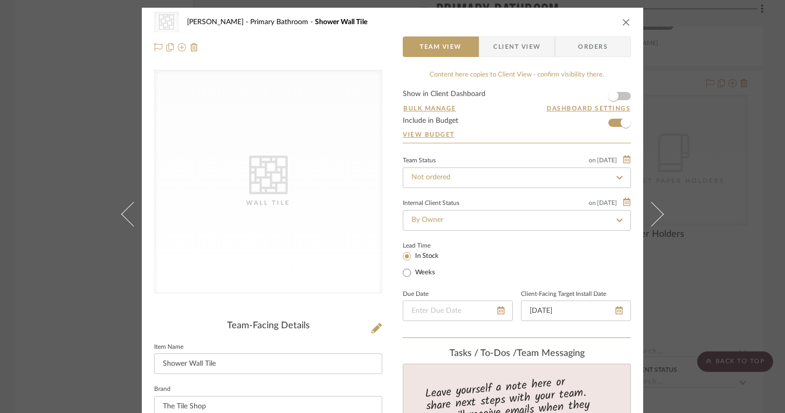
click at [259, 176] on icon at bounding box center [268, 175] width 39 height 39
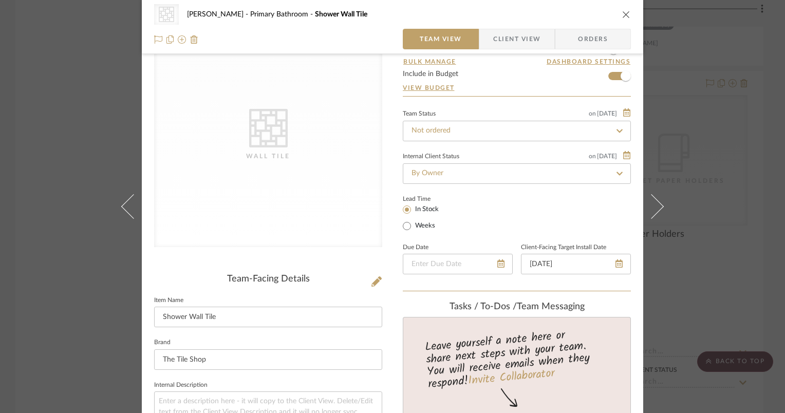
scroll to position [51, 0]
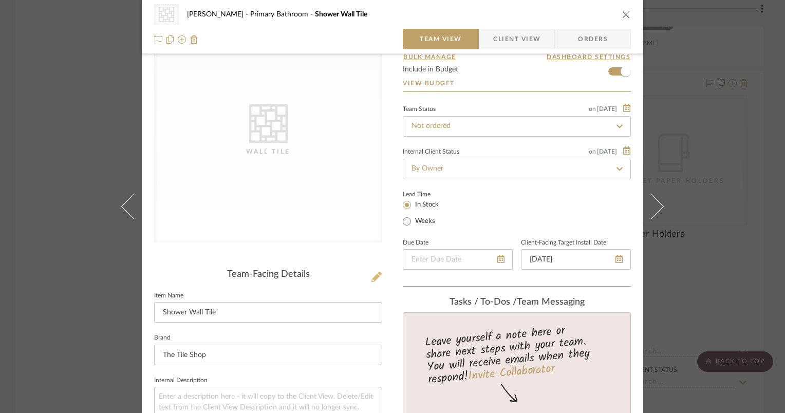
click at [373, 276] on icon at bounding box center [376, 277] width 10 height 10
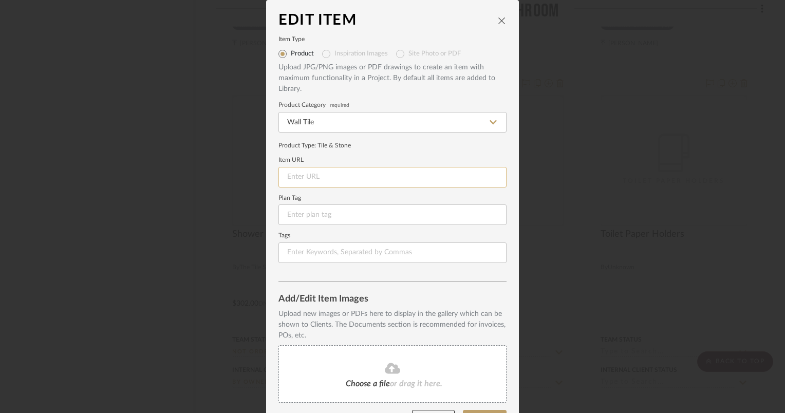
click at [367, 167] on input at bounding box center [392, 177] width 228 height 21
paste input "Aesthetica Golden Black Porcelain Wall and Floor Tile - 24 x 48 in."
type input "Aesthetica Golden Black Porcelain Wall and Floor Tile - 24 x 48 in."
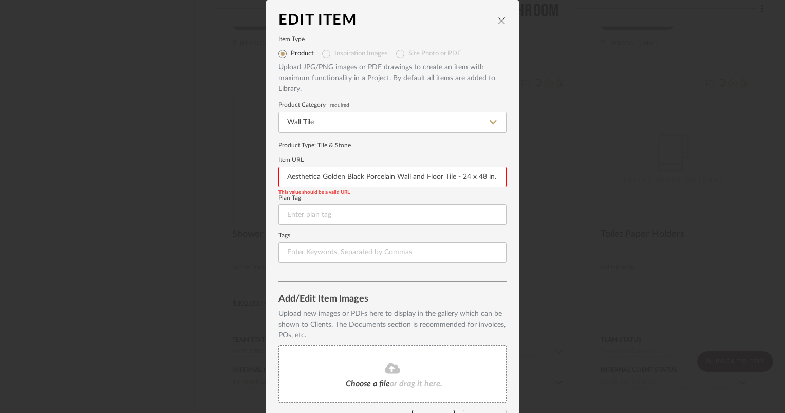
drag, startPoint x: 284, startPoint y: 180, endPoint x: 568, endPoint y: 182, distance: 284.1
click at [568, 182] on div "Edit Item Item Type Product Inspiration Images Site Photo or PDF Upload JPG/PNG…" at bounding box center [392, 206] width 785 height 413
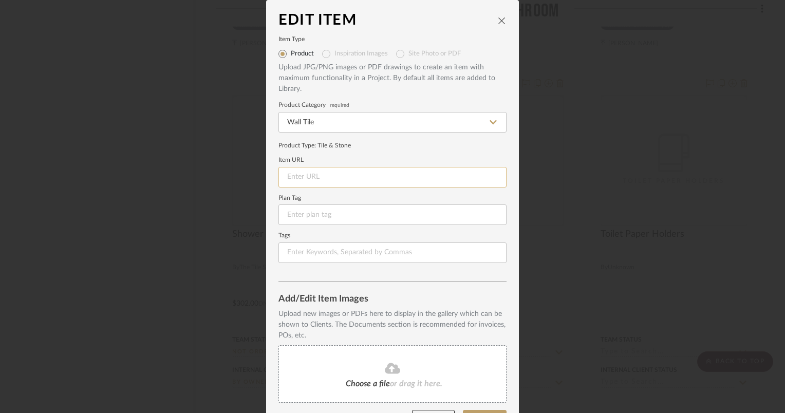
click at [362, 176] on input at bounding box center [392, 177] width 228 height 21
paste input "https://www.tileshop.com/products/683557"
type input "https://www.tileshop.com/products/683557"
click at [355, 215] on input at bounding box center [392, 214] width 228 height 21
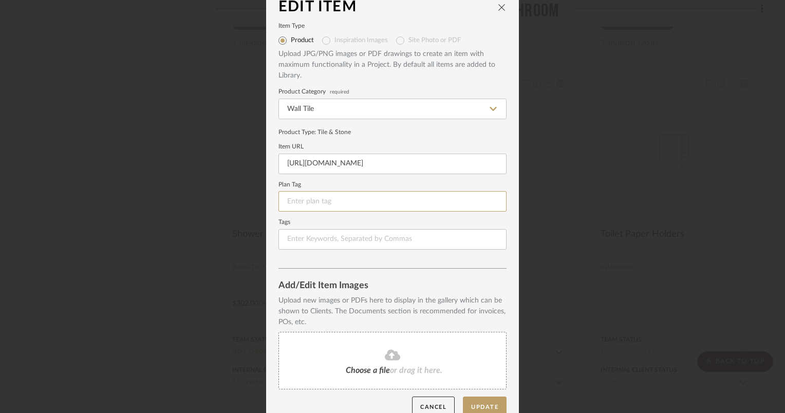
scroll to position [29, 0]
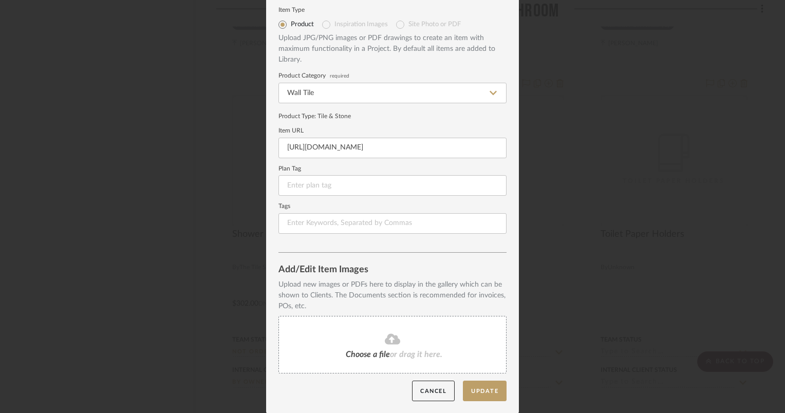
click at [376, 351] on span "Choose a file" at bounding box center [368, 354] width 44 height 8
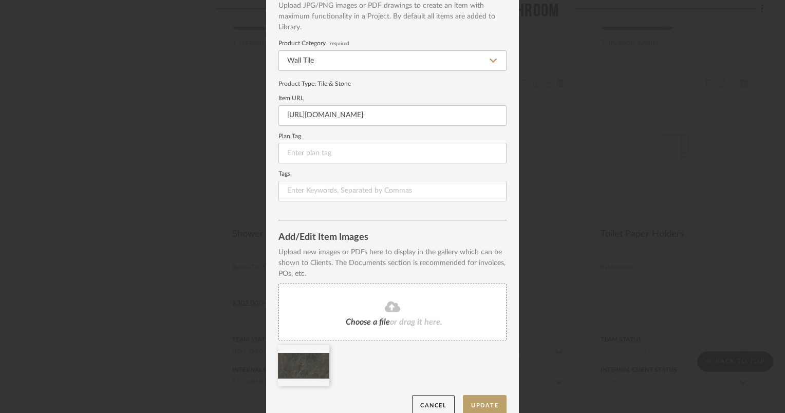
scroll to position [76, 0]
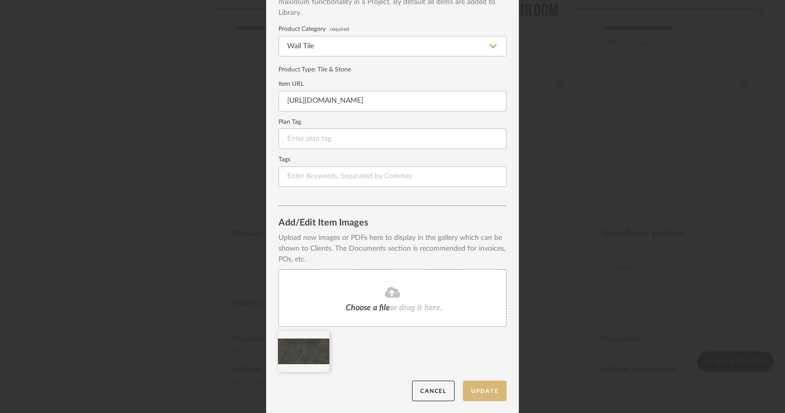
click at [473, 392] on button "Update" at bounding box center [485, 391] width 44 height 21
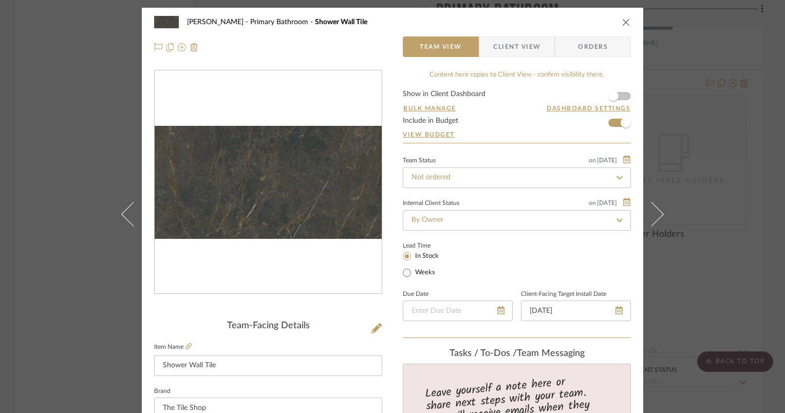
click at [622, 23] on icon "close" at bounding box center [626, 22] width 8 height 8
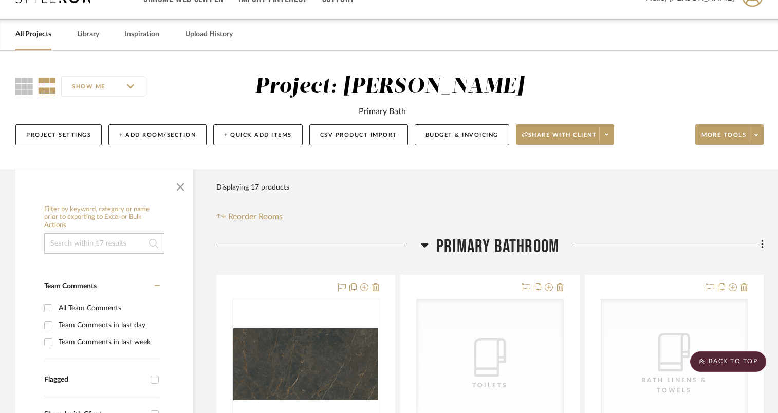
scroll to position [0, 0]
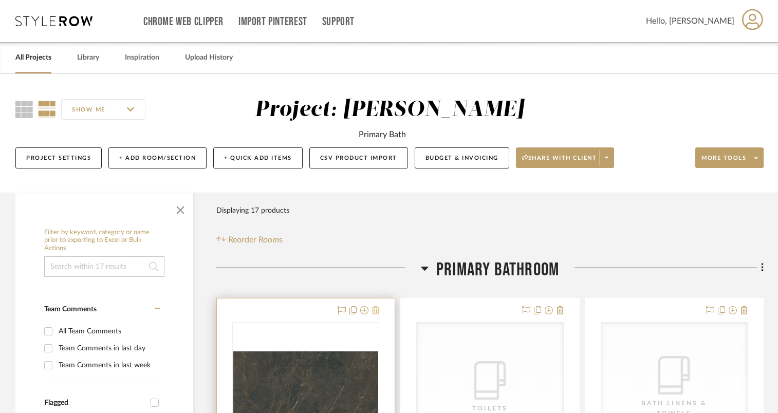
click at [375, 311] on icon at bounding box center [375, 310] width 7 height 8
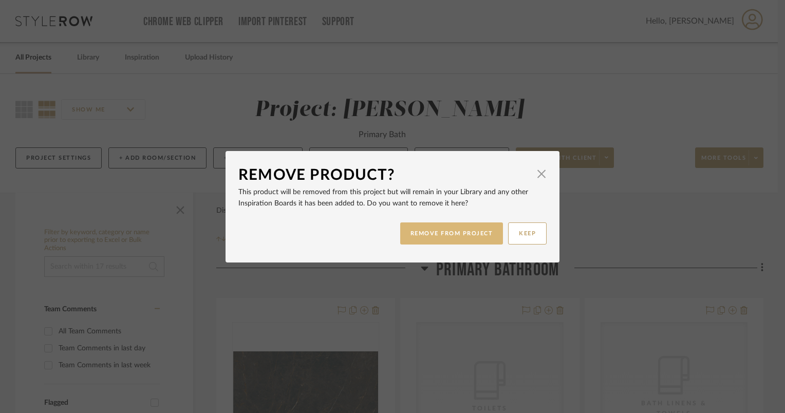
click at [441, 234] on button "REMOVE FROM PROJECT" at bounding box center [451, 233] width 103 height 22
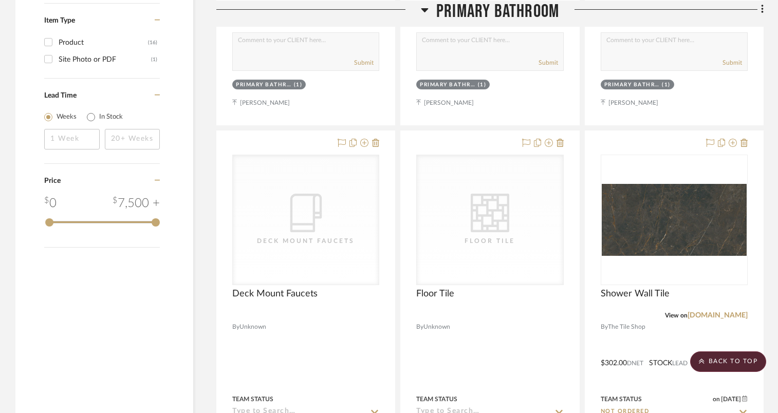
scroll to position [1130, 0]
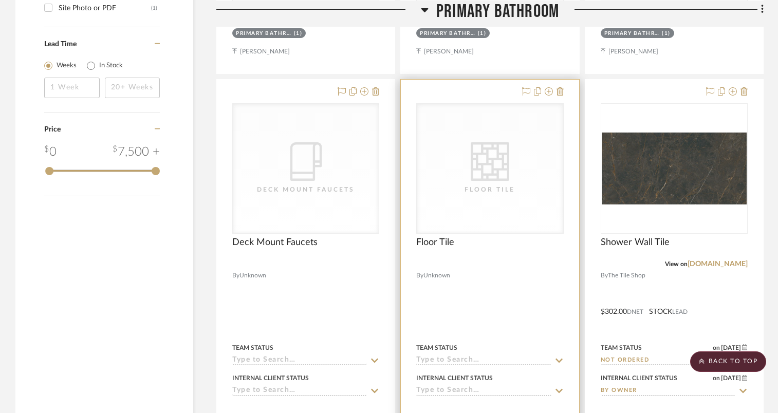
click at [0, 0] on div "CategoryIconTile Created with Sketch. Floor Tile" at bounding box center [0, 0] width 0 height 0
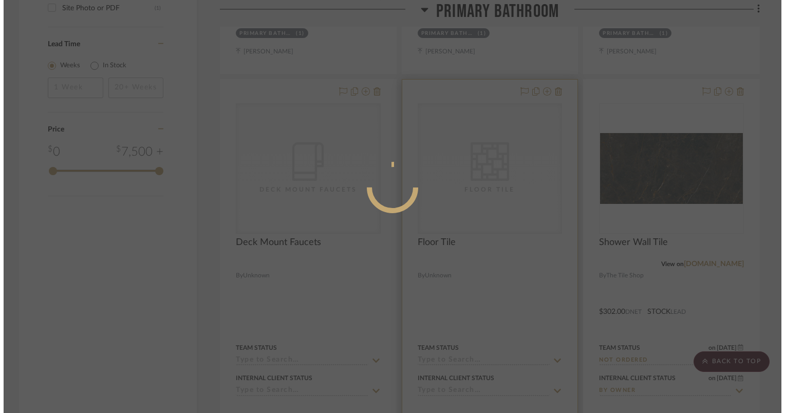
scroll to position [0, 0]
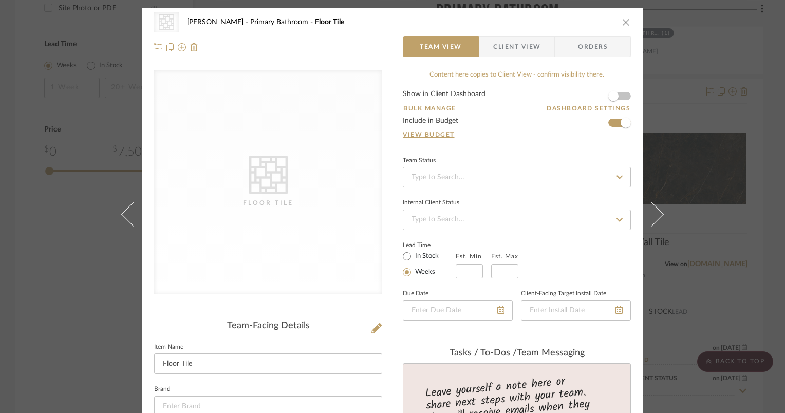
click at [622, 23] on icon "close" at bounding box center [626, 22] width 8 height 8
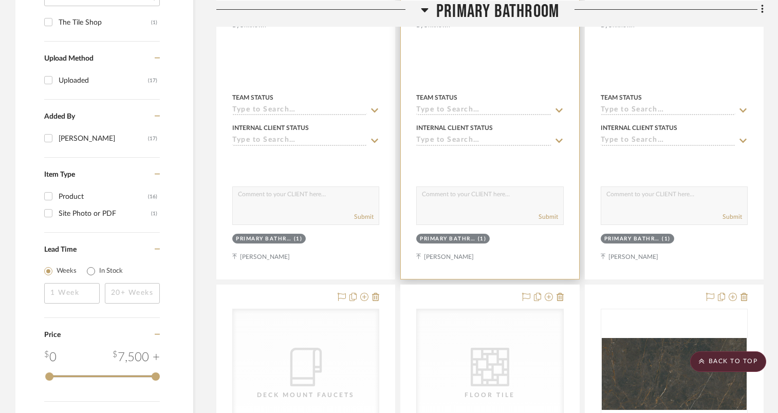
scroll to position [1130, 0]
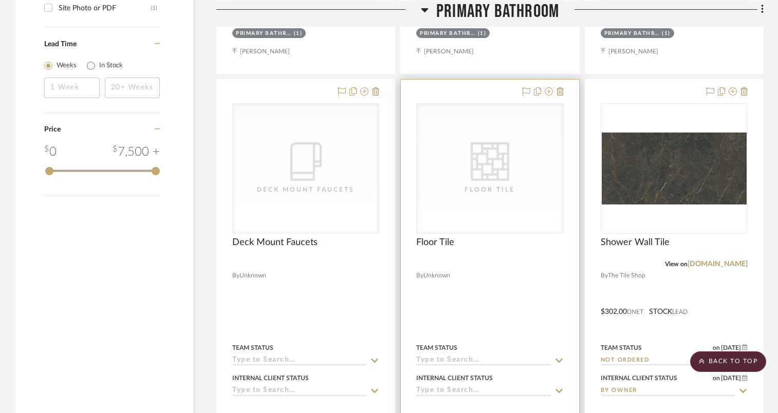
click at [507, 166] on icon "0" at bounding box center [490, 161] width 39 height 39
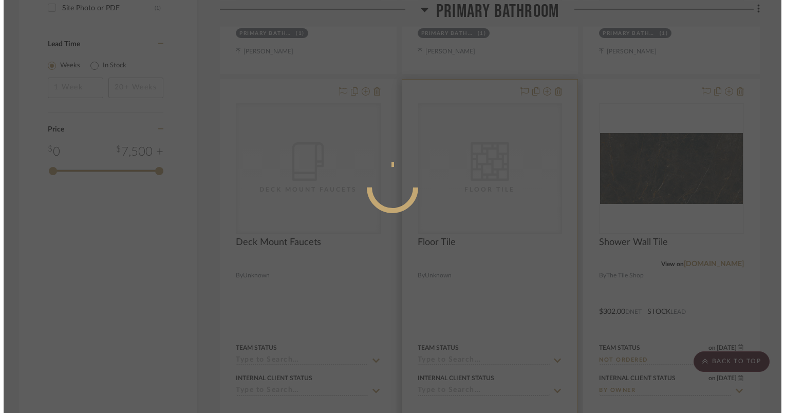
scroll to position [0, 0]
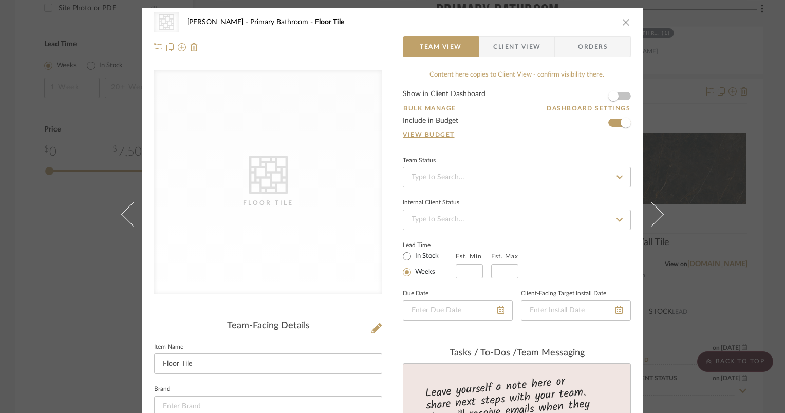
click at [267, 17] on div "CategoryIconTile Created with Sketch. Floor Tile [PERSON_NAME] Primary Bathroom…" at bounding box center [392, 22] width 477 height 21
click at [315, 23] on span "Floor Tile" at bounding box center [329, 21] width 29 height 7
click at [315, 21] on span "Floor Tile" at bounding box center [329, 21] width 29 height 7
click at [178, 46] on icon at bounding box center [182, 47] width 8 height 8
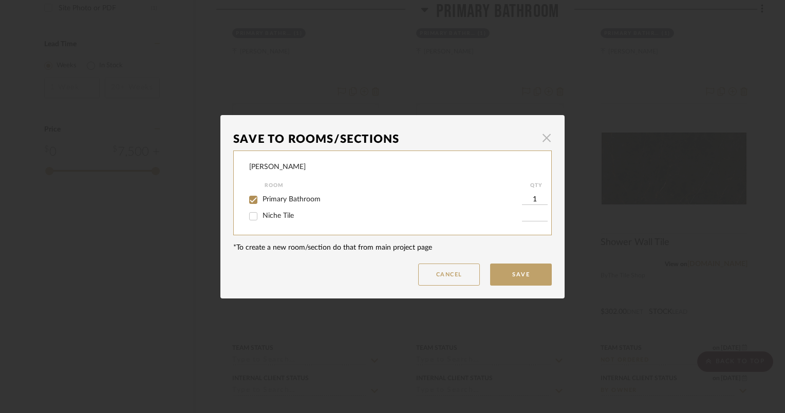
click at [543, 141] on span "button" at bounding box center [546, 138] width 21 height 21
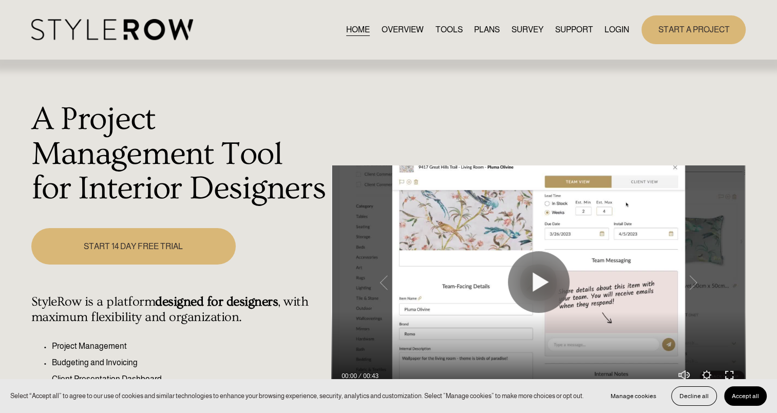
click at [618, 31] on link "LOGIN" at bounding box center [617, 30] width 25 height 14
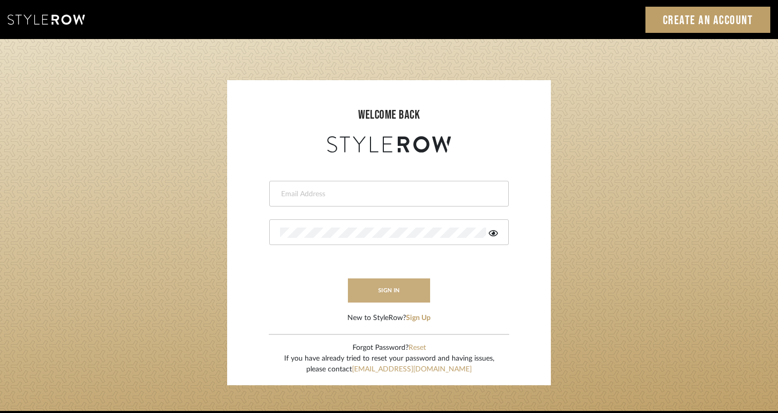
type input "[PERSON_NAME][EMAIL_ADDRESS][PERSON_NAME][DOMAIN_NAME]"
click at [386, 299] on button "sign in" at bounding box center [389, 290] width 82 height 24
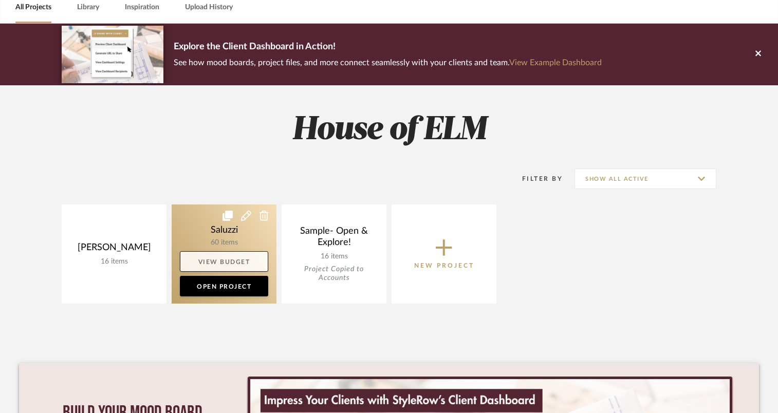
scroll to position [51, 0]
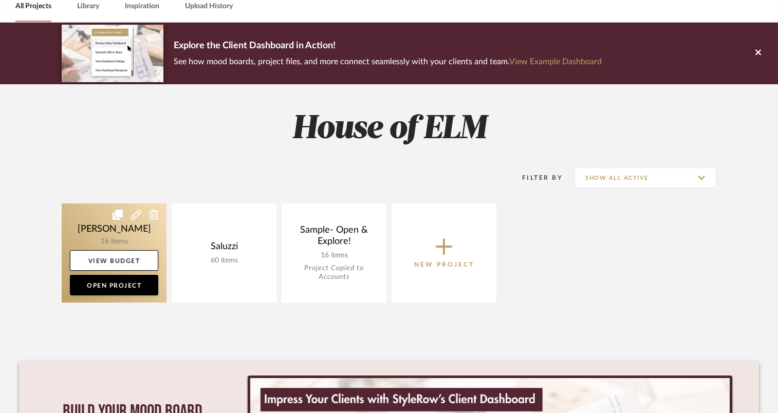
click at [145, 235] on link at bounding box center [114, 252] width 105 height 99
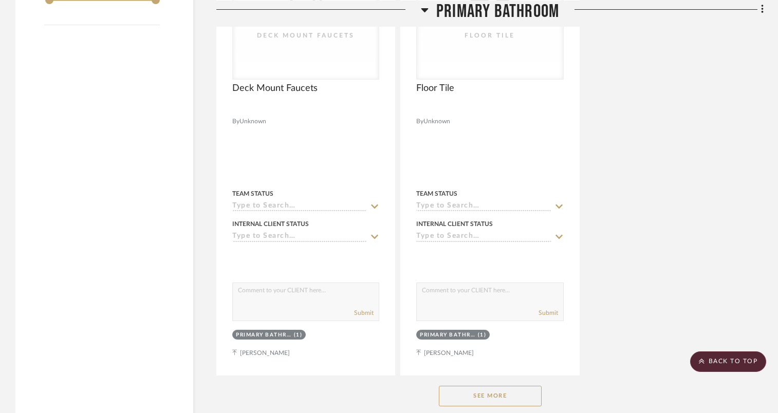
scroll to position [1182, 0]
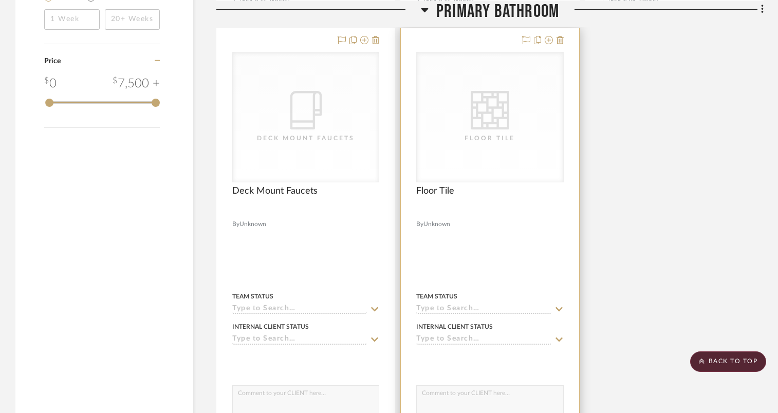
click at [0, 0] on div "CategoryIconTile Created with Sketch. Floor Tile" at bounding box center [0, 0] width 0 height 0
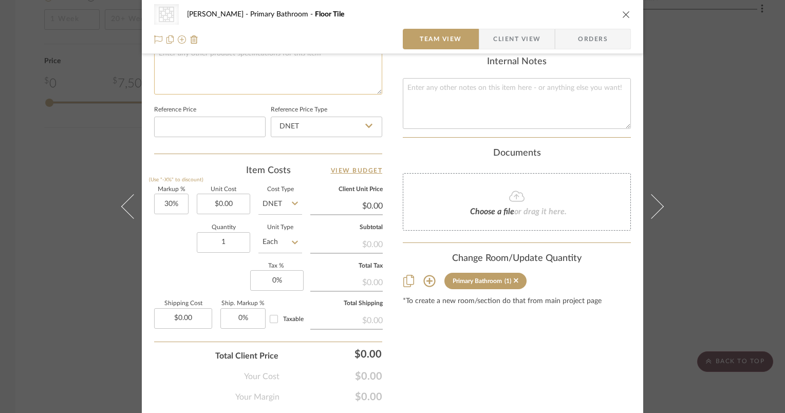
scroll to position [539, 0]
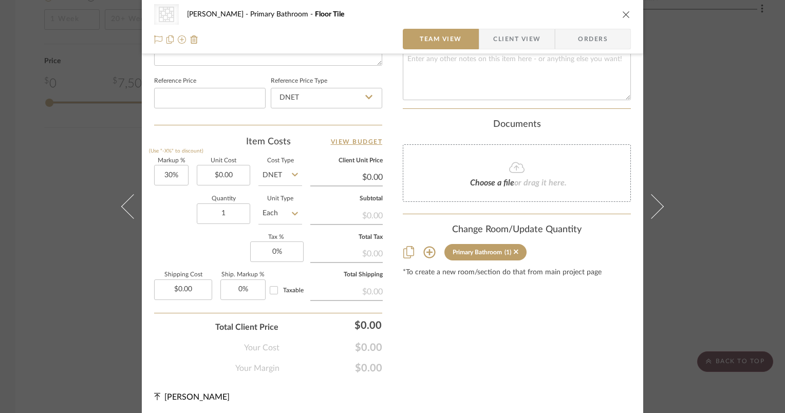
click at [509, 169] on icon at bounding box center [516, 167] width 15 height 11
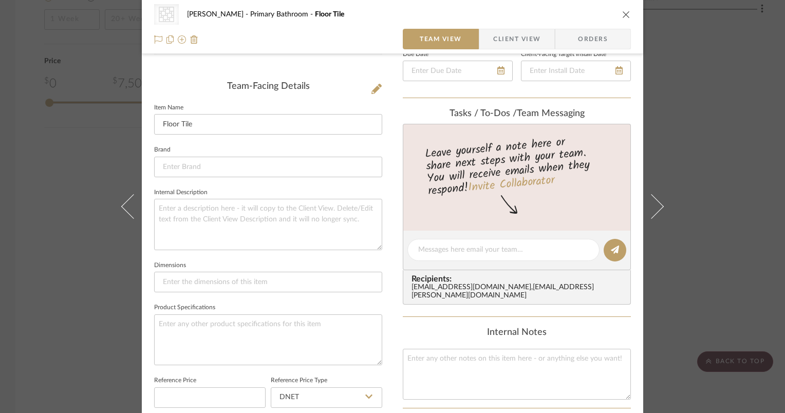
scroll to position [231, 0]
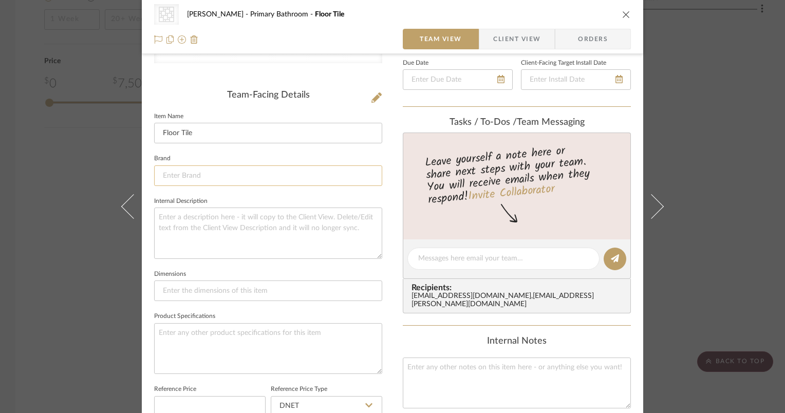
click at [253, 175] on input at bounding box center [268, 175] width 228 height 21
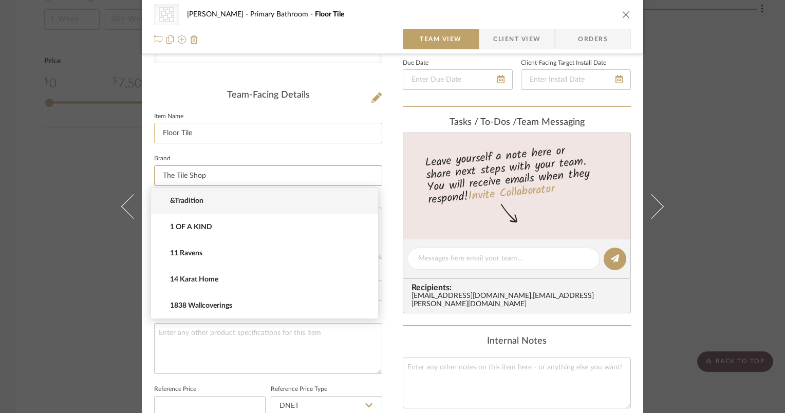
type input "The Tile Shop"
click at [278, 131] on input "Floor Tile" at bounding box center [268, 133] width 228 height 21
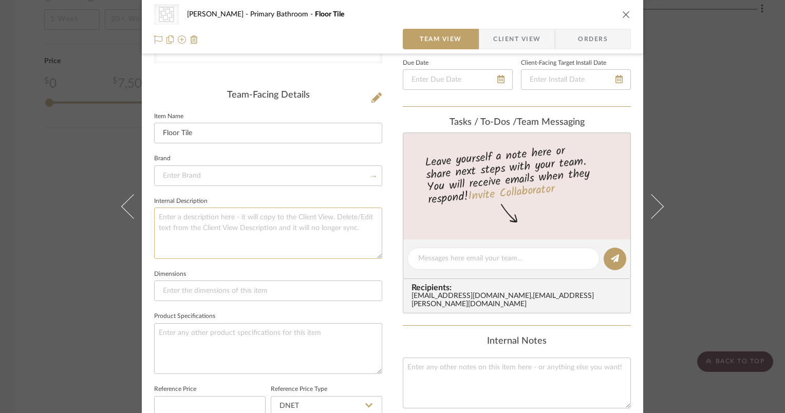
click at [260, 221] on textarea at bounding box center [268, 233] width 228 height 51
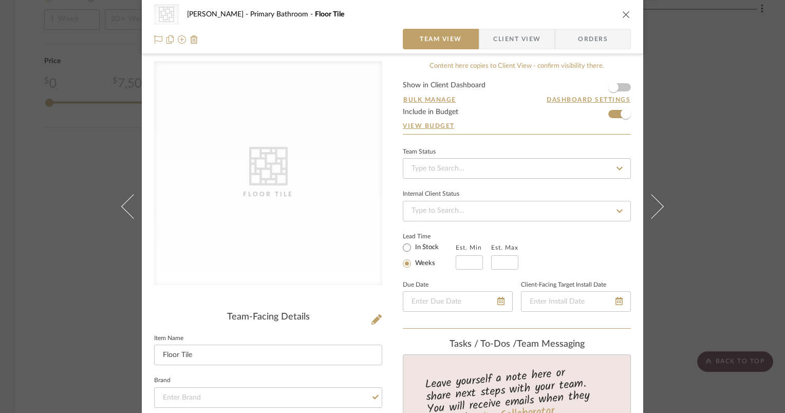
scroll to position [0, 0]
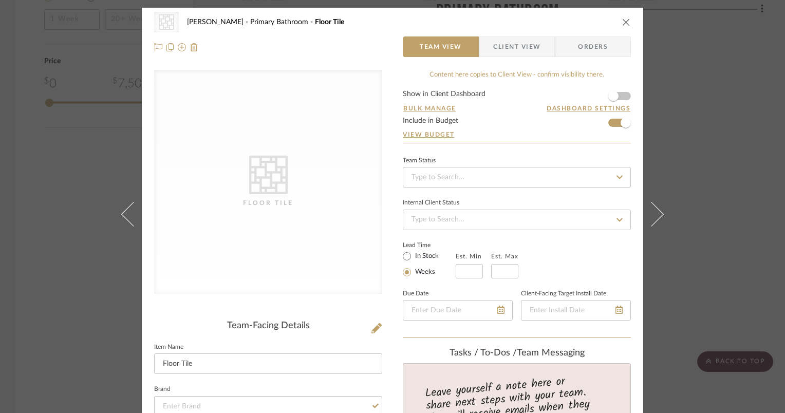
click at [321, 193] on div "CategoryIconTile Created with Sketch. Floor Tile" at bounding box center [268, 182] width 228 height 224
click at [178, 49] on icon at bounding box center [182, 47] width 8 height 8
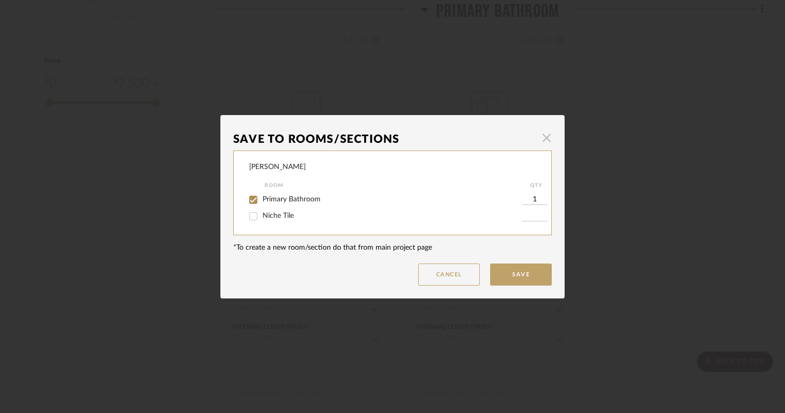
click at [543, 139] on span "button" at bounding box center [546, 138] width 21 height 21
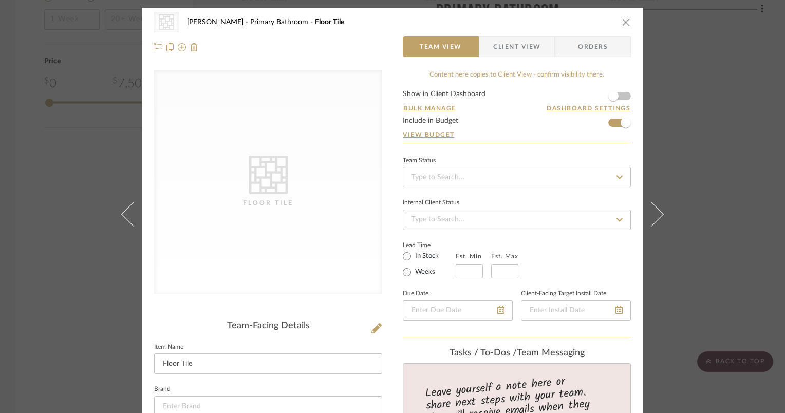
click at [619, 31] on div "CategoryIconTile Created with Sketch. Floor Tile [PERSON_NAME] Primary Bathroom…" at bounding box center [392, 22] width 477 height 21
click at [624, 22] on icon "close" at bounding box center [626, 22] width 8 height 8
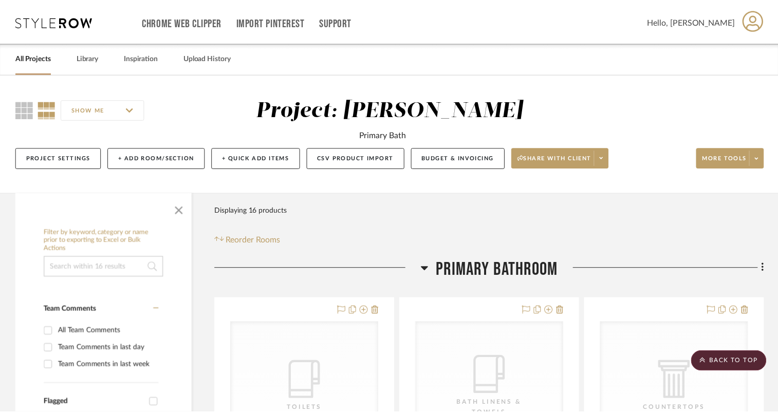
scroll to position [1182, 0]
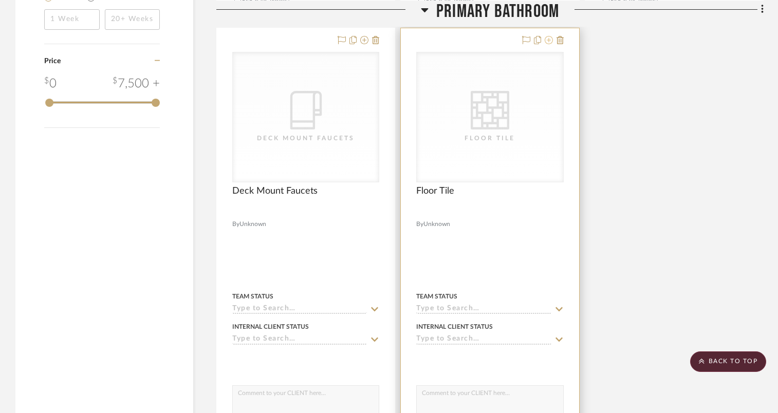
click at [552, 40] on icon at bounding box center [549, 40] width 8 height 8
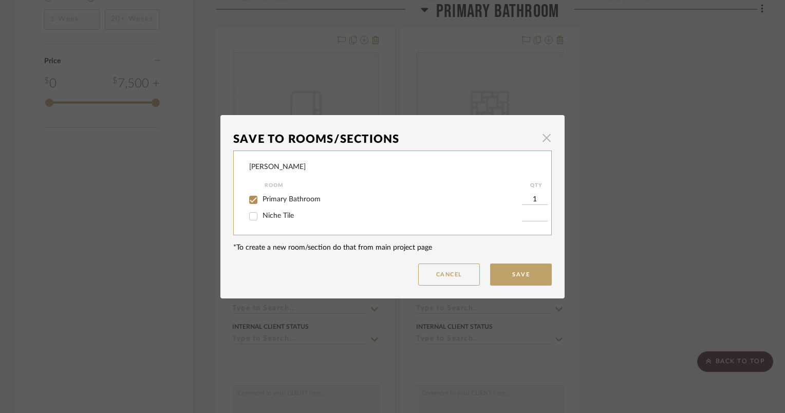
click at [541, 143] on span "button" at bounding box center [546, 138] width 21 height 21
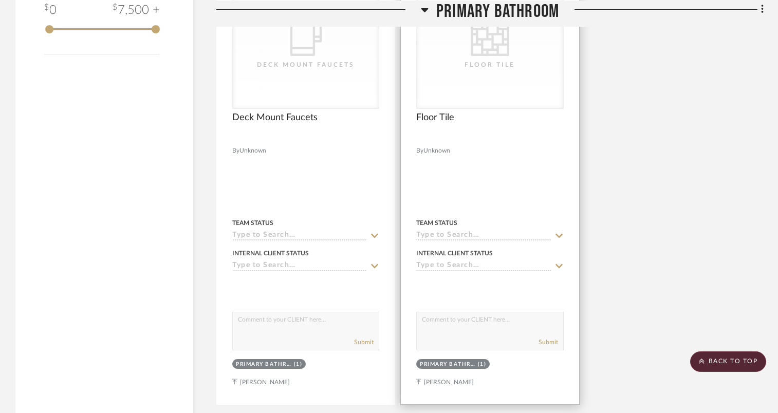
scroll to position [1285, 0]
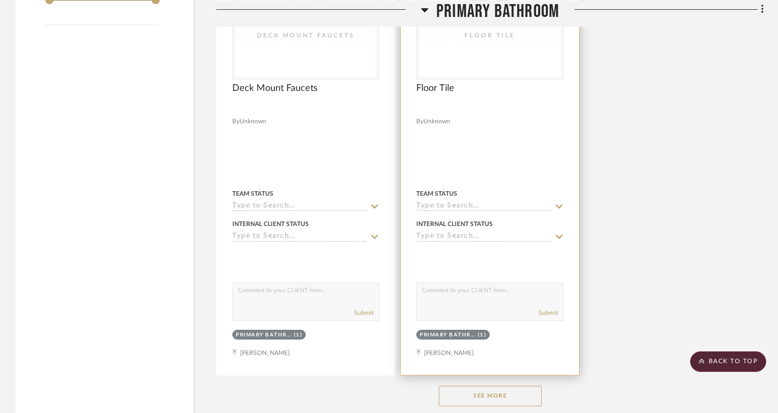
click at [489, 200] on div "Team Status" at bounding box center [489, 199] width 147 height 25
click at [511, 214] on div at bounding box center [490, 150] width 178 height 450
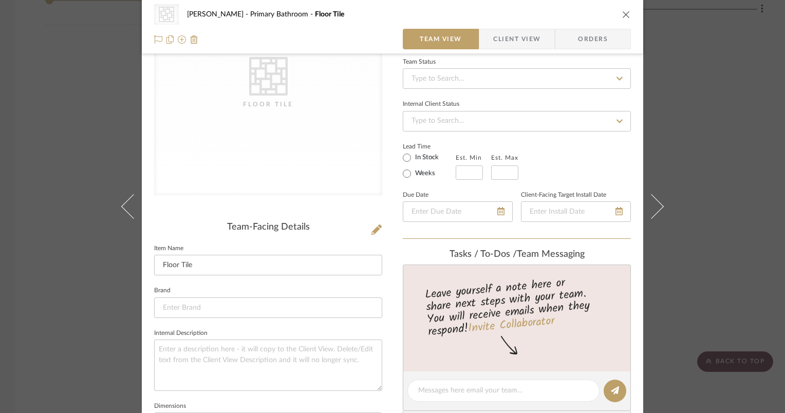
scroll to position [103, 0]
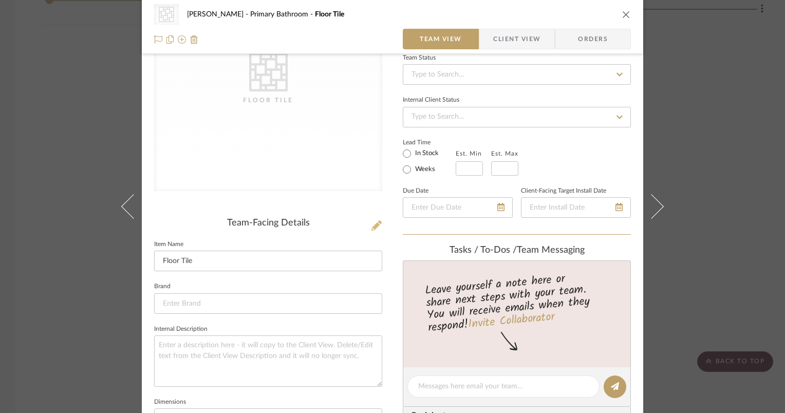
click at [371, 227] on icon at bounding box center [376, 225] width 10 height 10
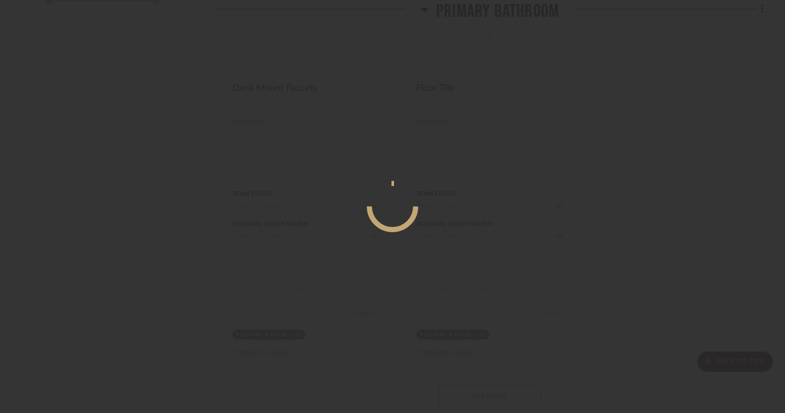
scroll to position [0, 0]
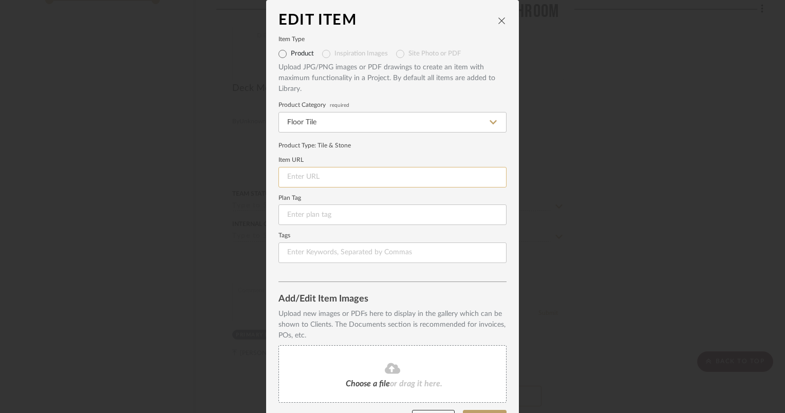
click at [382, 176] on input at bounding box center [392, 177] width 228 height 21
click at [322, 174] on input at bounding box center [392, 177] width 228 height 21
paste input "[URL][DOMAIN_NAME]"
type input "[URL][DOMAIN_NAME]"
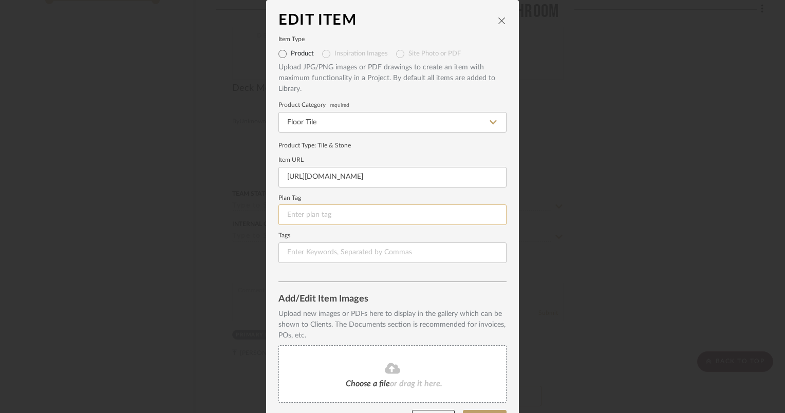
click at [321, 220] on input at bounding box center [392, 214] width 228 height 21
click at [337, 366] on div "Choose a file or drag it here." at bounding box center [392, 374] width 228 height 58
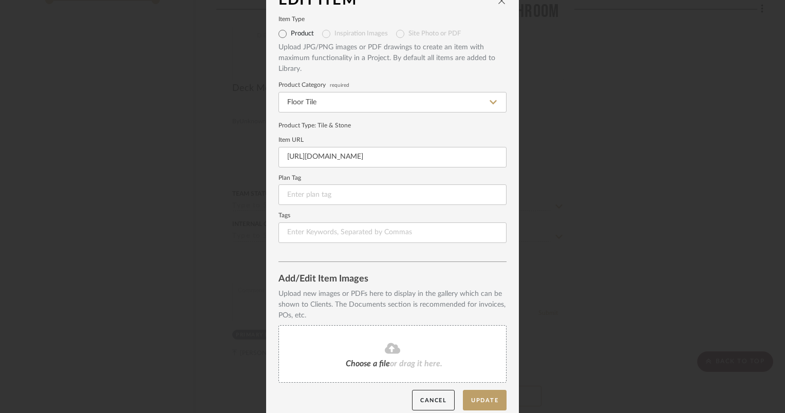
scroll to position [29, 0]
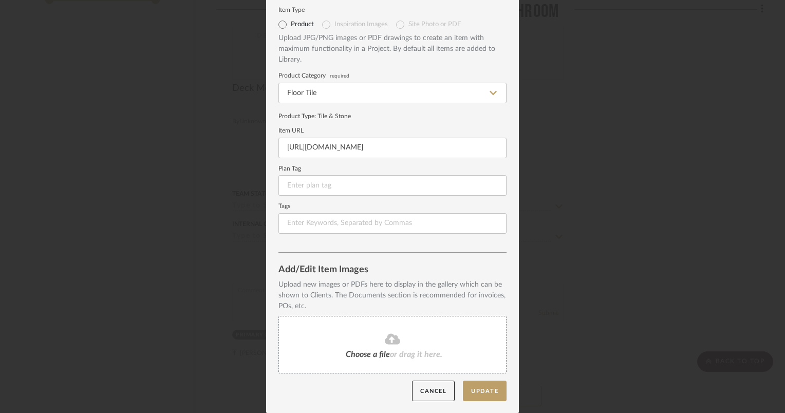
click at [374, 339] on fa-icon at bounding box center [393, 339] width 94 height 13
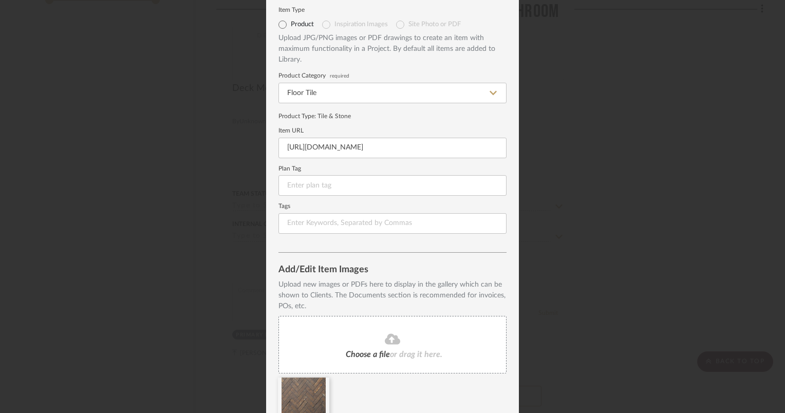
scroll to position [76, 0]
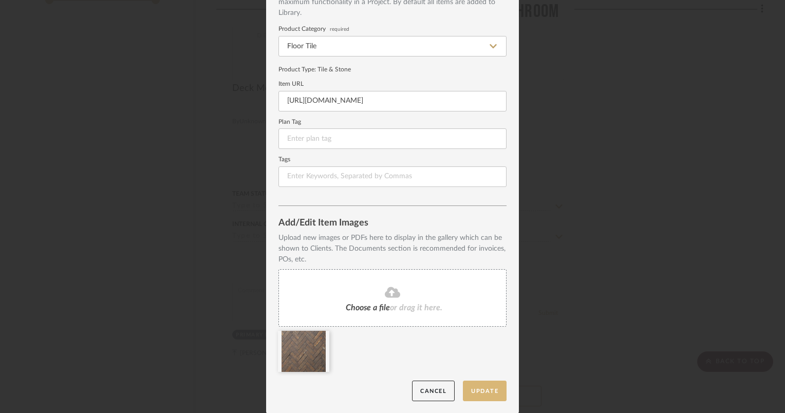
click at [478, 396] on button "Update" at bounding box center [485, 391] width 44 height 21
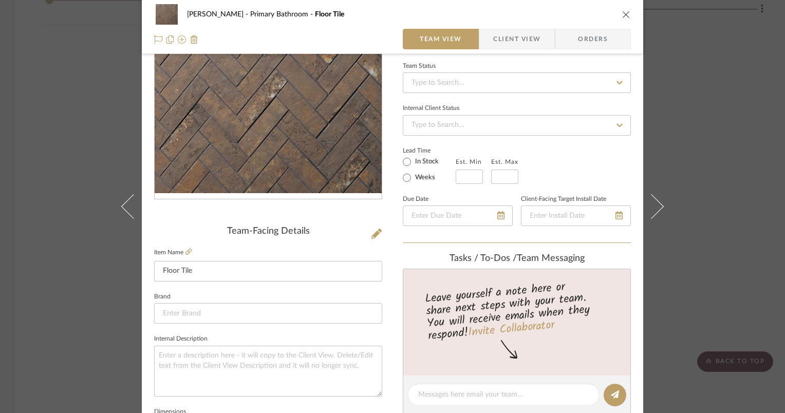
scroll to position [103, 0]
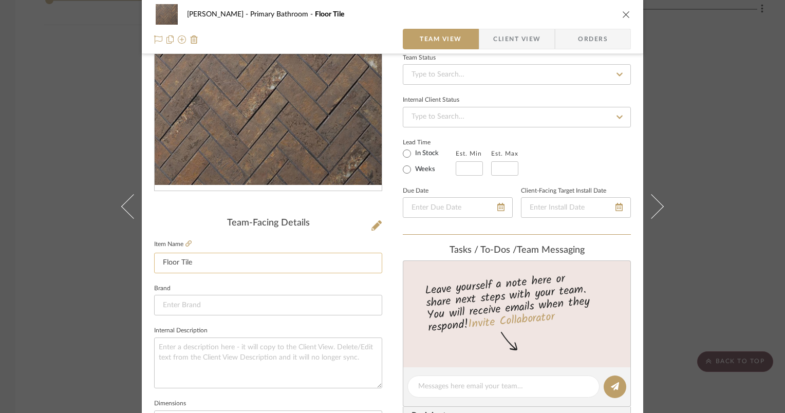
click at [168, 268] on input "Floor Tile" at bounding box center [268, 263] width 228 height 21
drag, startPoint x: 211, startPoint y: 264, endPoint x: 140, endPoint y: 261, distance: 70.4
click at [142, 261] on div "[PERSON_NAME] Primary Bathroom Floor Tile Team View Client View Orders Team-Fac…" at bounding box center [392, 379] width 501 height 949
type input "Shower Floor Tile"
click at [189, 304] on input at bounding box center [268, 305] width 228 height 21
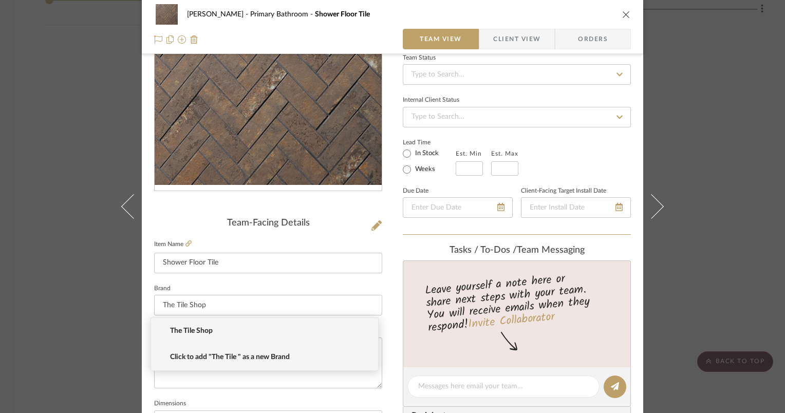
click at [220, 358] on span "Click to add "The Tile " as a new Brand" at bounding box center [268, 357] width 197 height 9
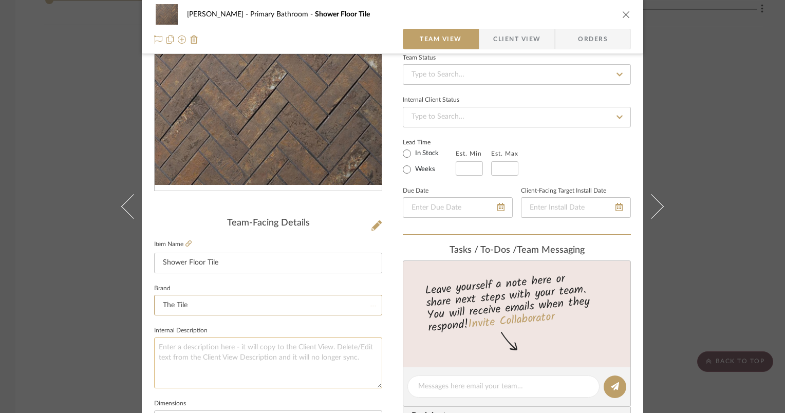
type input "The Tile"
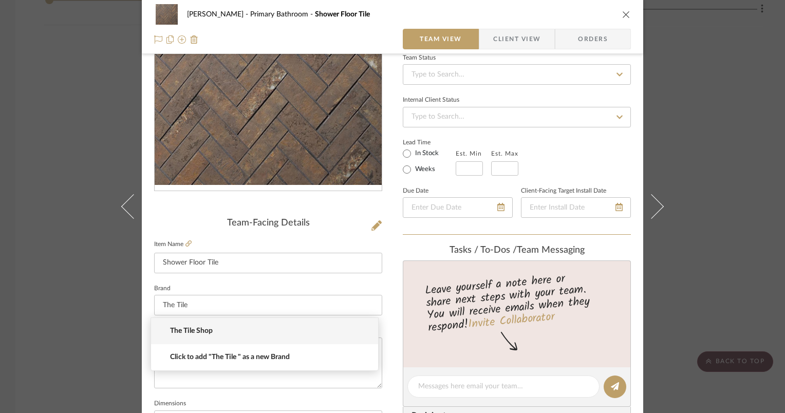
click at [270, 332] on span "The Tile Shop" at bounding box center [268, 331] width 197 height 9
type input "The Tile Shop"
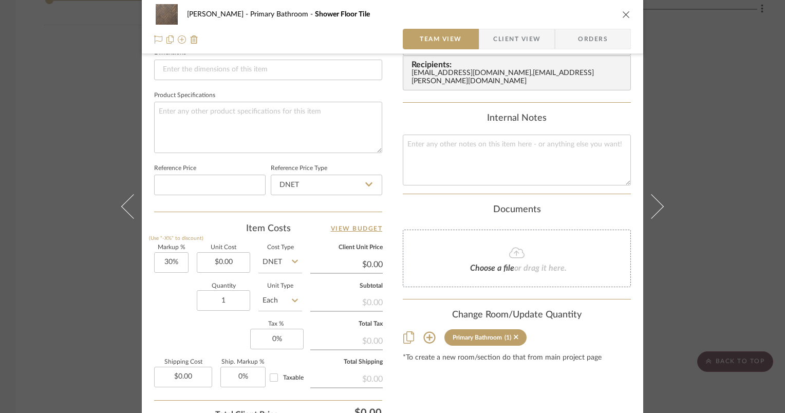
scroll to position [462, 0]
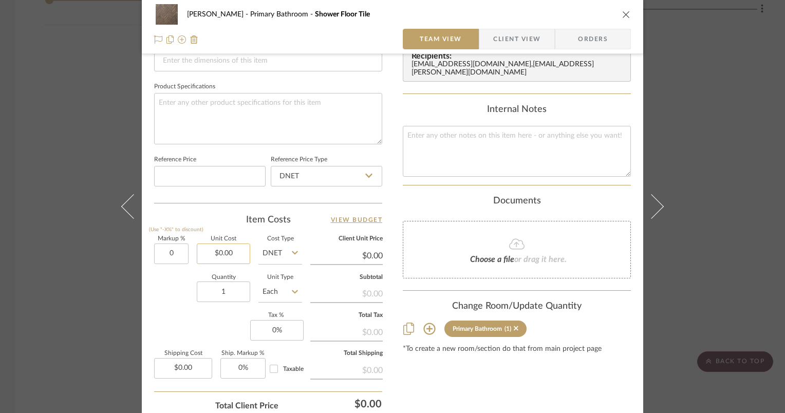
type input "0%"
type input "0.00"
click at [214, 256] on input "0.00" at bounding box center [223, 254] width 53 height 21
type input "$20.36"
click at [189, 311] on div "Markup % (Use "-X%" to discount) 0% Unit Cost $20.36 Cost Type DNET Client Unit…" at bounding box center [268, 311] width 228 height 150
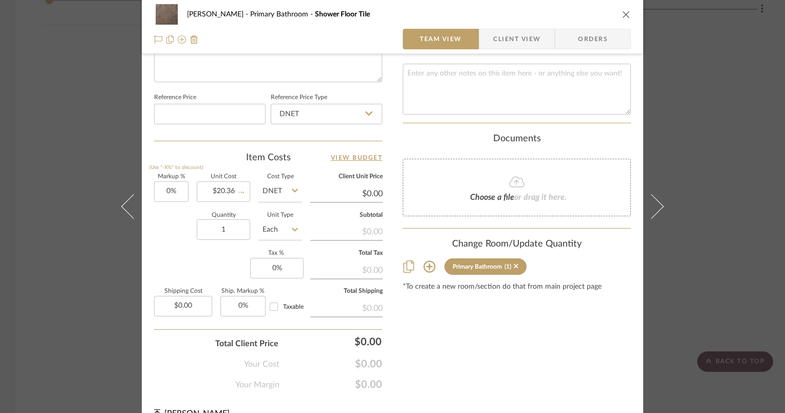
scroll to position [541, 0]
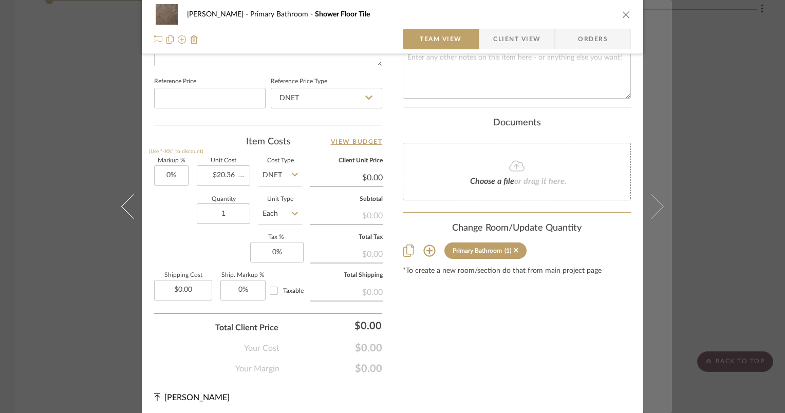
type input "$20.36"
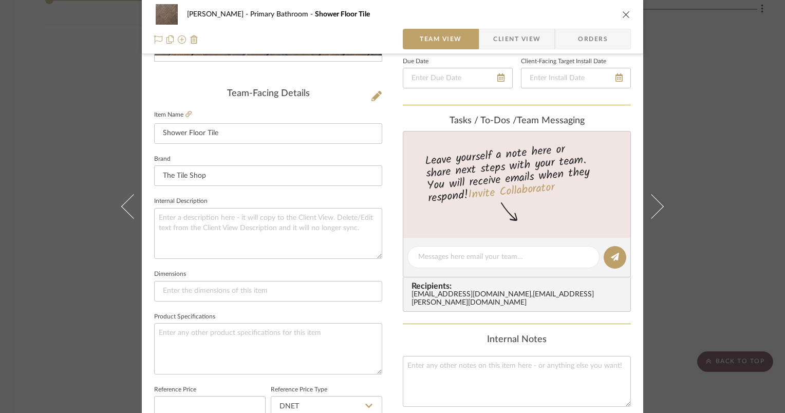
scroll to position [0, 0]
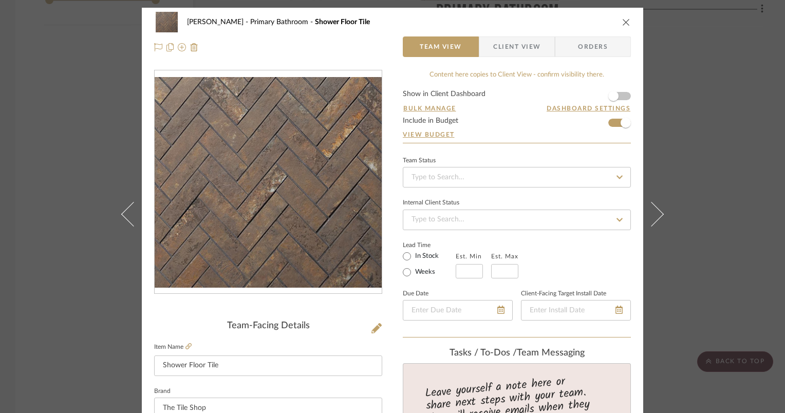
click at [622, 24] on icon "close" at bounding box center [626, 22] width 8 height 8
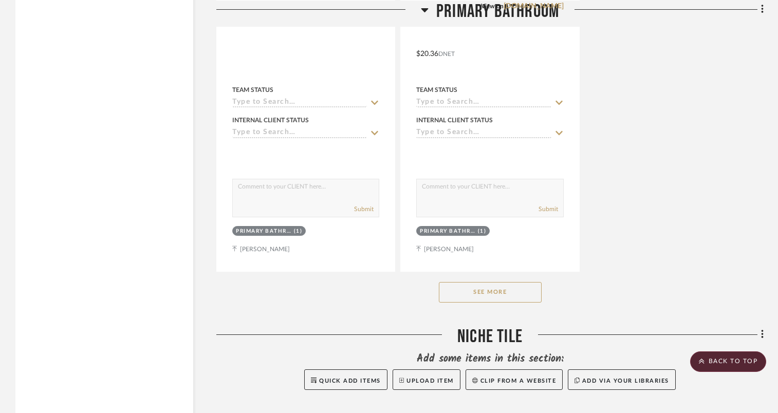
scroll to position [1459, 0]
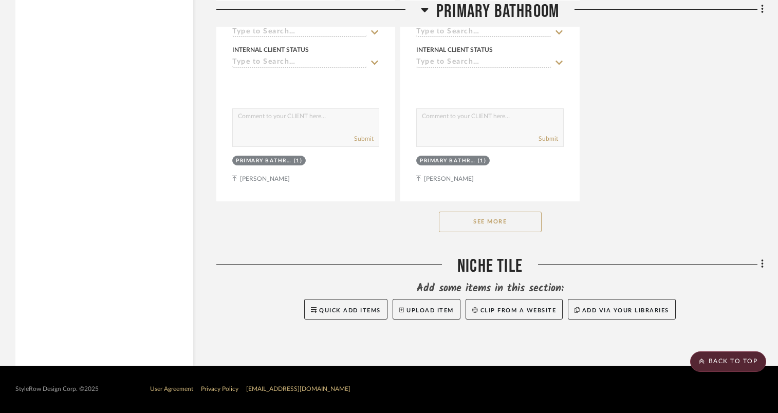
click at [538, 221] on button "See More" at bounding box center [490, 222] width 103 height 21
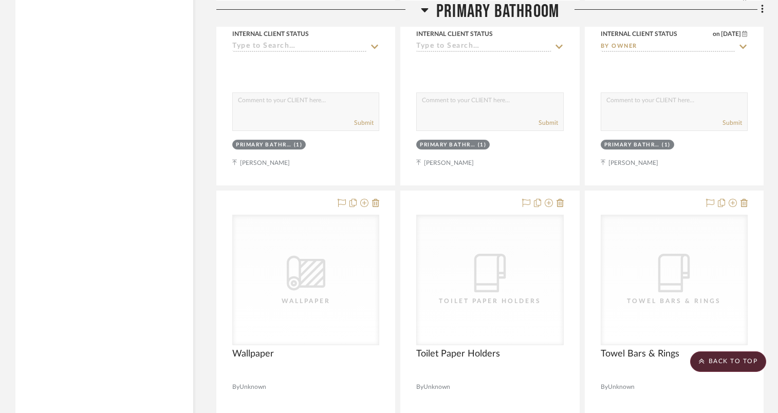
scroll to position [1482, 0]
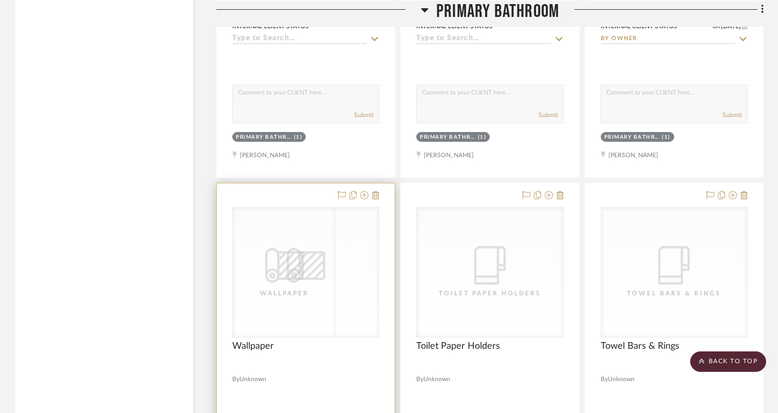
click at [308, 274] on icon "CategoryIconWallcovering Created with Sketch." at bounding box center [306, 265] width 39 height 39
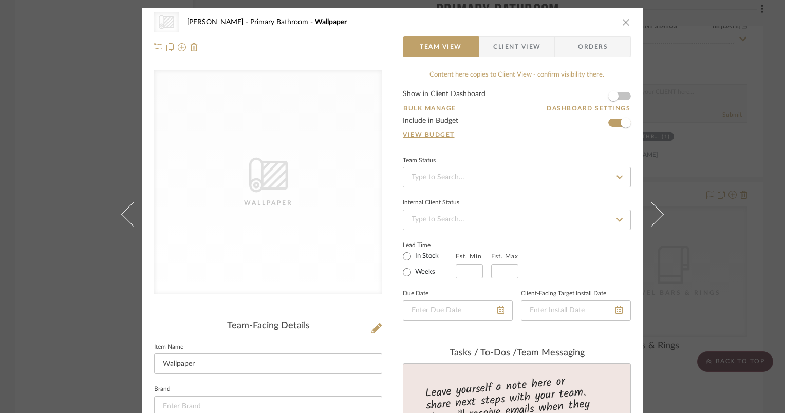
click at [626, 24] on icon "close" at bounding box center [626, 22] width 8 height 8
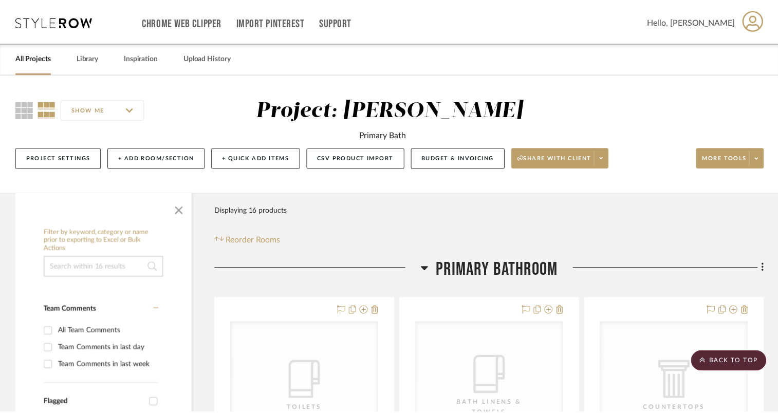
scroll to position [1482, 0]
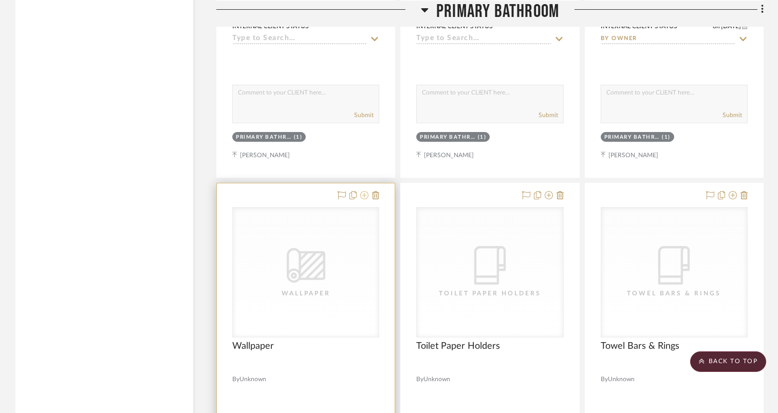
click at [366, 197] on icon at bounding box center [364, 195] width 8 height 8
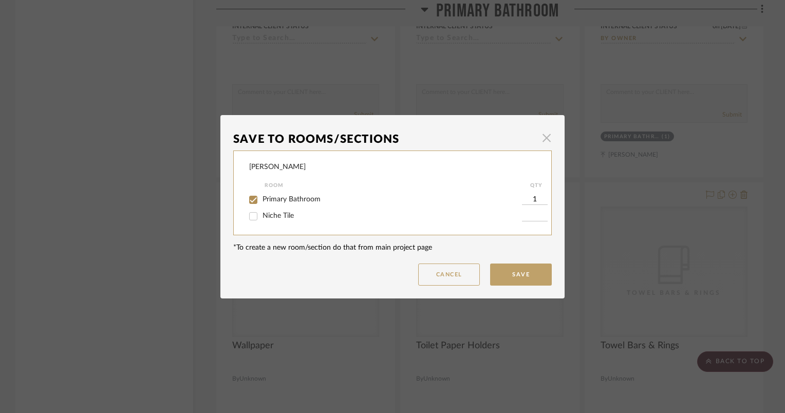
click at [543, 139] on span "button" at bounding box center [546, 138] width 21 height 21
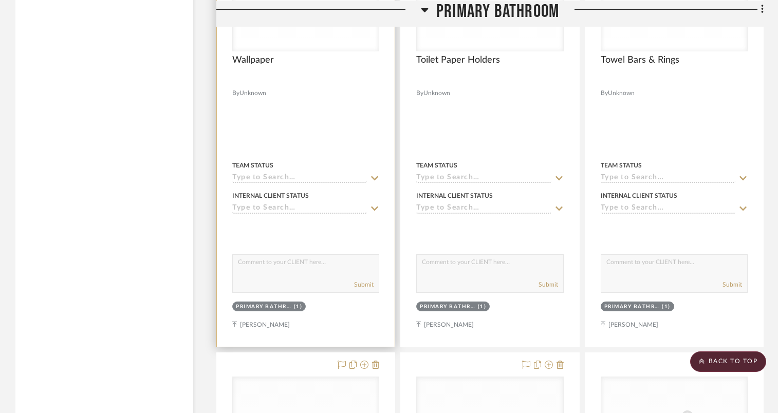
scroll to position [1688, 0]
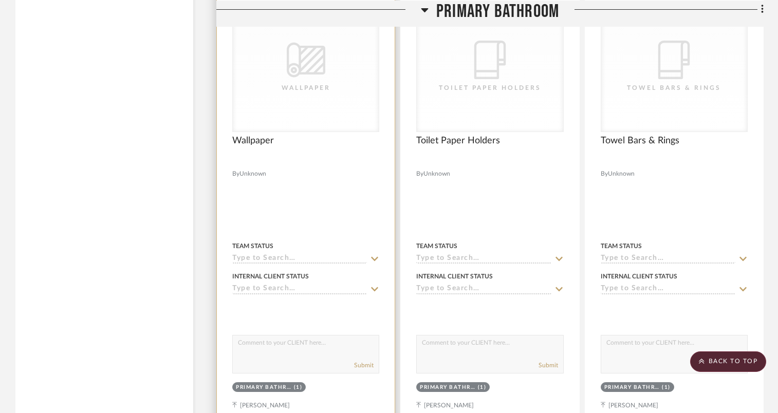
click at [326, 102] on div "CategoryIconWallcovering Created with Sketch. Wallpaper" at bounding box center [306, 66] width 146 height 129
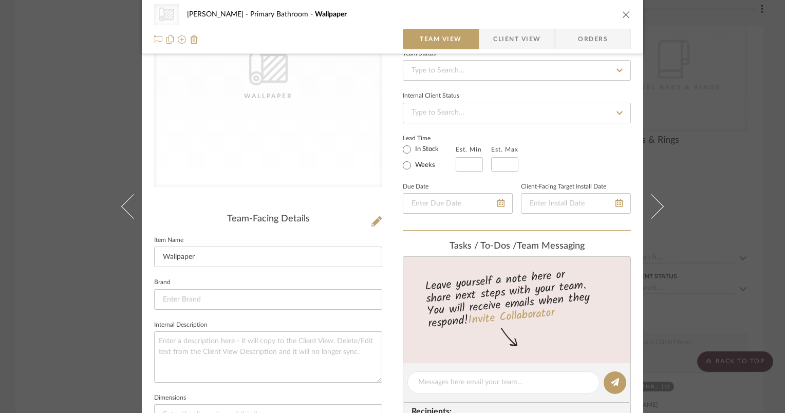
scroll to position [154, 0]
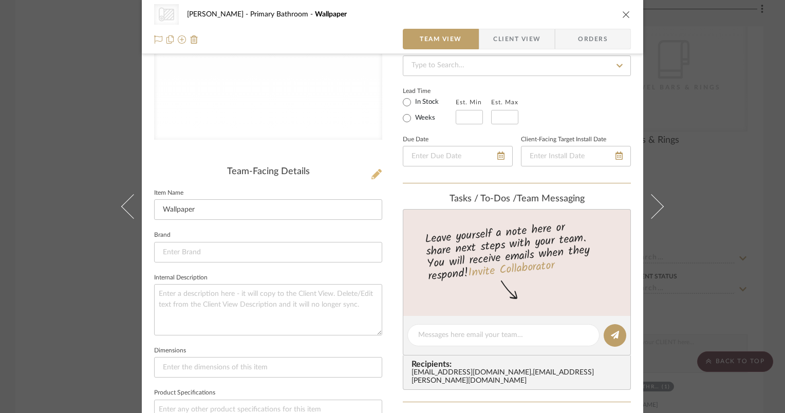
click at [374, 170] on icon at bounding box center [376, 174] width 10 height 10
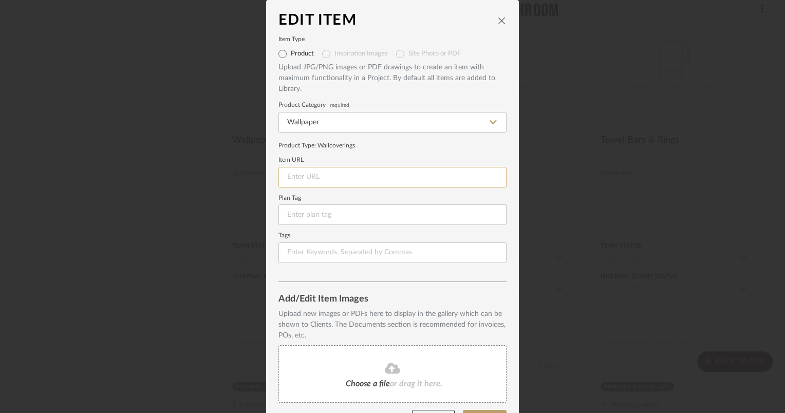
click at [374, 181] on input at bounding box center [392, 177] width 228 height 21
paste input "[URL][DOMAIN_NAME]"
type input "[URL][DOMAIN_NAME]"
click at [346, 362] on fa-icon at bounding box center [393, 368] width 94 height 13
click at [385, 369] on icon at bounding box center [392, 368] width 15 height 11
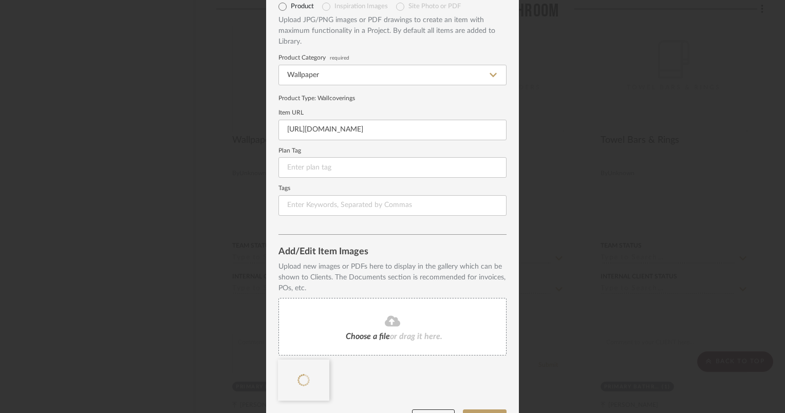
scroll to position [76, 0]
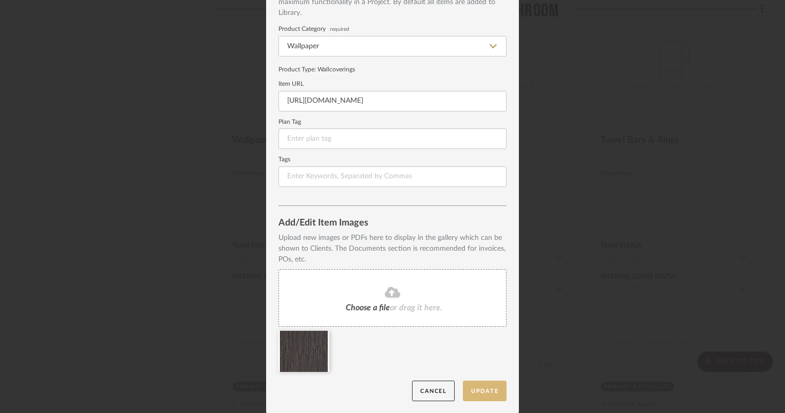
click at [471, 390] on button "Update" at bounding box center [485, 391] width 44 height 21
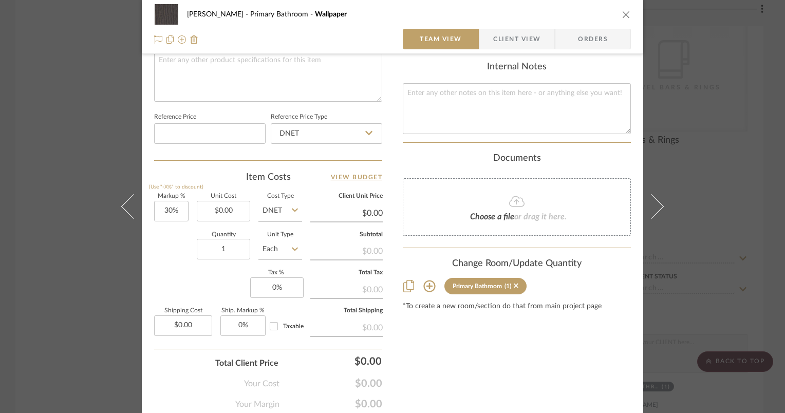
scroll to position [514, 0]
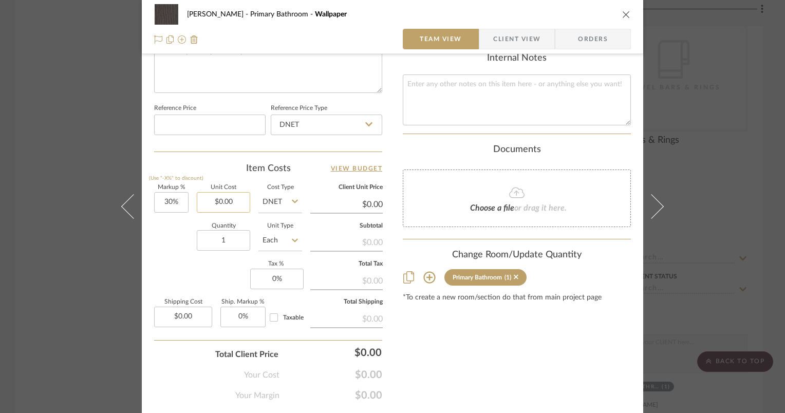
type input "0.00"
type input "31"
type input "$0.00"
drag, startPoint x: 179, startPoint y: 199, endPoint x: 149, endPoint y: 202, distance: 30.4
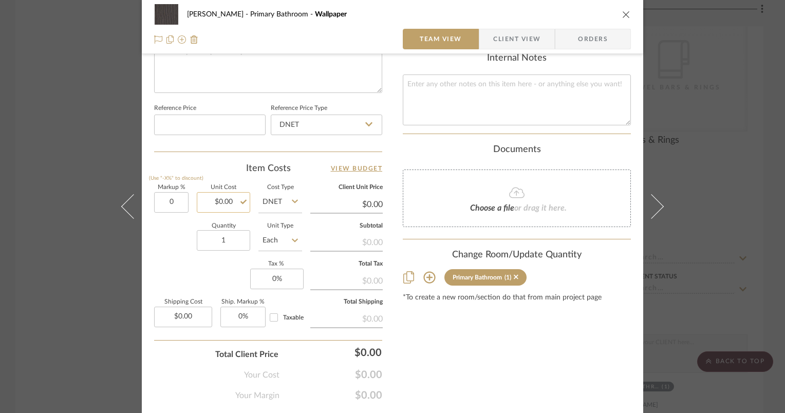
type input "0%"
type input "0.00"
click at [215, 200] on input "0.00" at bounding box center [223, 202] width 53 height 21
type input "$31.00"
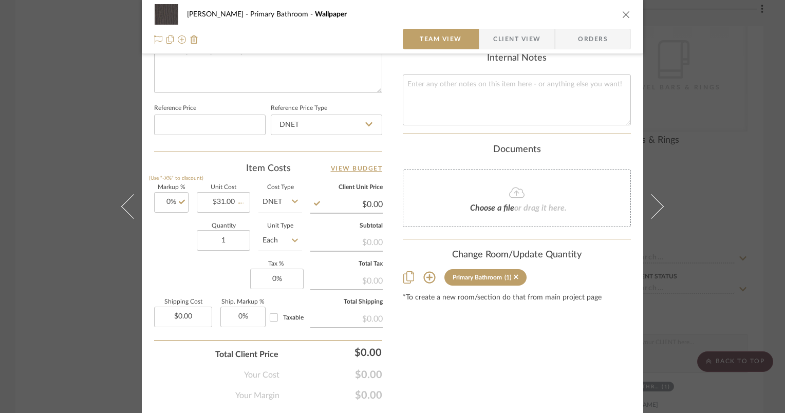
type input "$31.00"
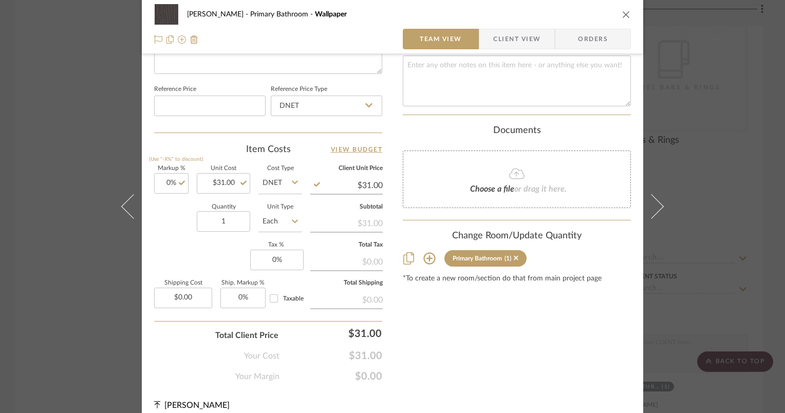
scroll to position [541, 0]
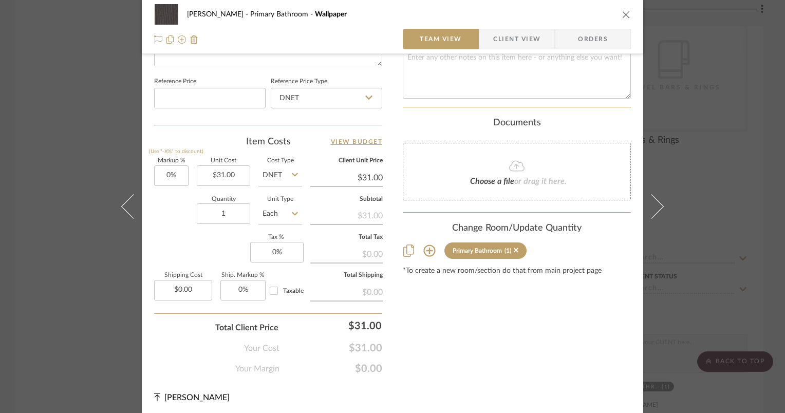
click at [292, 212] on icon at bounding box center [295, 214] width 6 height 4
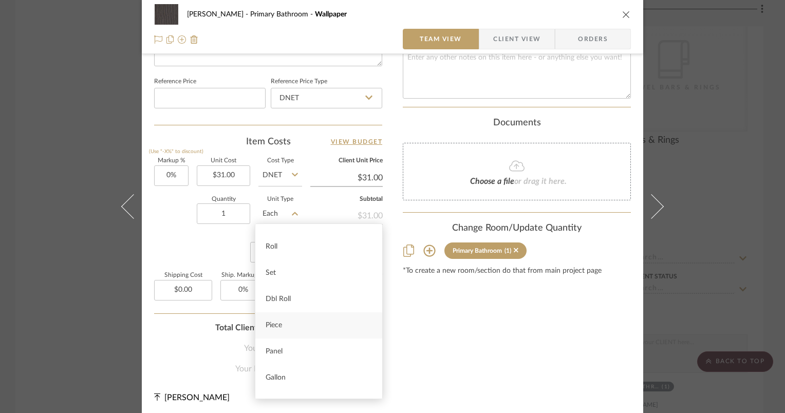
scroll to position [154, 0]
click at [272, 246] on div "Roll" at bounding box center [318, 240] width 127 height 26
type input "Roll"
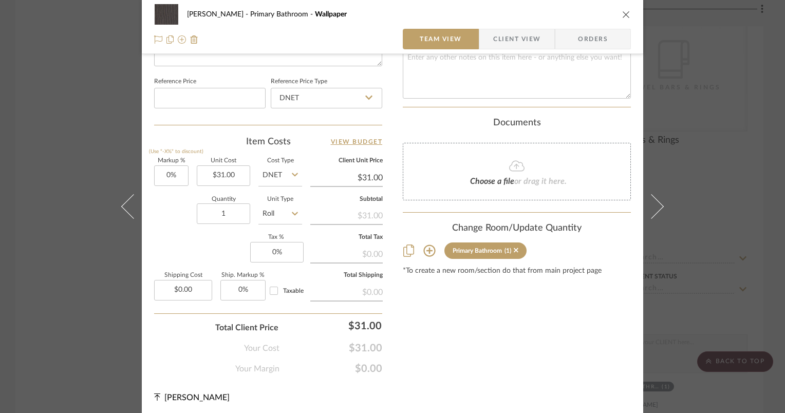
click at [274, 212] on input "Roll" at bounding box center [280, 213] width 44 height 21
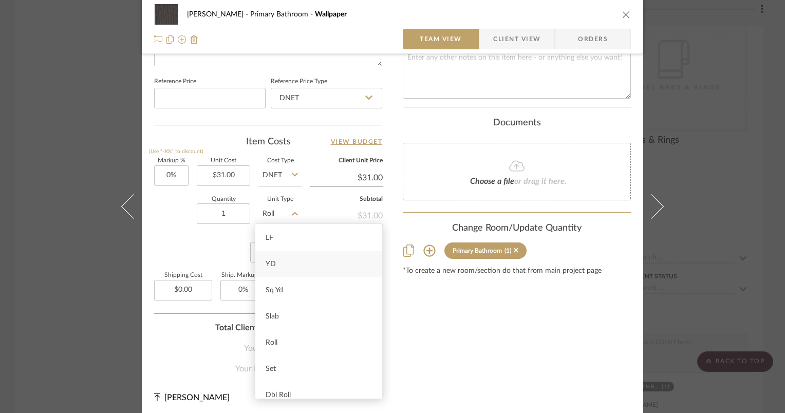
click at [289, 264] on div "YD" at bounding box center [318, 264] width 127 height 26
type input "YD"
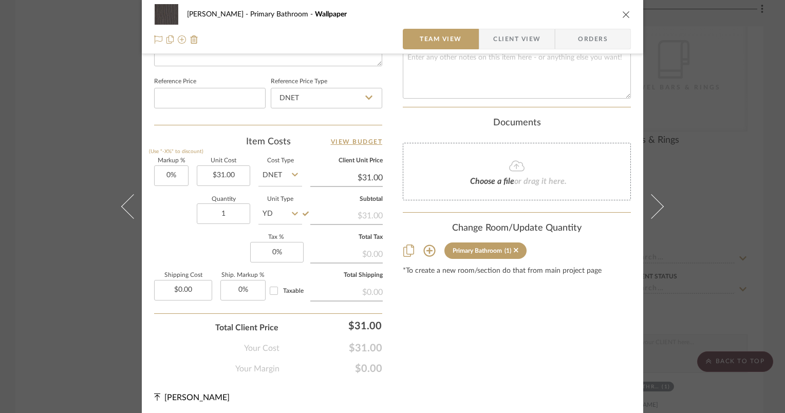
click at [182, 257] on div "Markup % (Use "-X%" to discount) 0% Unit Cost $31.00 Cost Type DNET Client Unit…" at bounding box center [268, 233] width 228 height 150
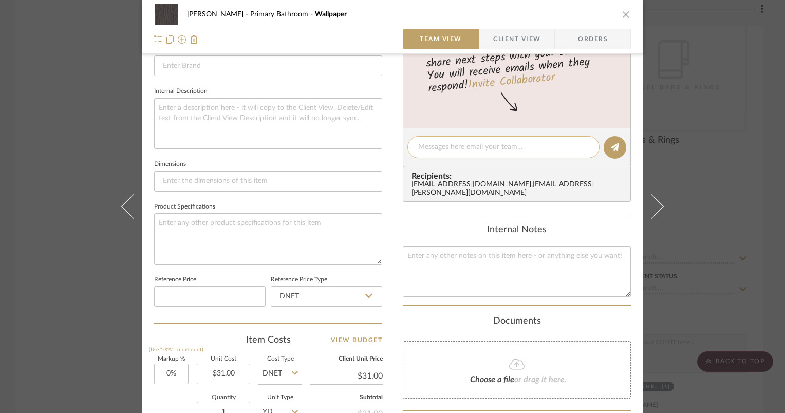
scroll to position [335, 0]
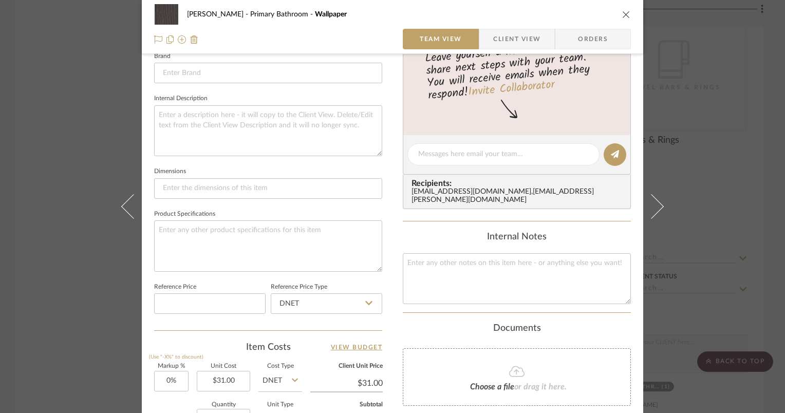
click at [622, 16] on icon "close" at bounding box center [626, 14] width 8 height 8
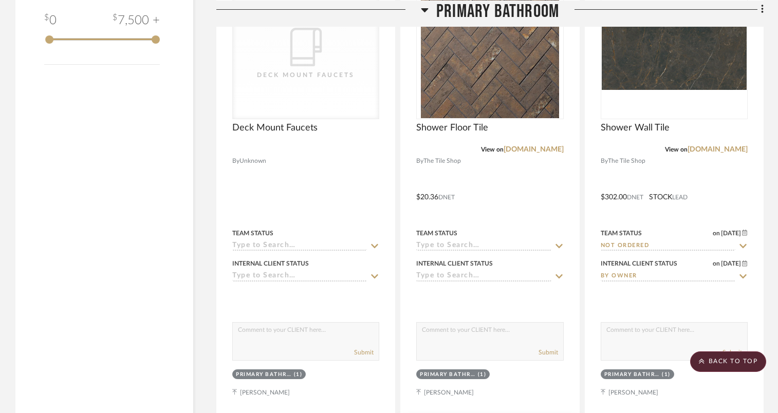
scroll to position [1174, 0]
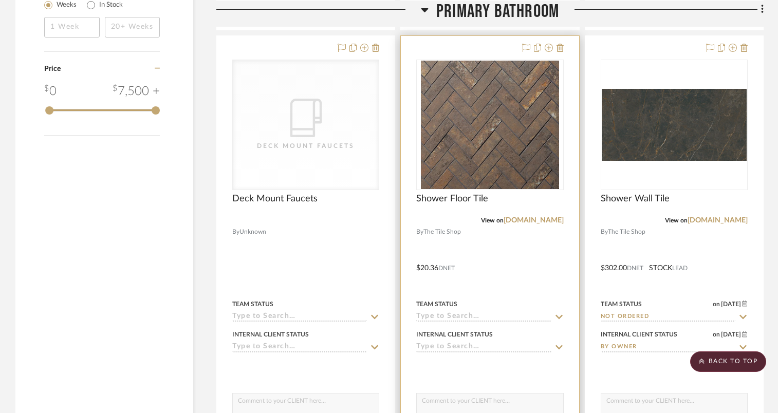
click at [512, 152] on img "0" at bounding box center [490, 125] width 138 height 128
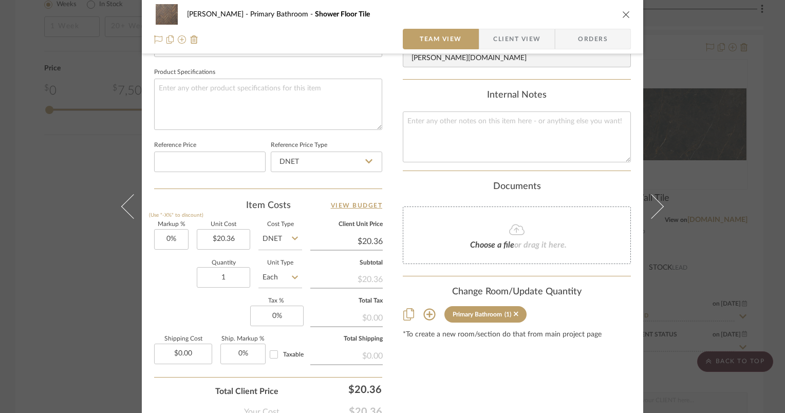
scroll to position [514, 0]
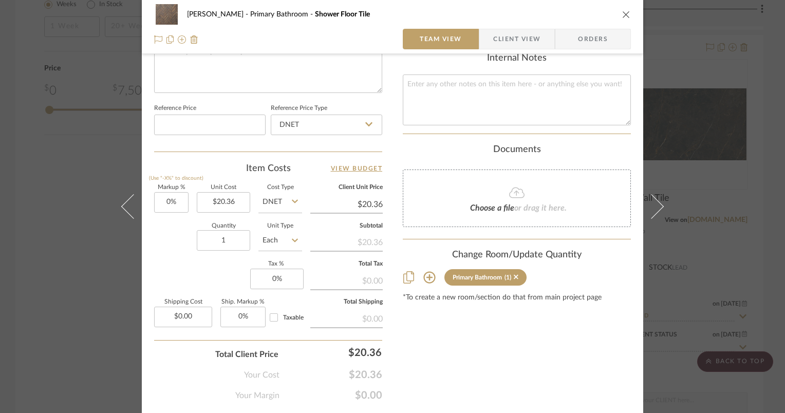
click at [293, 241] on icon at bounding box center [295, 240] width 6 height 8
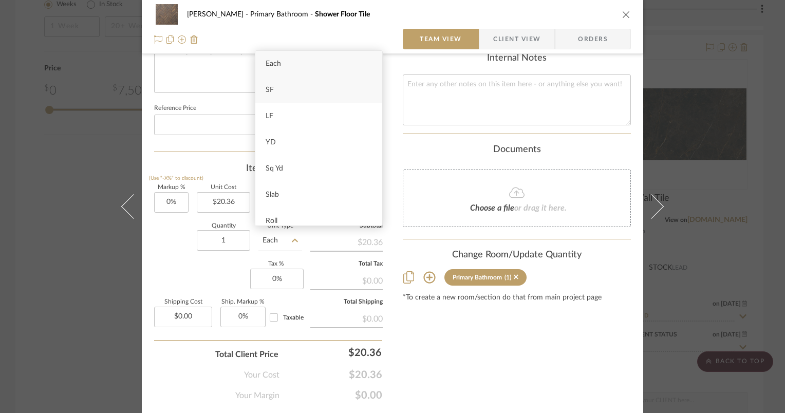
click at [280, 87] on div "SF" at bounding box center [318, 90] width 127 height 26
type input "SF"
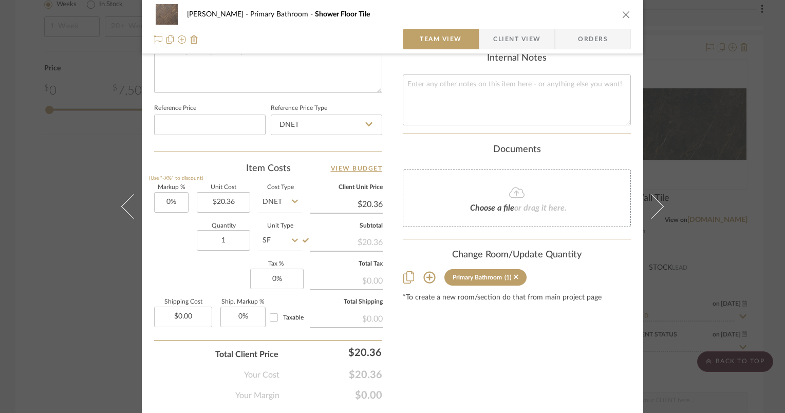
click at [623, 12] on icon "close" at bounding box center [626, 14] width 8 height 8
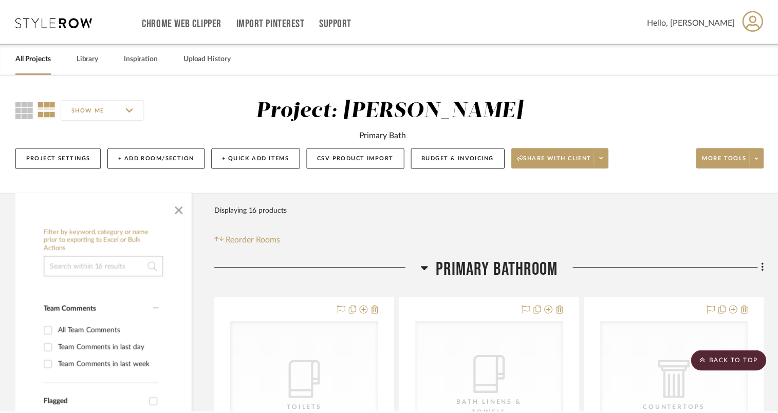
scroll to position [1174, 0]
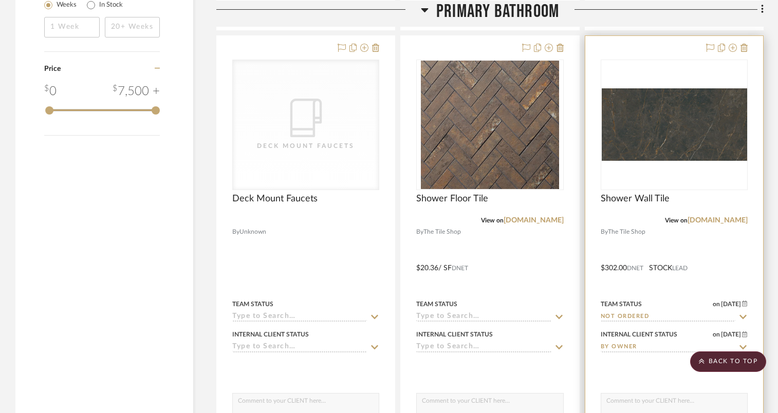
click at [737, 117] on img at bounding box center [674, 125] width 145 height 72
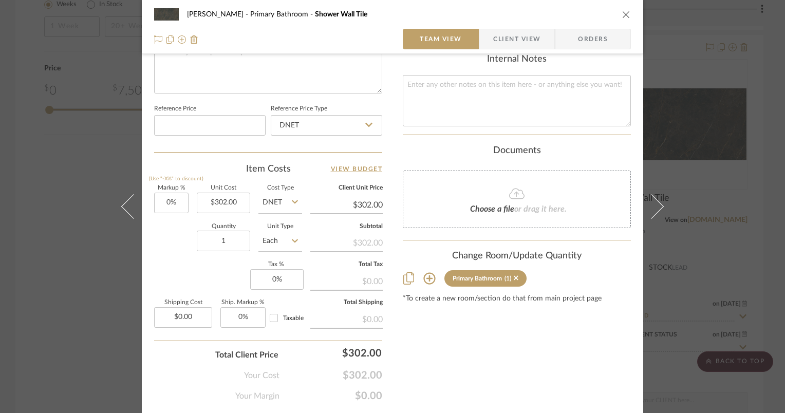
scroll to position [514, 0]
click at [267, 235] on input "Each" at bounding box center [280, 240] width 44 height 21
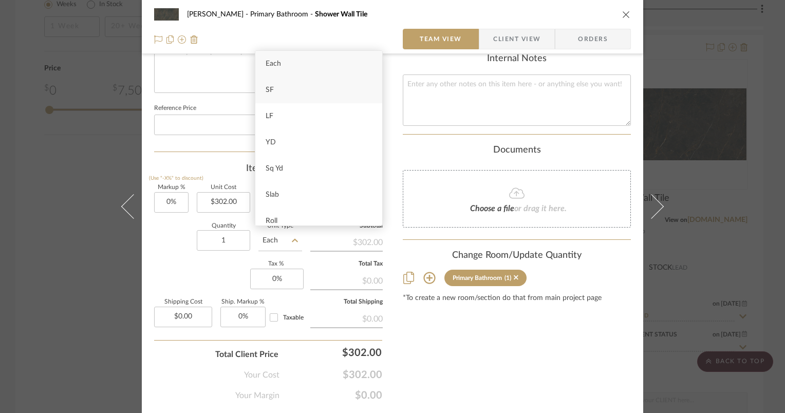
click at [307, 88] on div "SF" at bounding box center [318, 90] width 127 height 26
type input "SF"
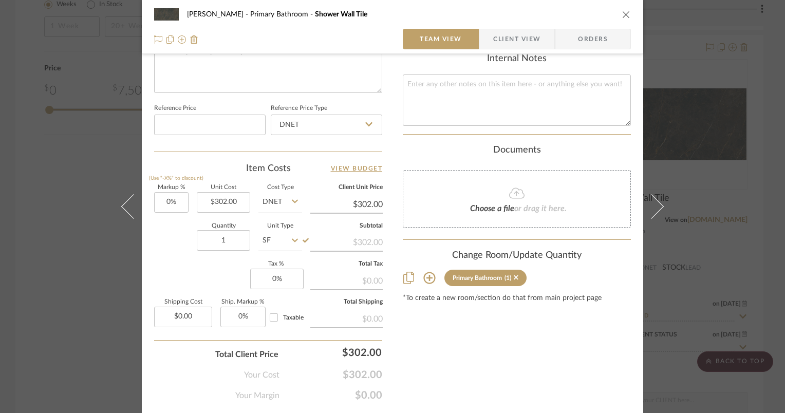
click at [292, 201] on icon at bounding box center [295, 201] width 6 height 8
click at [615, 11] on div "[PERSON_NAME] Primary Bathroom Shower Wall Tile" at bounding box center [392, 14] width 477 height 21
click at [622, 14] on icon "close" at bounding box center [626, 14] width 8 height 8
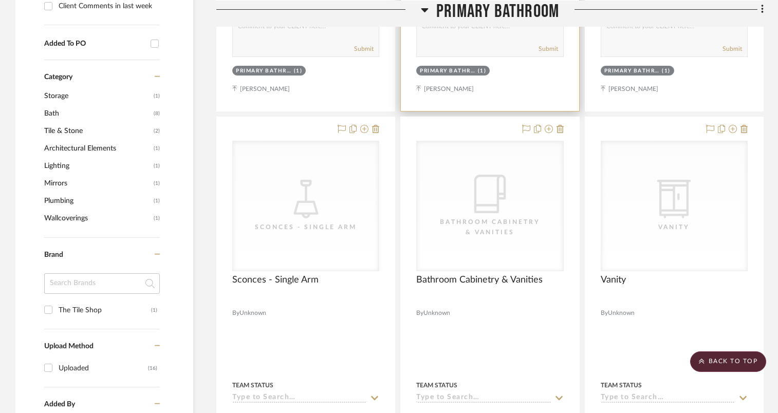
scroll to position [712, 0]
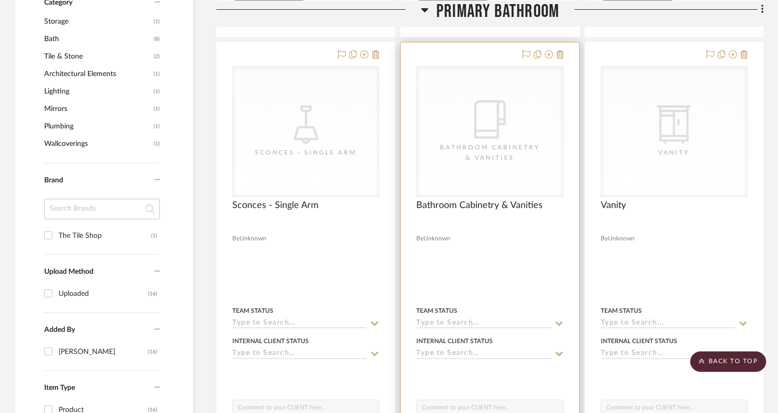
click at [526, 105] on div "CategoryIconBath Bathroom Cabinetry & Vanities" at bounding box center [490, 131] width 146 height 129
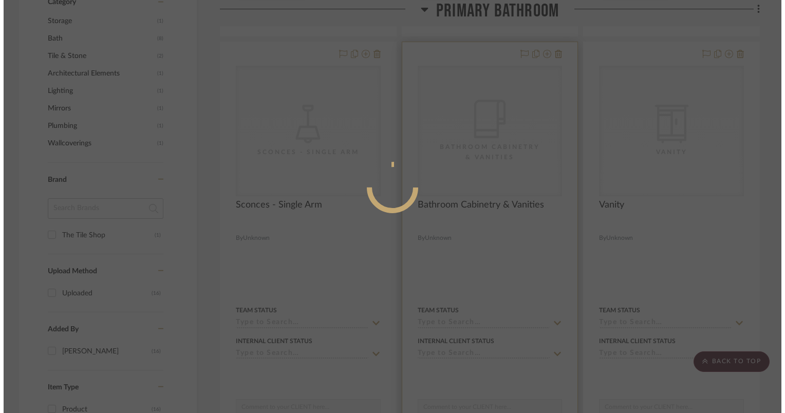
scroll to position [0, 0]
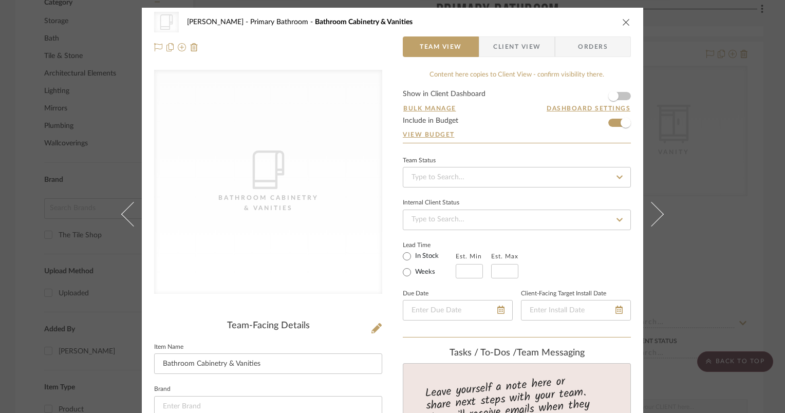
click at [371, 331] on icon at bounding box center [376, 328] width 10 height 10
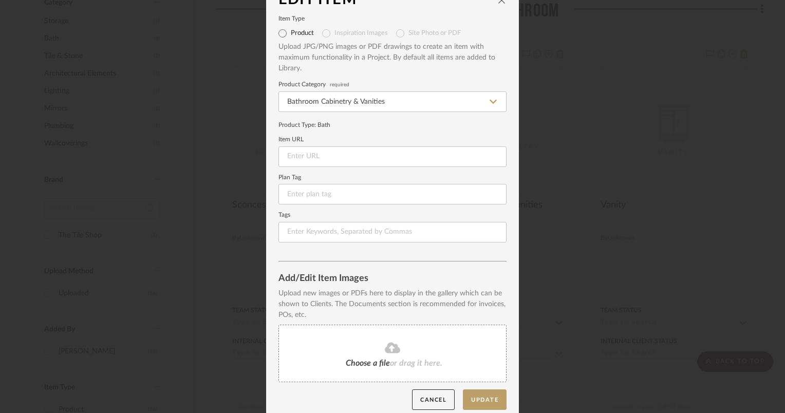
scroll to position [29, 0]
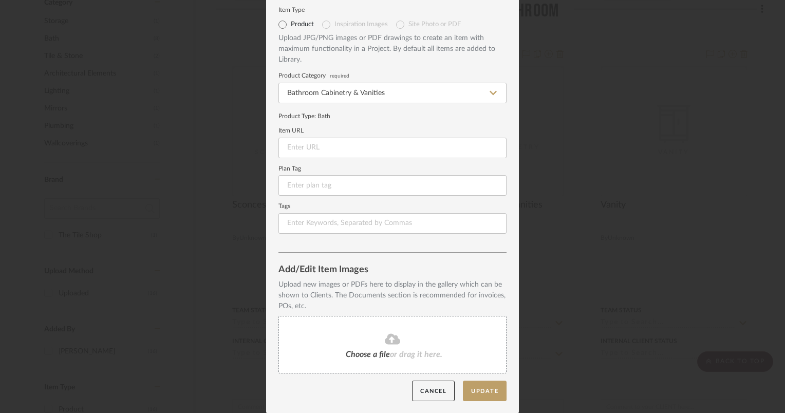
click at [378, 345] on fa-icon at bounding box center [393, 339] width 94 height 13
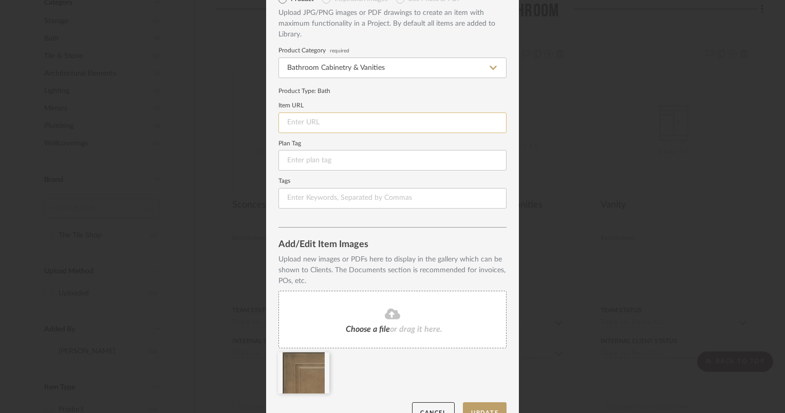
scroll to position [76, 0]
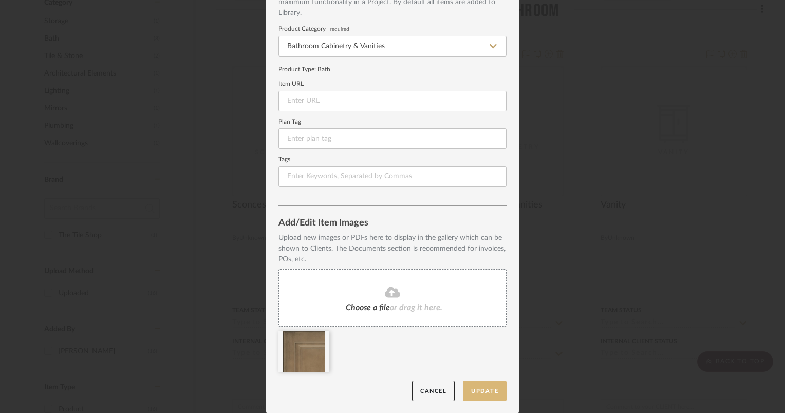
click at [476, 394] on button "Update" at bounding box center [485, 391] width 44 height 21
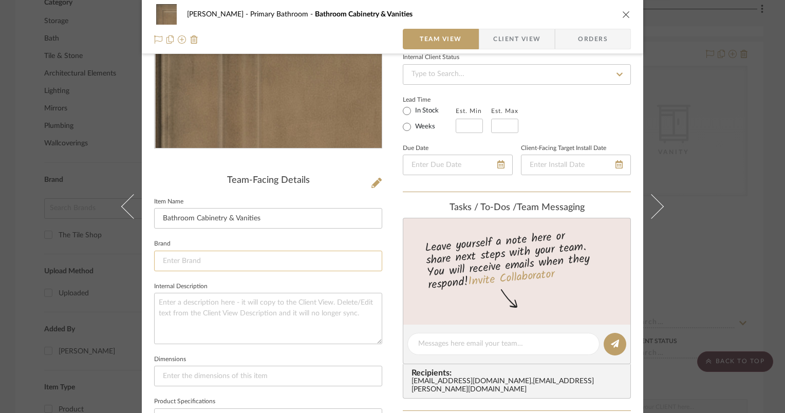
scroll to position [154, 0]
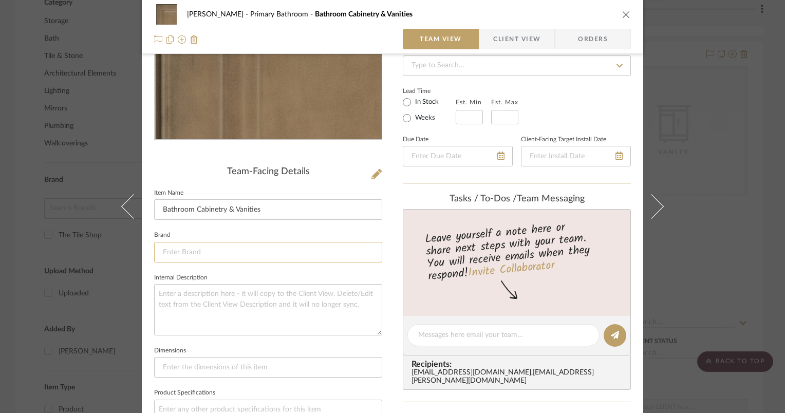
click at [296, 247] on input at bounding box center [268, 252] width 228 height 21
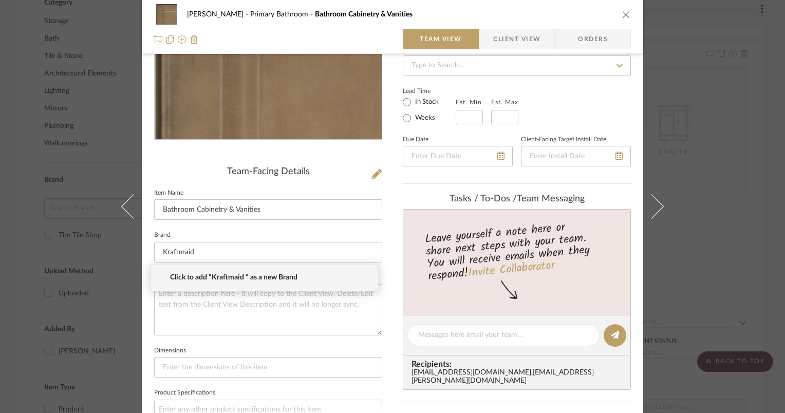
click at [293, 281] on span "Click to add "Kraftmaid " as a new Brand" at bounding box center [268, 277] width 197 height 9
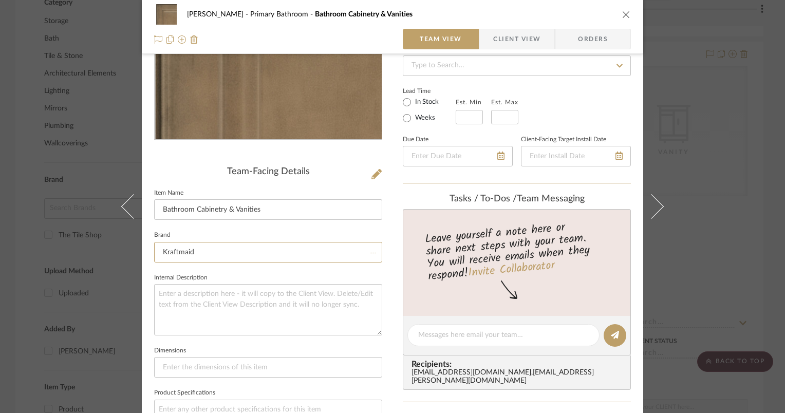
type input "Kraftmaid"
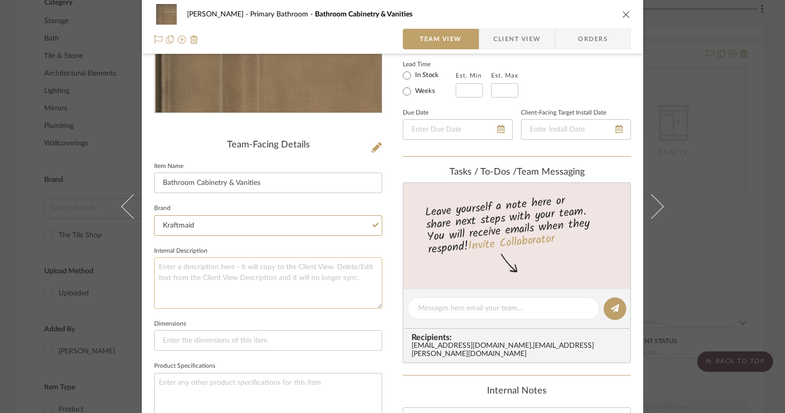
scroll to position [206, 0]
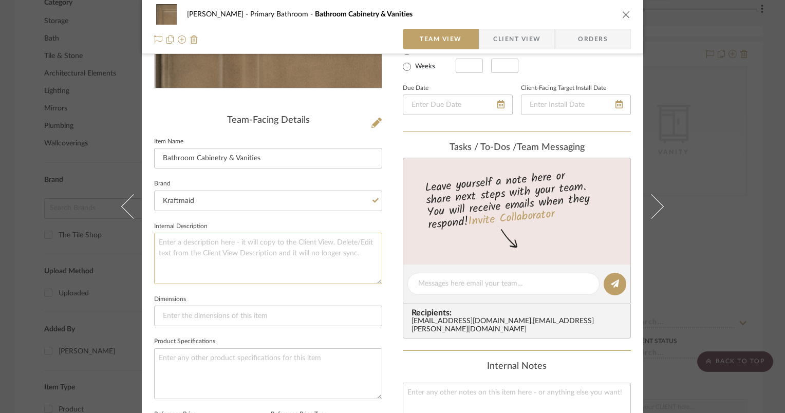
click at [342, 260] on textarea at bounding box center [268, 258] width 228 height 51
click at [165, 240] on textarea "60", one sink, deck mounted faucet...top stone TBD" at bounding box center [268, 258] width 228 height 51
drag, startPoint x: 166, startPoint y: 246, endPoint x: 145, endPoint y: 246, distance: 21.1
click at [145, 246] on div "[PERSON_NAME] Primary Bathroom Bathroom Cabinetry & Vanities Team View Client V…" at bounding box center [392, 275] width 501 height 947
type textarea "one sink, deck mounted faucet...top stone TBD"
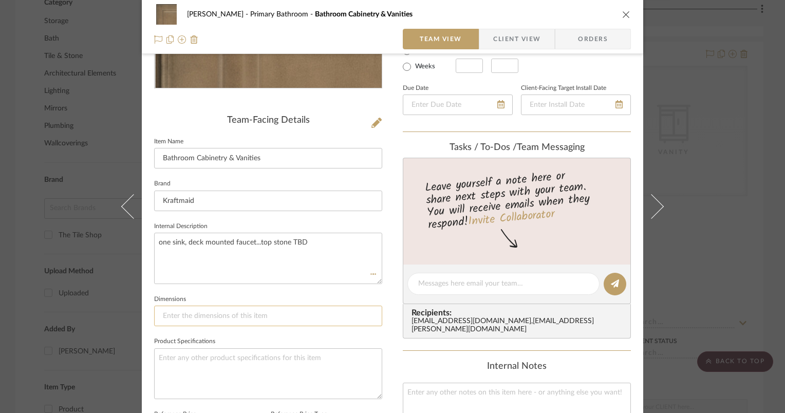
click at [192, 309] on input at bounding box center [268, 316] width 228 height 21
type input "60""
click at [355, 246] on textarea "one sink, deck mounted faucet...top stone TBD" at bounding box center [268, 258] width 228 height 51
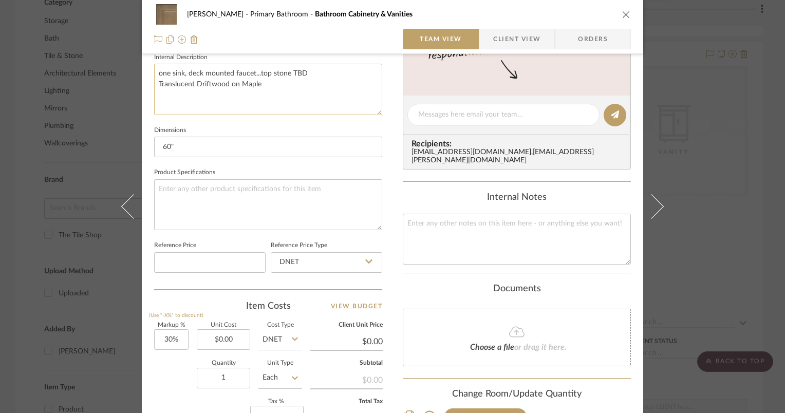
scroll to position [411, 0]
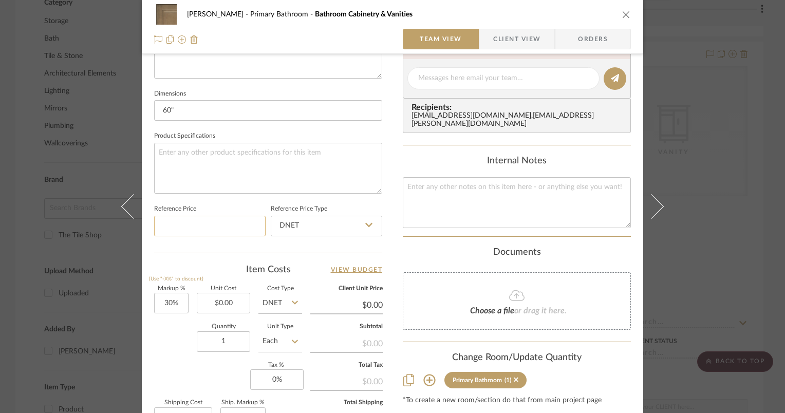
type textarea "one sink, deck mounted faucet...top stone TBD Translucent Driftwood on Maple"
click at [235, 225] on input at bounding box center [209, 226] width 111 height 21
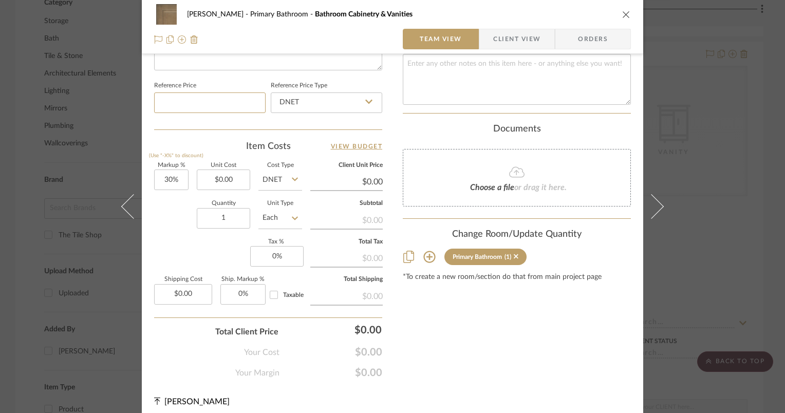
scroll to position [539, 0]
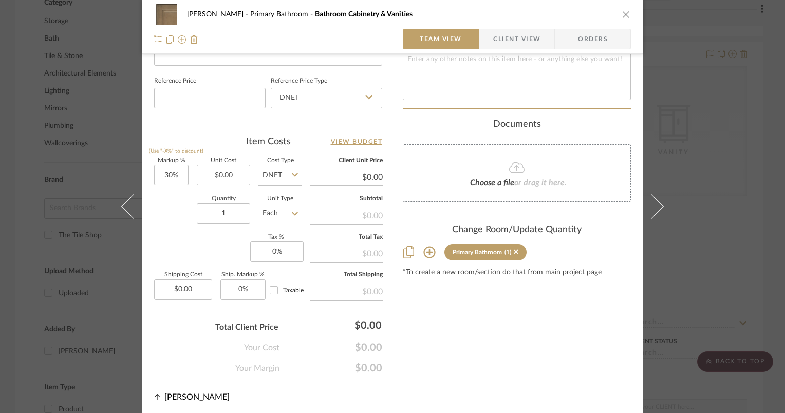
click at [626, 15] on icon "close" at bounding box center [626, 14] width 8 height 8
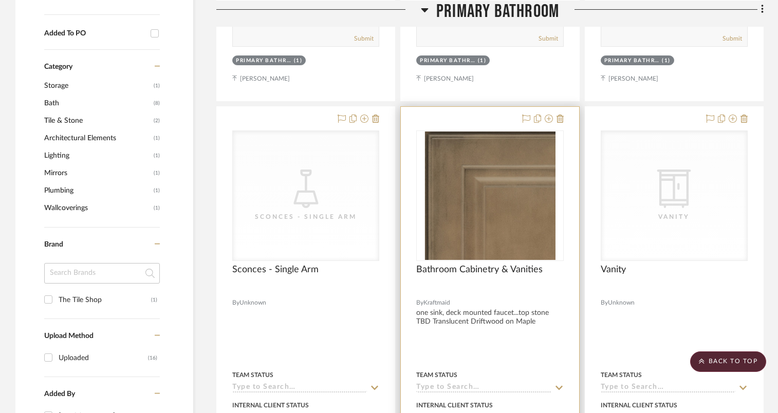
scroll to position [609, 0]
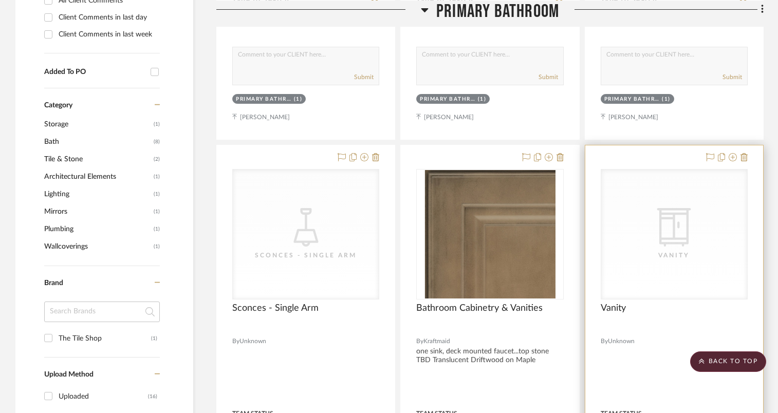
click at [682, 258] on div "Vanity" at bounding box center [674, 255] width 103 height 10
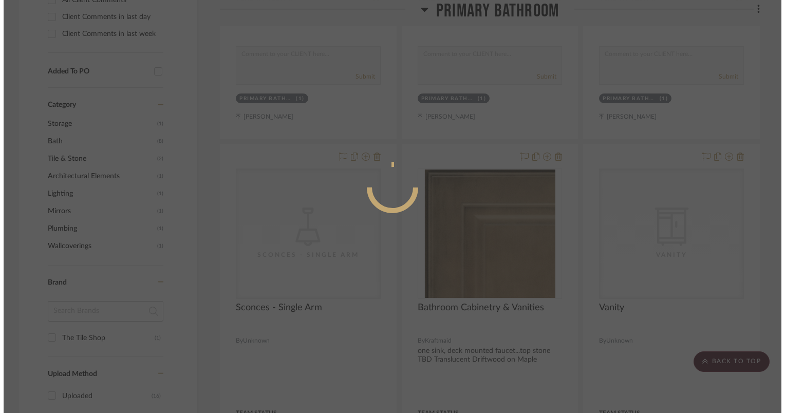
scroll to position [0, 0]
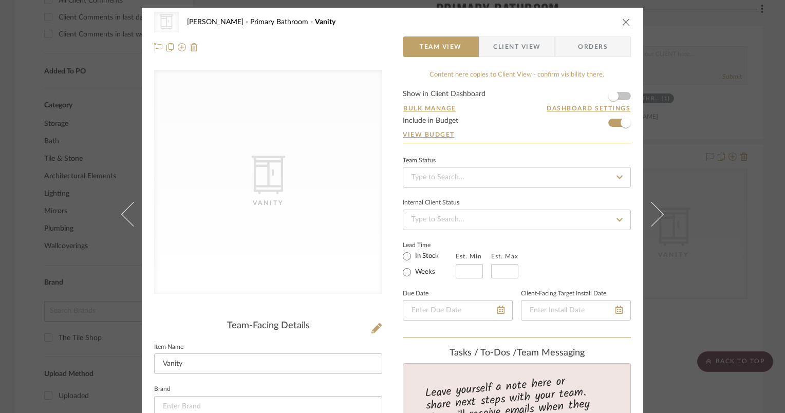
click at [282, 26] on div "CategoryIconStorage Created with Sketch. Vanity [PERSON_NAME] Primary Bathroom …" at bounding box center [392, 22] width 477 height 21
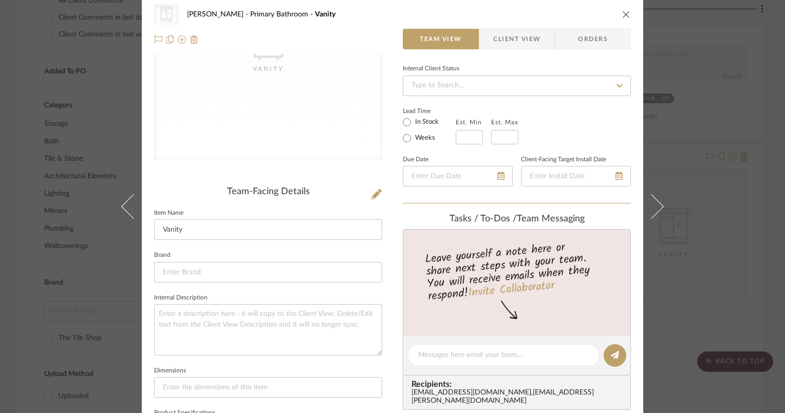
scroll to position [206, 0]
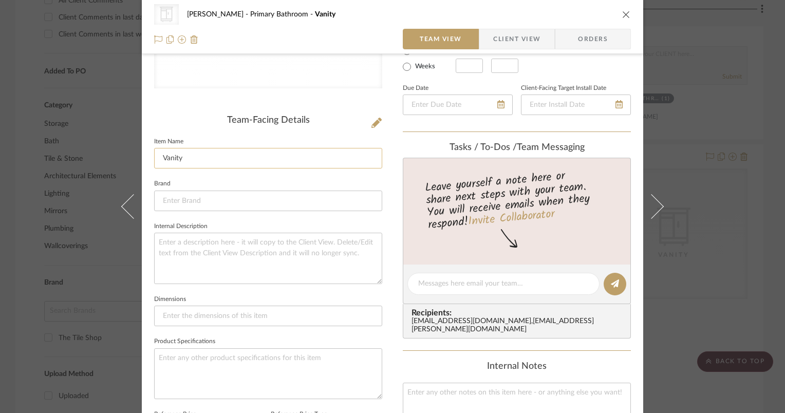
click at [157, 159] on input "Vanity" at bounding box center [268, 158] width 228 height 21
click at [197, 159] on input "Vanity" at bounding box center [268, 158] width 228 height 21
type input "Vanity Top"
click at [622, 17] on icon "close" at bounding box center [626, 14] width 8 height 8
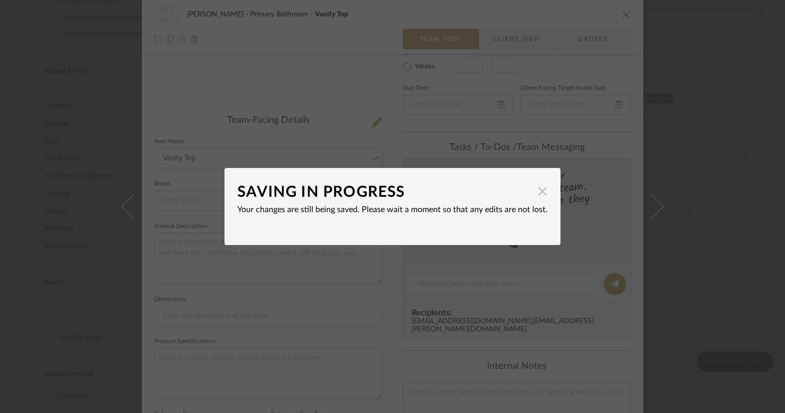
click at [535, 191] on span "button" at bounding box center [542, 191] width 21 height 21
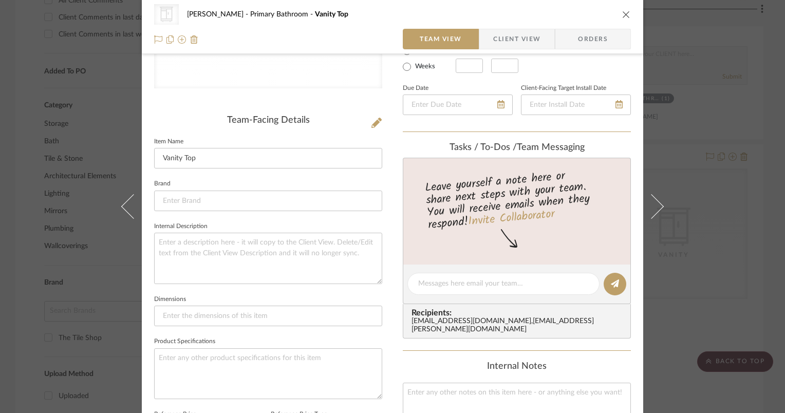
click at [624, 15] on icon "close" at bounding box center [626, 14] width 8 height 8
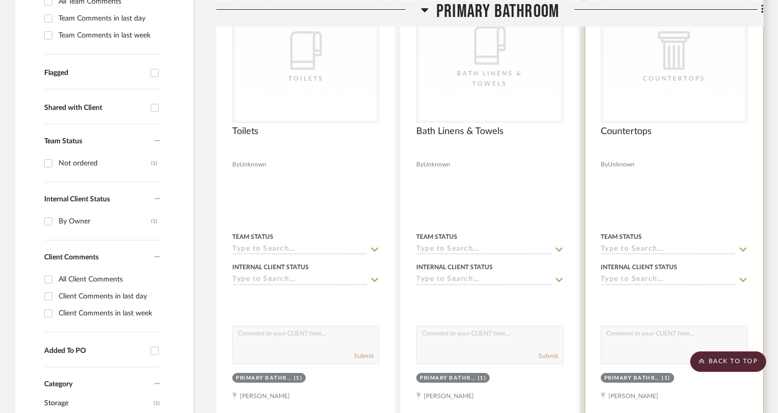
scroll to position [249, 0]
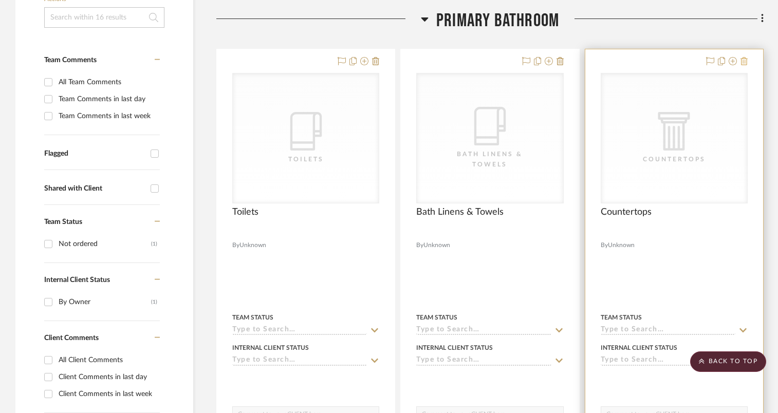
click at [744, 61] on icon at bounding box center [743, 61] width 7 height 8
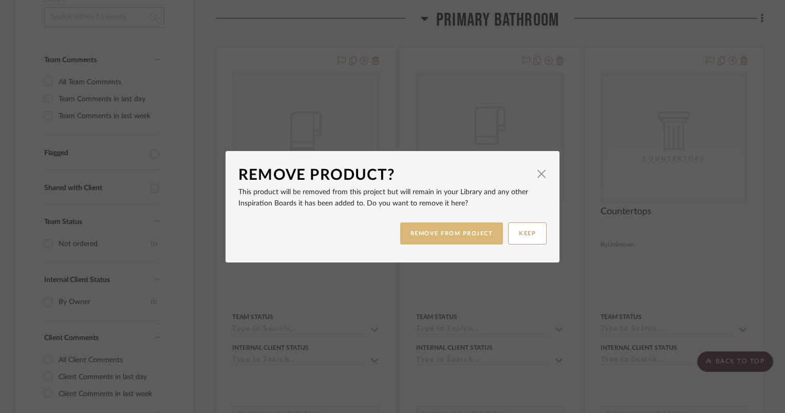
click at [445, 239] on button "REMOVE FROM PROJECT" at bounding box center [451, 233] width 103 height 22
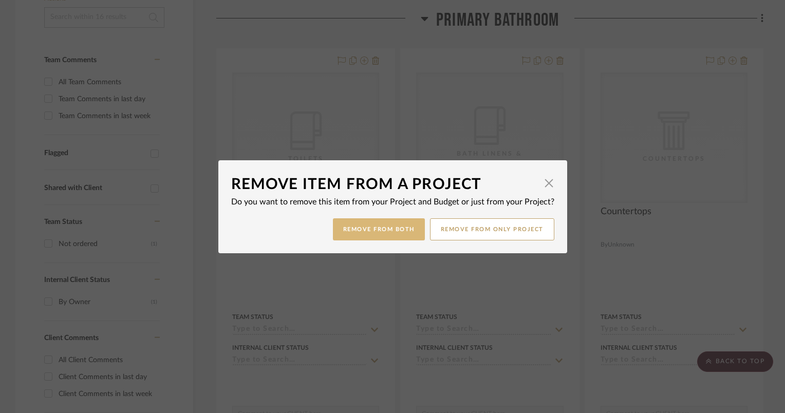
click at [393, 227] on button "Remove from Both" at bounding box center [379, 229] width 92 height 22
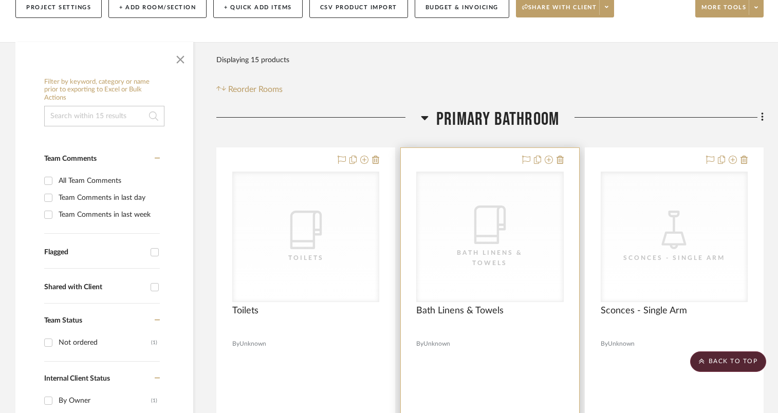
scroll to position [95, 0]
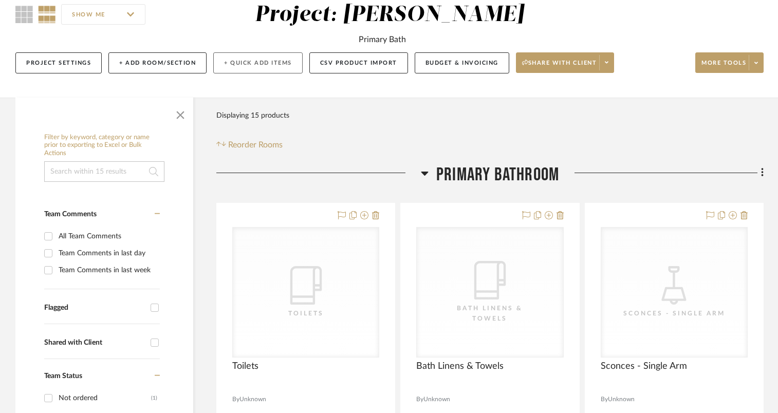
click at [279, 66] on button "+ Quick Add Items" at bounding box center [257, 62] width 89 height 21
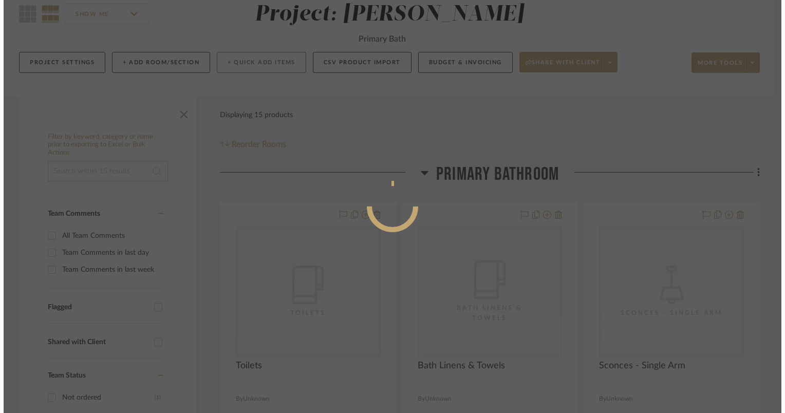
scroll to position [0, 0]
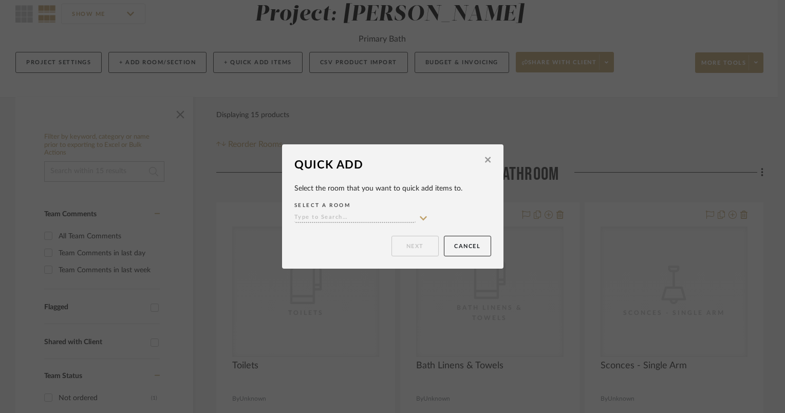
click at [414, 216] on sr-typeahead at bounding box center [361, 218] width 134 height 10
click at [420, 218] on icon at bounding box center [423, 218] width 9 height 8
click at [375, 234] on div "Primary Bathroom" at bounding box center [357, 239] width 133 height 26
type input "Primary Bathroom"
click at [417, 246] on button "Next" at bounding box center [415, 246] width 47 height 21
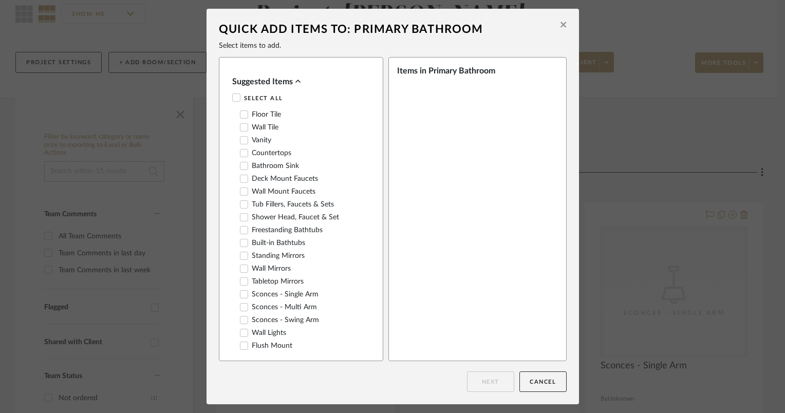
click at [247, 116] on label "Floor Tile" at bounding box center [260, 114] width 41 height 9
click at [489, 380] on button "Next" at bounding box center [490, 381] width 47 height 21
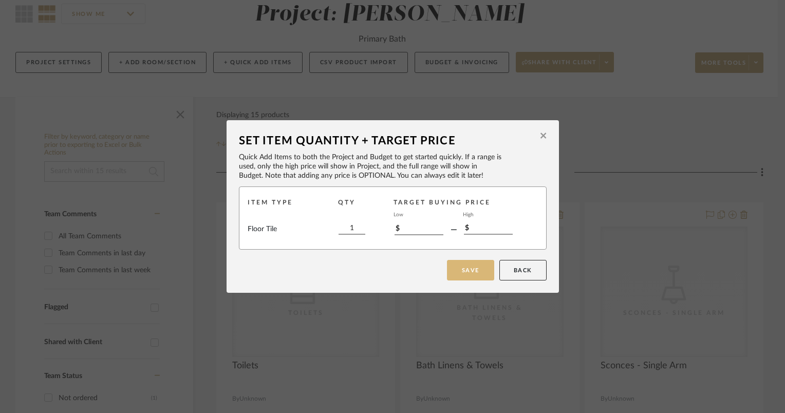
click at [483, 264] on button "Save" at bounding box center [470, 270] width 47 height 21
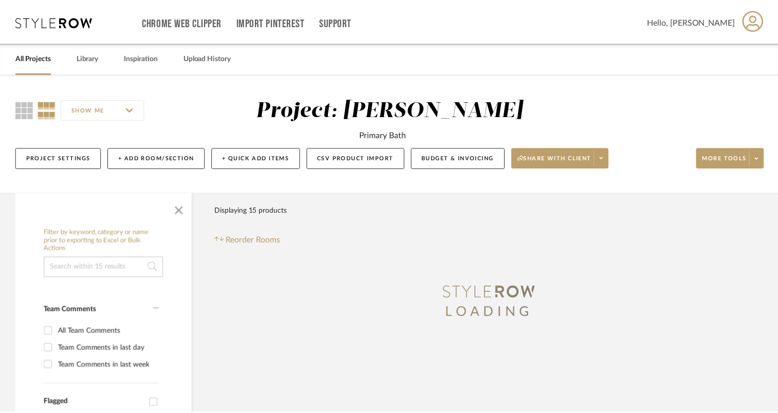
scroll to position [95, 0]
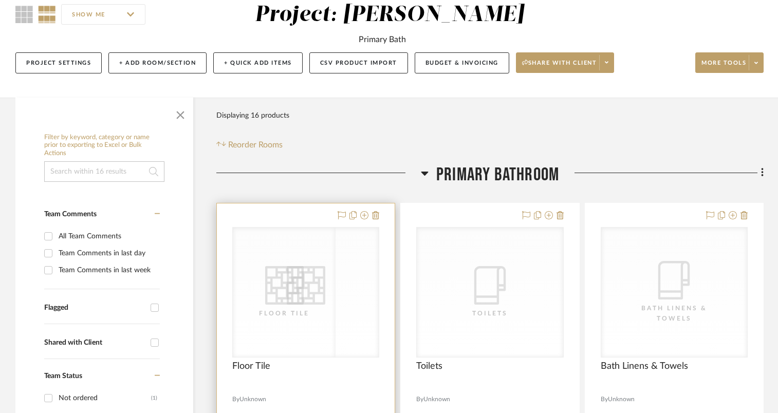
click at [291, 300] on icon "CategoryIconTile Created with Sketch." at bounding box center [306, 285] width 39 height 39
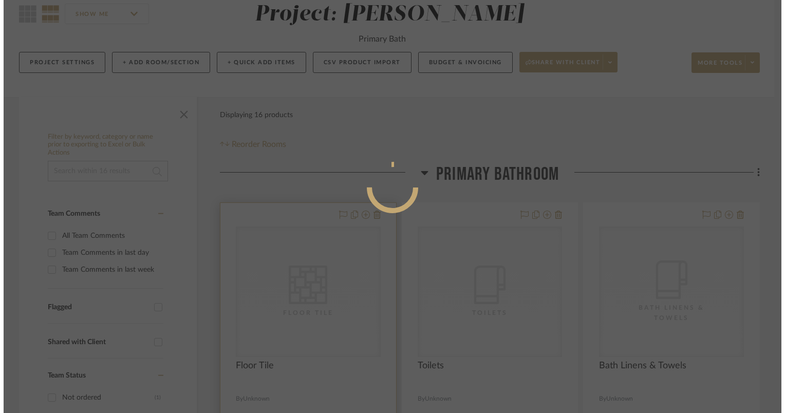
scroll to position [0, 0]
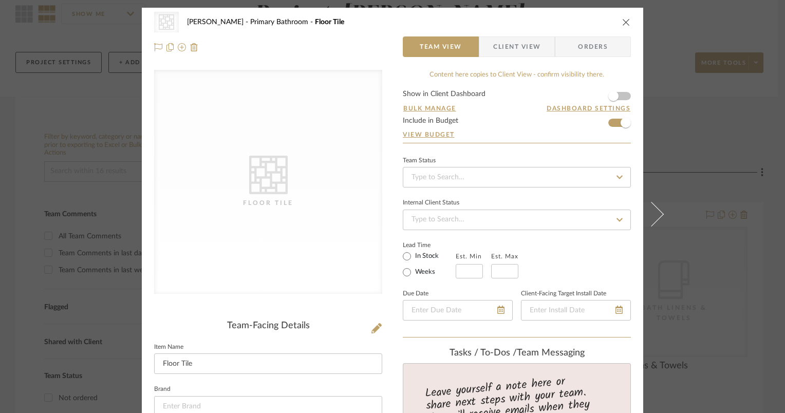
click at [372, 331] on icon at bounding box center [376, 328] width 10 height 10
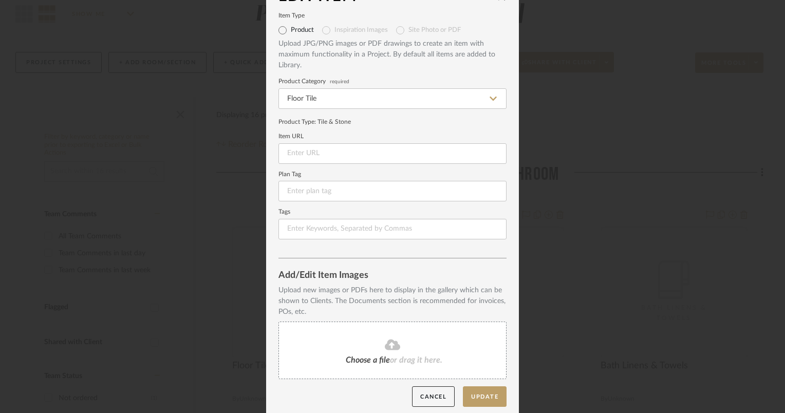
scroll to position [29, 0]
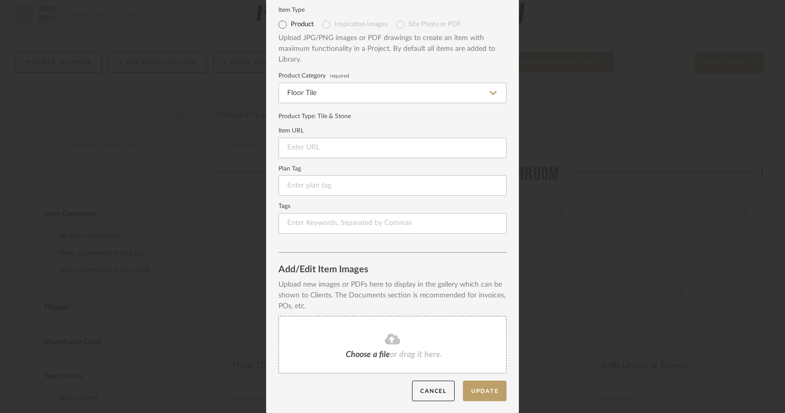
click at [368, 351] on span "Choose a file" at bounding box center [368, 354] width 44 height 8
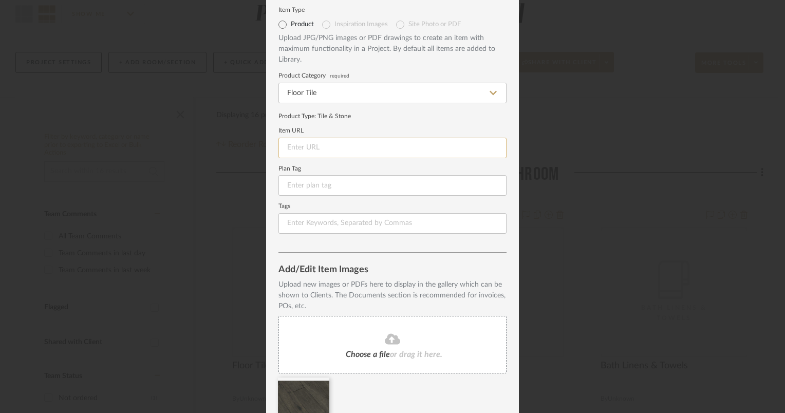
click at [347, 144] on input at bounding box center [392, 148] width 228 height 21
paste input "[URL][DOMAIN_NAME]"
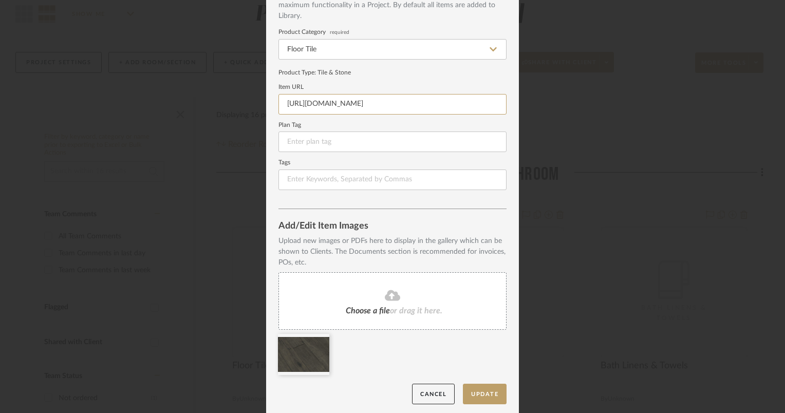
scroll to position [76, 0]
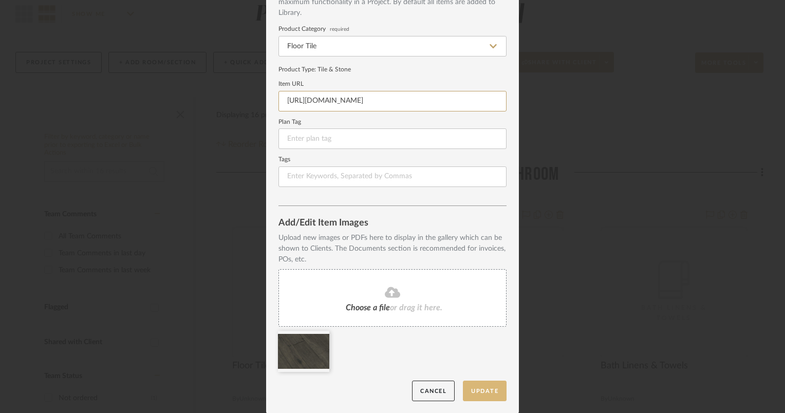
type input "[URL][DOMAIN_NAME]"
click at [483, 388] on button "Update" at bounding box center [485, 391] width 44 height 21
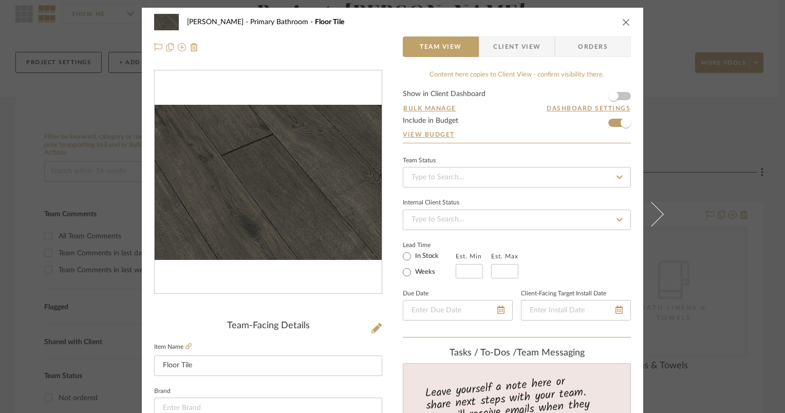
click at [622, 22] on icon "close" at bounding box center [626, 22] width 8 height 8
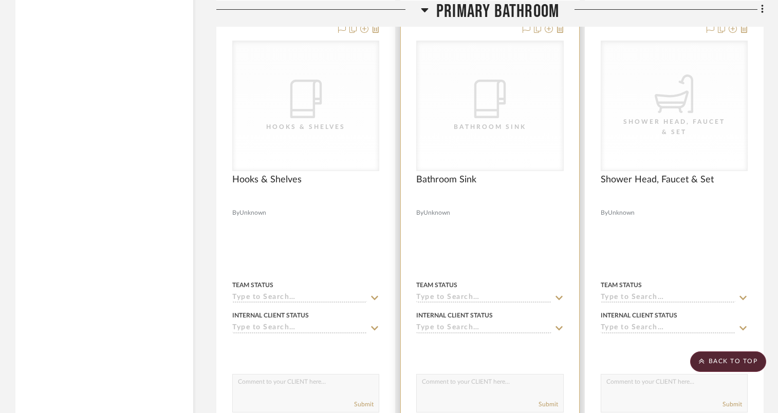
scroll to position [2099, 0]
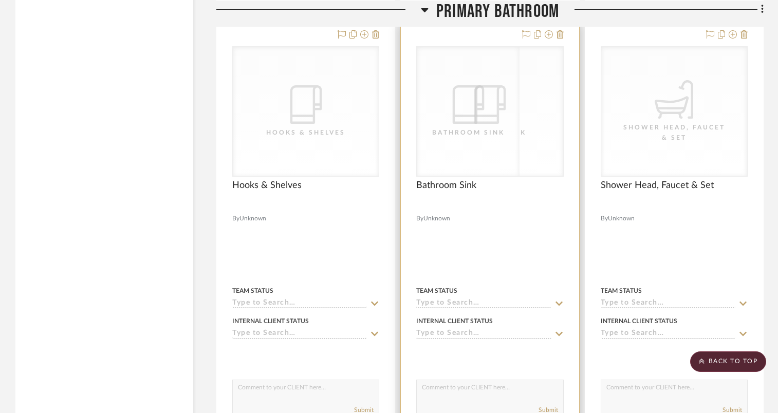
click at [535, 142] on div "CategoryIconBath Bathroom Sink" at bounding box center [490, 111] width 146 height 129
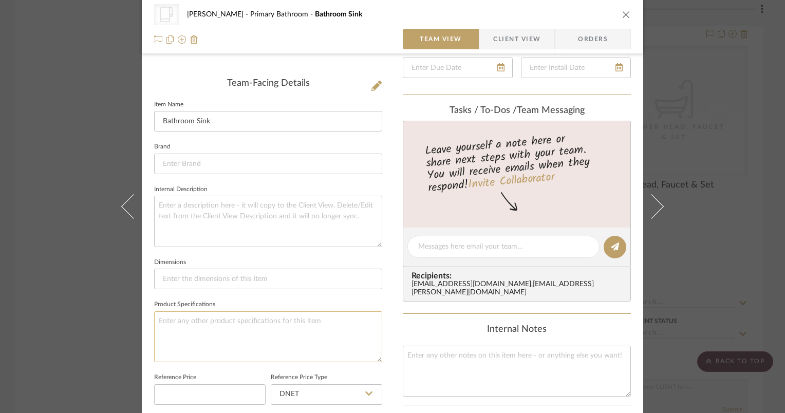
scroll to position [257, 0]
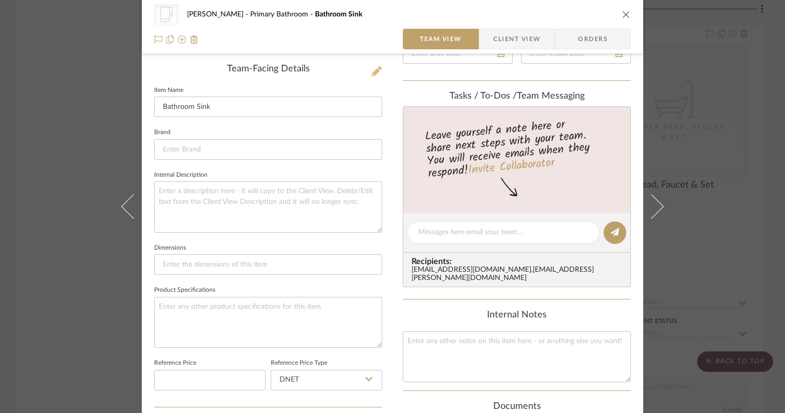
click at [373, 72] on icon at bounding box center [376, 71] width 10 height 10
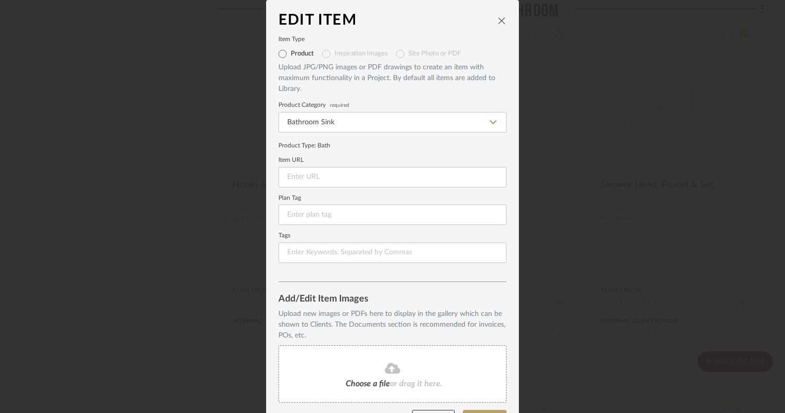
scroll to position [0, 0]
click at [349, 54] on mat-radio-group "Product Inspiration Images Site Photo or PDF" at bounding box center [392, 54] width 228 height 16
click at [500, 20] on icon "close" at bounding box center [502, 20] width 8 height 8
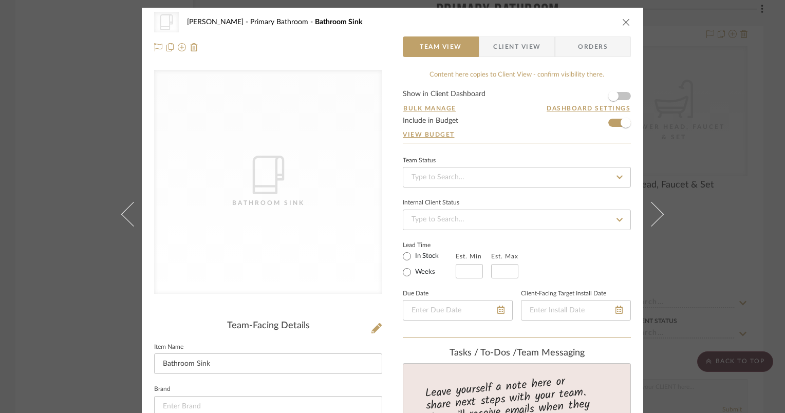
click at [624, 25] on icon "close" at bounding box center [626, 22] width 8 height 8
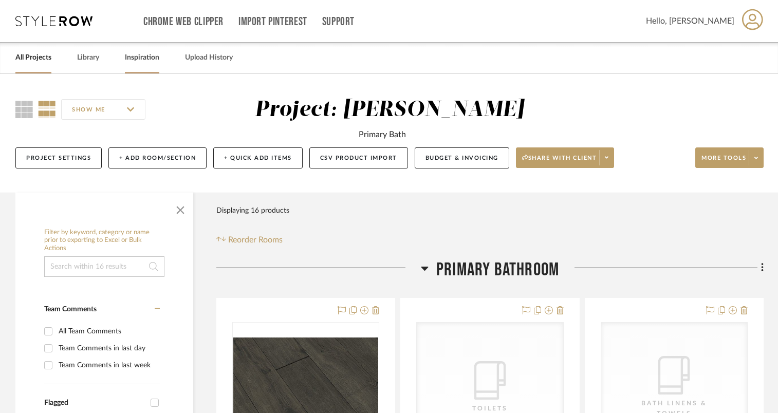
click at [138, 57] on link "Inspiration" at bounding box center [142, 58] width 34 height 14
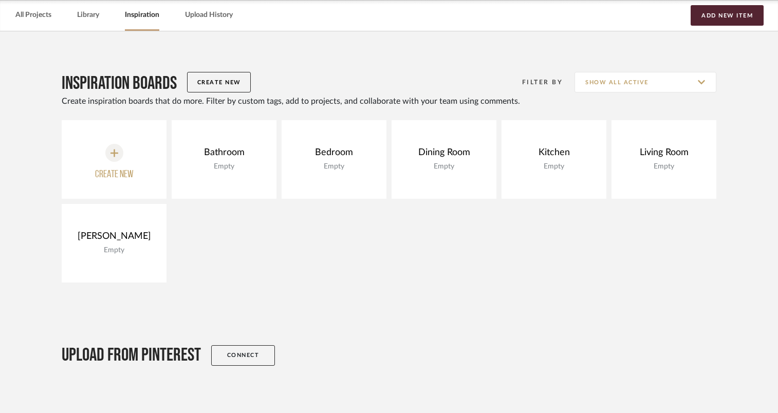
scroll to position [51, 0]
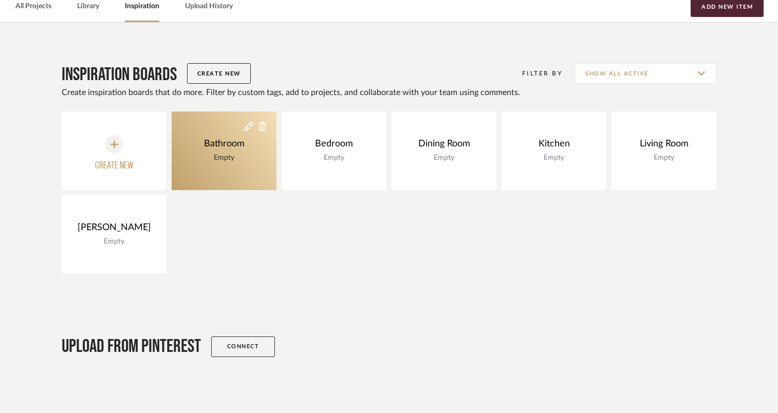
click at [252, 151] on link "Bathroom Empty" at bounding box center [224, 150] width 105 height 79
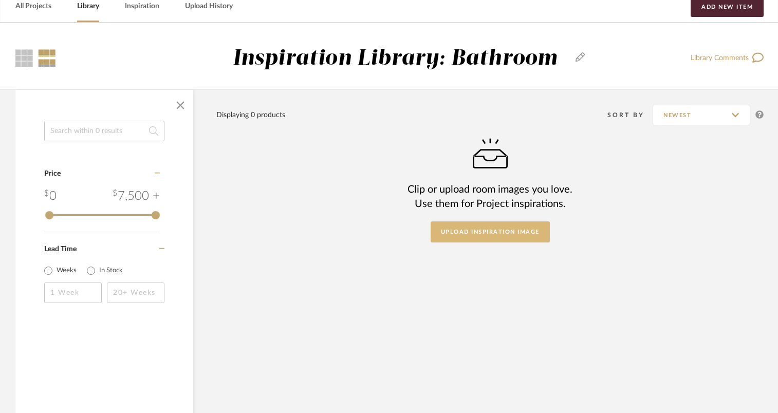
click at [482, 230] on button "Upload Inspiration Image" at bounding box center [490, 231] width 119 height 21
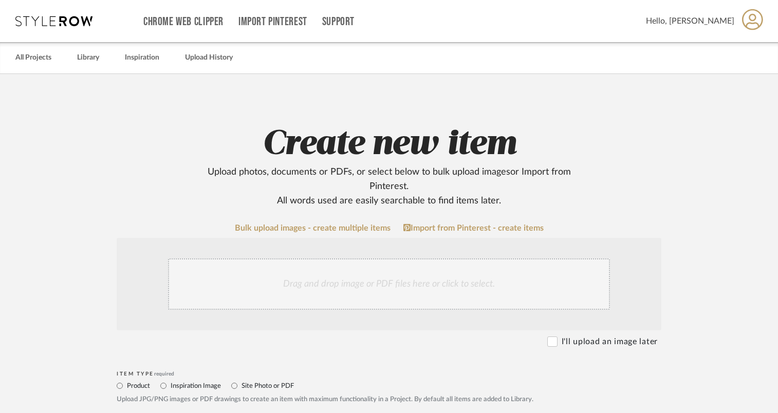
click at [326, 281] on div "Drag and drop image or PDF files here or click to select." at bounding box center [389, 283] width 442 height 51
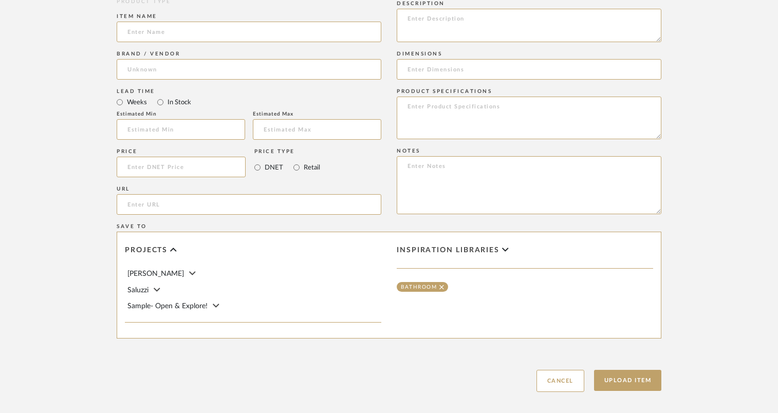
scroll to position [612, 0]
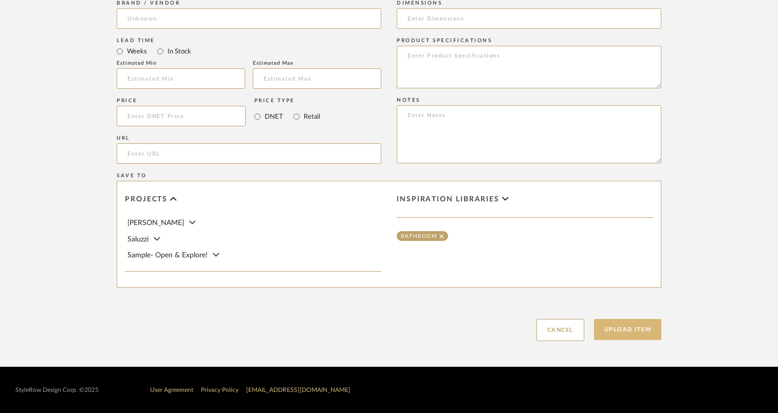
click at [645, 322] on button "Upload Item" at bounding box center [628, 329] width 68 height 21
click at [148, 220] on div "[PERSON_NAME]" at bounding box center [254, 222] width 254 height 11
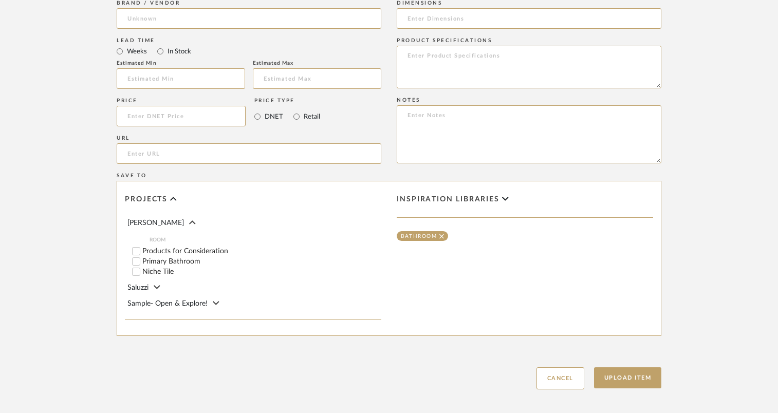
click at [148, 262] on label "Primary Bathroom" at bounding box center [261, 261] width 239 height 7
click at [141, 262] on input "Primary Bathroom" at bounding box center [136, 261] width 10 height 10
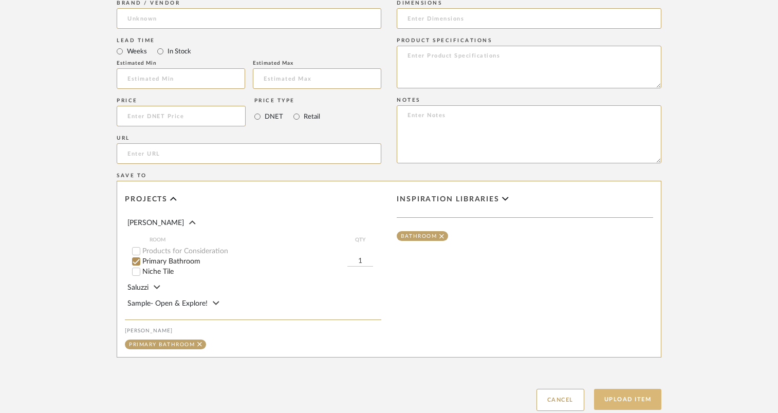
click at [618, 403] on button "Upload Item" at bounding box center [628, 399] width 68 height 21
click at [657, 393] on button "Upload Item" at bounding box center [628, 399] width 68 height 21
click at [642, 403] on button "Upload Item" at bounding box center [628, 399] width 68 height 21
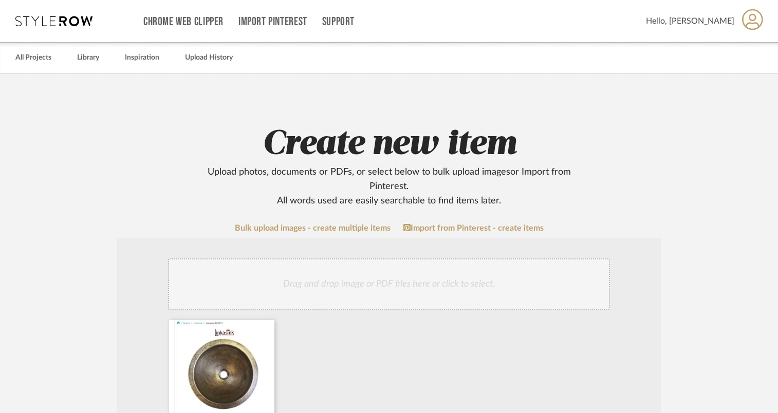
scroll to position [103, 0]
